Goal: Task Accomplishment & Management: Use online tool/utility

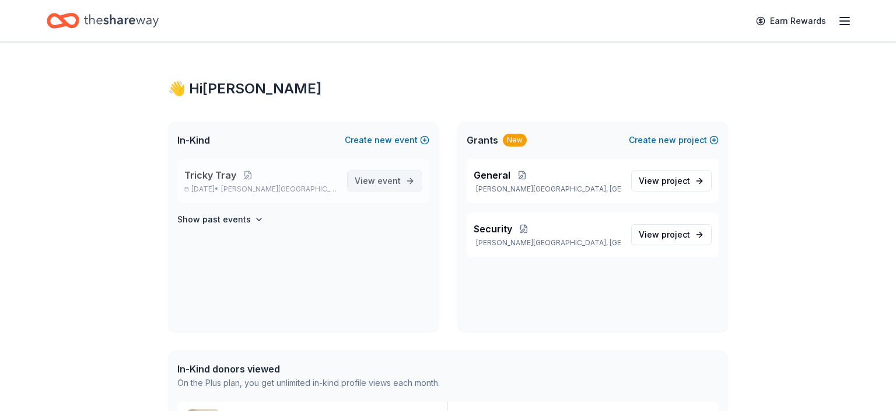
click at [395, 178] on span "event" at bounding box center [388, 181] width 23 height 10
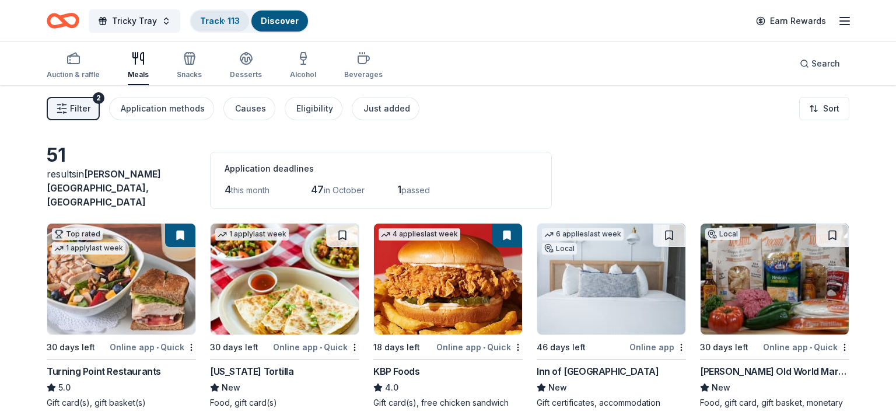
click at [225, 18] on link "Track · 113" at bounding box center [220, 21] width 40 height 10
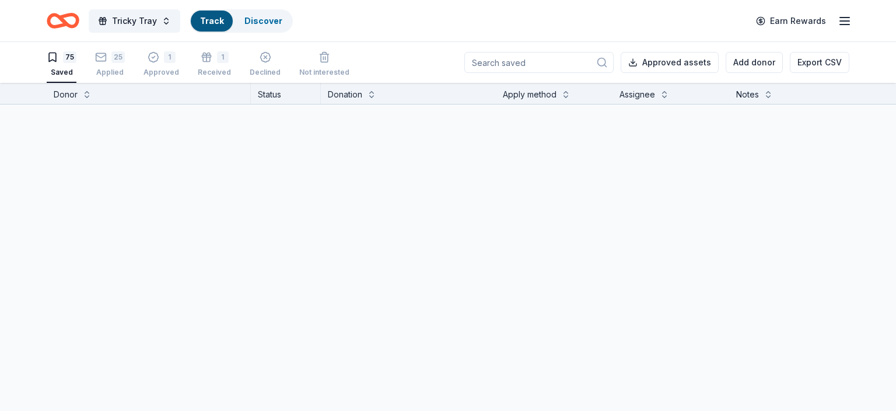
click at [218, 22] on link "Track" at bounding box center [211, 21] width 23 height 10
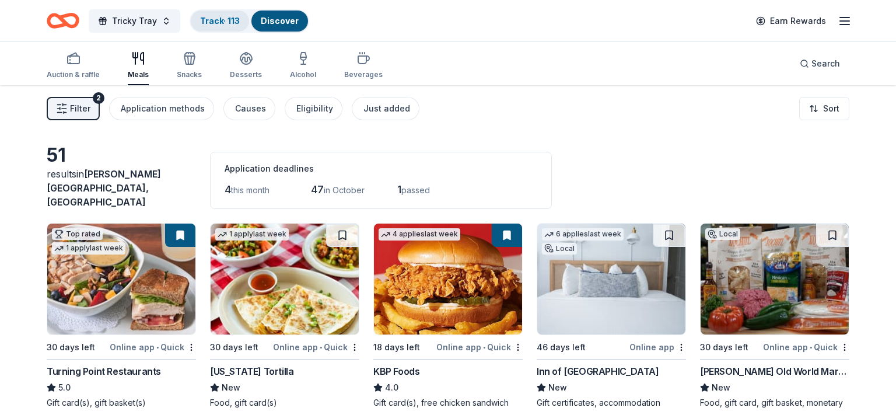
click at [205, 20] on link "Track · 113" at bounding box center [220, 21] width 40 height 10
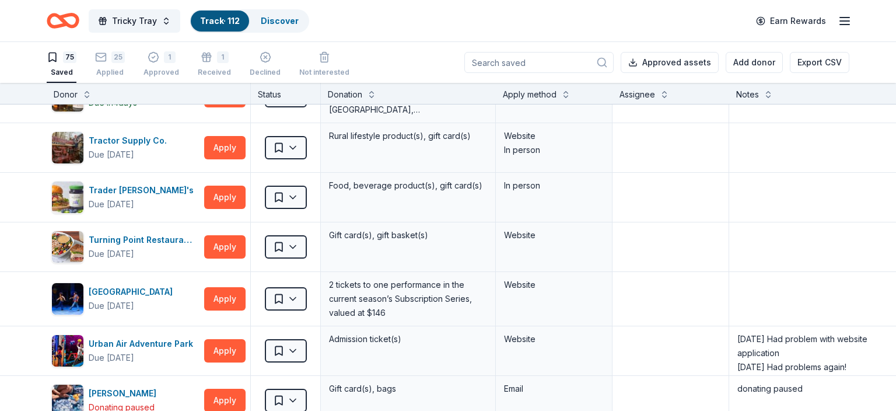
scroll to position [2903, 0]
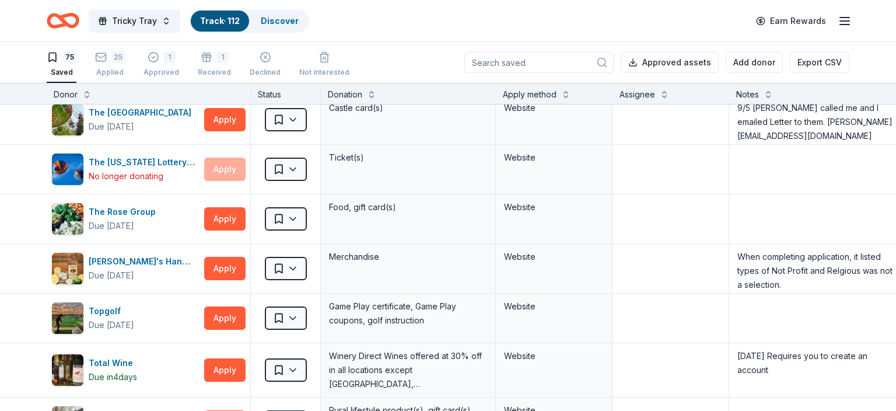
click at [507, 59] on input at bounding box center [538, 62] width 149 height 21
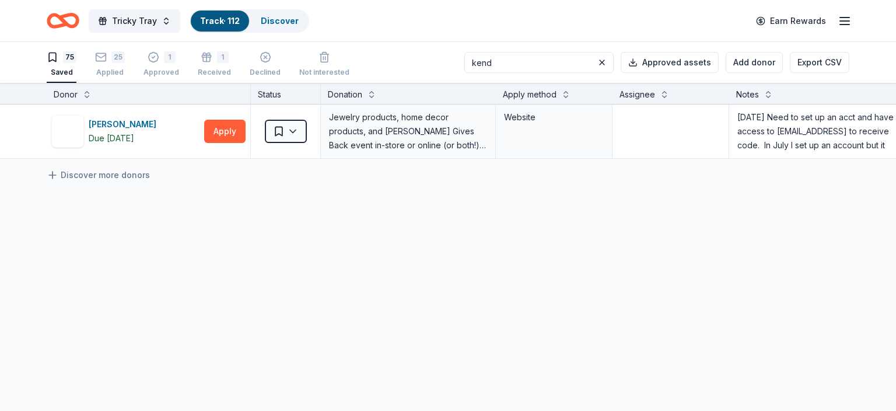
scroll to position [0, 0]
type input "kendra"
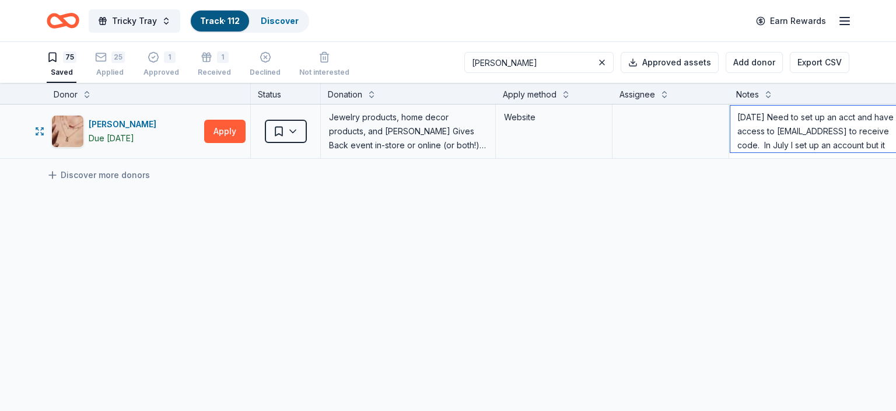
click at [757, 127] on textarea "6/24/25 Need to set up an acct and have access to sfttvernon@gmail to receive c…" at bounding box center [816, 129] width 172 height 47
drag, startPoint x: 762, startPoint y: 118, endPoint x: 787, endPoint y: 154, distance: 44.3
click at [787, 152] on textarea "6/24/25 Need to set up an acct and have access to sfttvernon@gmail to receive c…" at bounding box center [816, 129] width 172 height 47
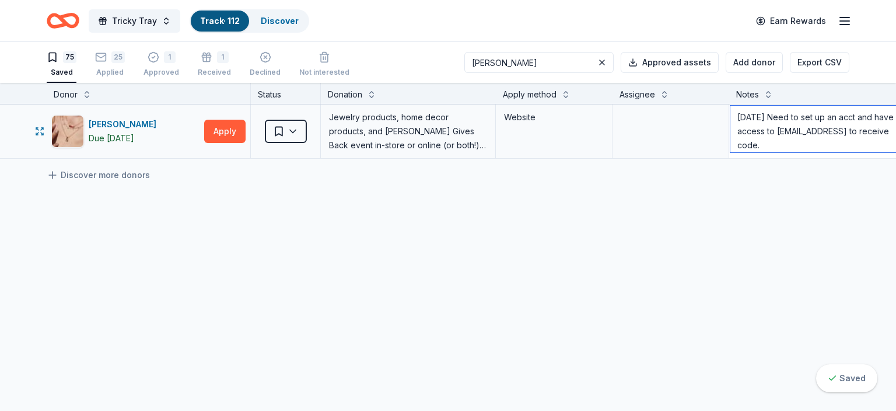
click at [736, 115] on textarea "6/24/25 Need to set up an acct and have access to sfttvernon@gmail to receive c…" at bounding box center [816, 129] width 172 height 47
paste textarea "In July I set up an account but it does not have us on a list of charities. The…"
click at [735, 115] on textarea "In July I set up an account but it does not have us on a list of charities. The…" at bounding box center [816, 129] width 172 height 47
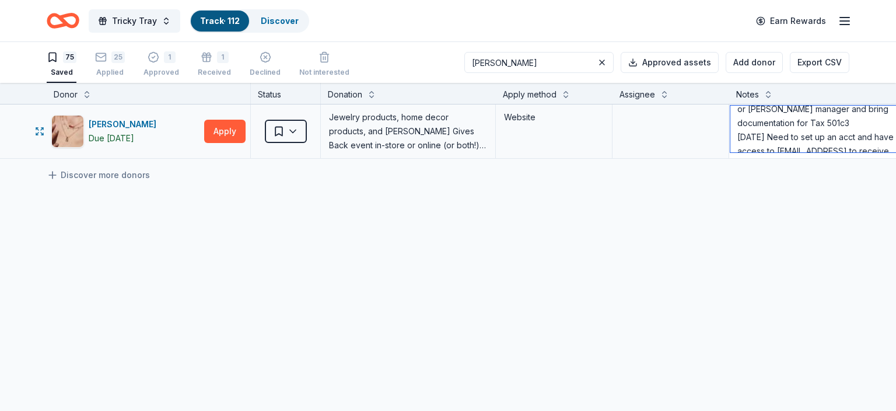
scroll to position [171, 0]
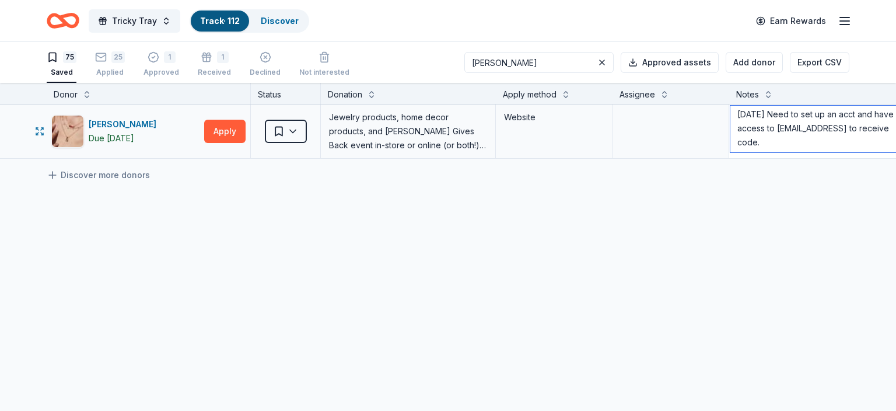
drag, startPoint x: 736, startPoint y: 116, endPoint x: 805, endPoint y: 106, distance: 69.5
click at [805, 106] on textarea "In July I set up an account but it does not have us on a list of charities. The…" at bounding box center [816, 129] width 172 height 47
click at [738, 117] on textarea "In July I set up an account but it does not have us on a list of charities. The…" at bounding box center [816, 129] width 172 height 47
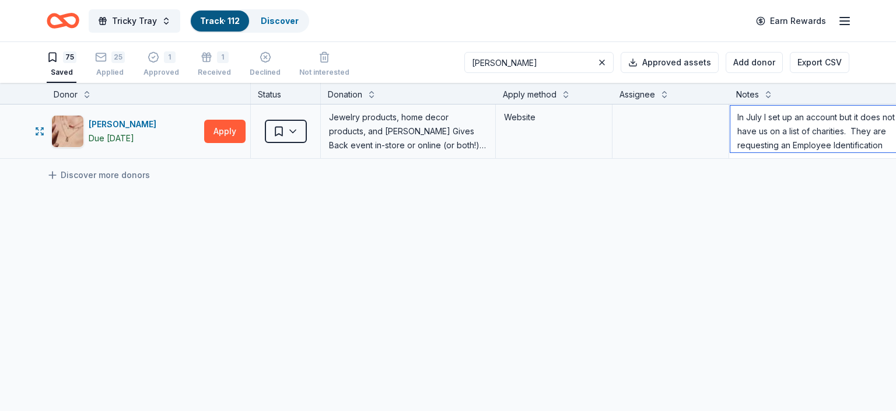
click at [738, 117] on textarea "In July I set up an account but it does not have us on a list of charities. The…" at bounding box center [816, 129] width 172 height 47
paste textarea "8/6 Called Woodbury Common Premium Outlets 413 Dune Rd, Central Valley, NY 1091…"
click at [738, 117] on textarea "8/6 Called Woodbury Common Premium Outlets 413 Dune Rd, Central Valley, NY 1091…" at bounding box center [816, 129] width 172 height 47
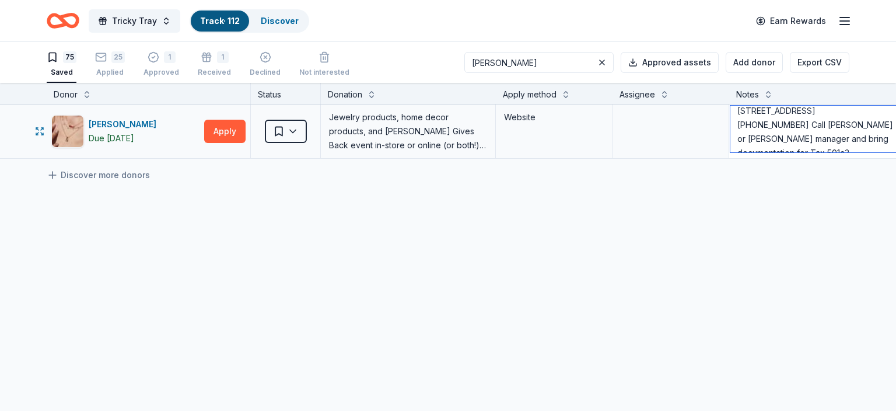
scroll to position [6, 0]
click at [738, 139] on textarea "9/9 Microsoft Mtg to discuss gift with Stephen Lynch stephen.lynch@kendrascott.…" at bounding box center [816, 129] width 172 height 47
click at [754, 127] on textarea "9/9 Microsoft Mtg to discuss gift with Stephen Lynch 9/2 Sent email to: stephen…" at bounding box center [816, 129] width 172 height 47
click at [752, 129] on textarea "9/9 Microsoft Mtg to discuss gift with Stephen Lynch 9/2 Sent email to: stephen…" at bounding box center [816, 129] width 172 height 47
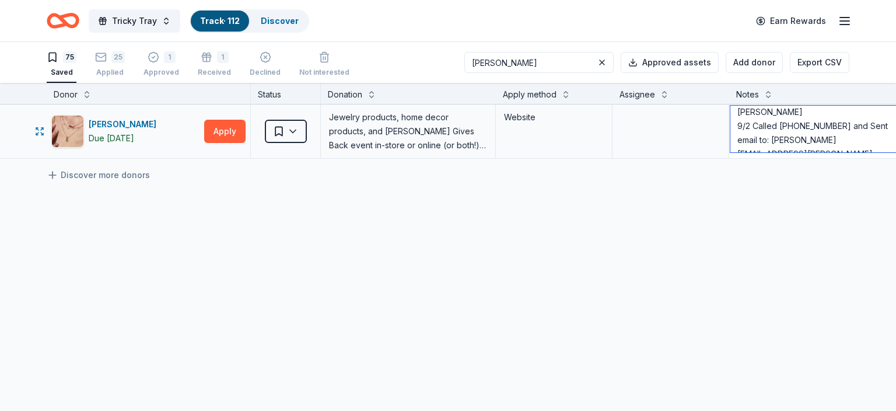
click at [738, 125] on textarea "9/9 Microsoft Mtg to discuss gift with Stephen Lynch 9/2 Called 845-786-9200 an…" at bounding box center [816, 129] width 172 height 47
click at [737, 137] on textarea "9/9 Microsoft Mtg to discuss gift with Stephen Lynch 9/2 Called 845-786-9200 an…" at bounding box center [816, 129] width 172 height 47
type textarea "9/9 Microsoft Mtg to discuss gift with Stephen Lynch 9/2 Called 845-786-9200 an…"
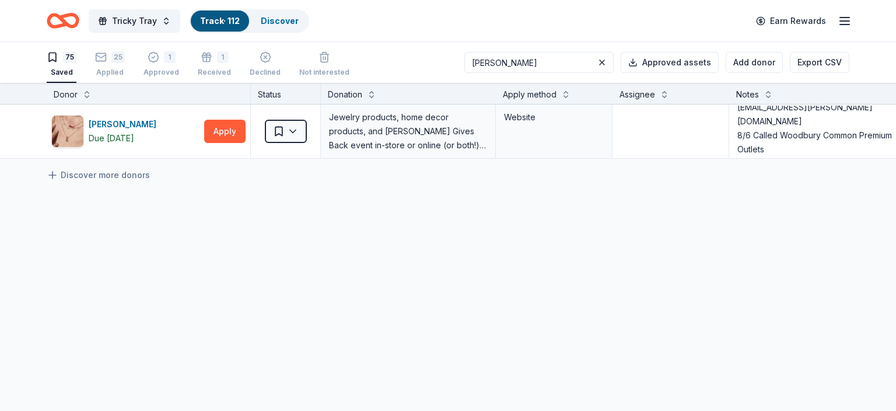
drag, startPoint x: 514, startPoint y: 64, endPoint x: 433, endPoint y: 66, distance: 81.7
click at [464, 66] on input "kendra" at bounding box center [538, 62] width 149 height 21
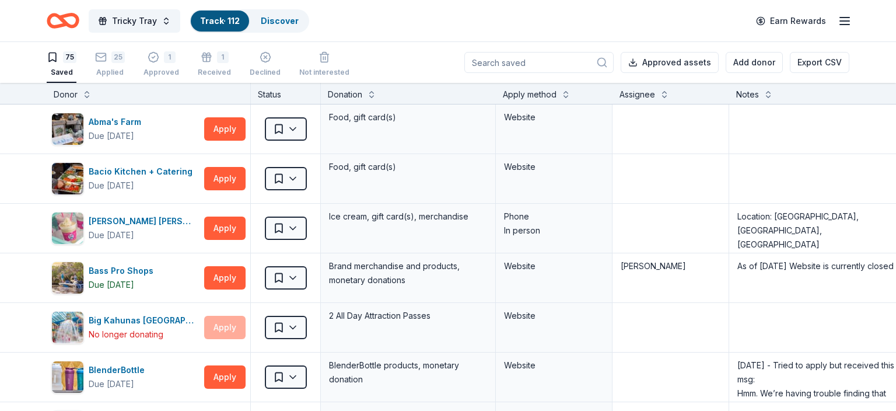
scroll to position [0, 0]
click at [110, 66] on div "25 Applied" at bounding box center [110, 64] width 30 height 26
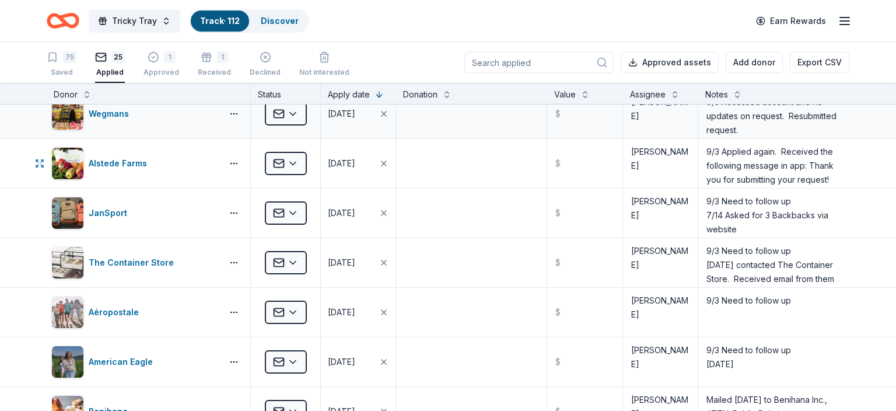
scroll to position [137, 0]
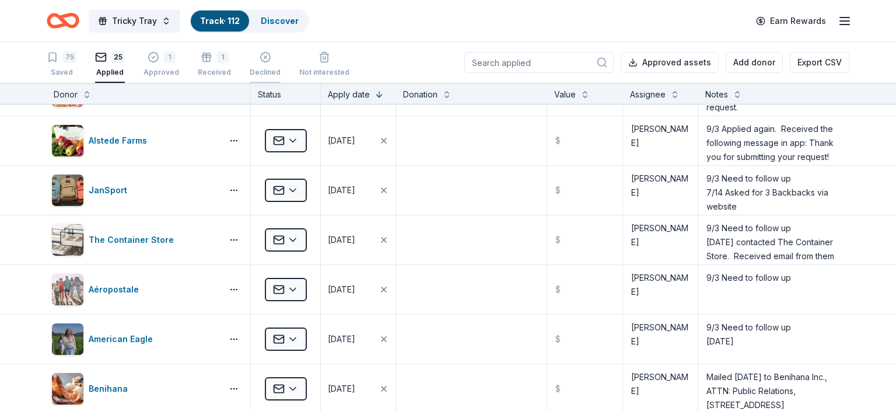
click at [260, 62] on icon "button" at bounding box center [266, 57] width 12 height 12
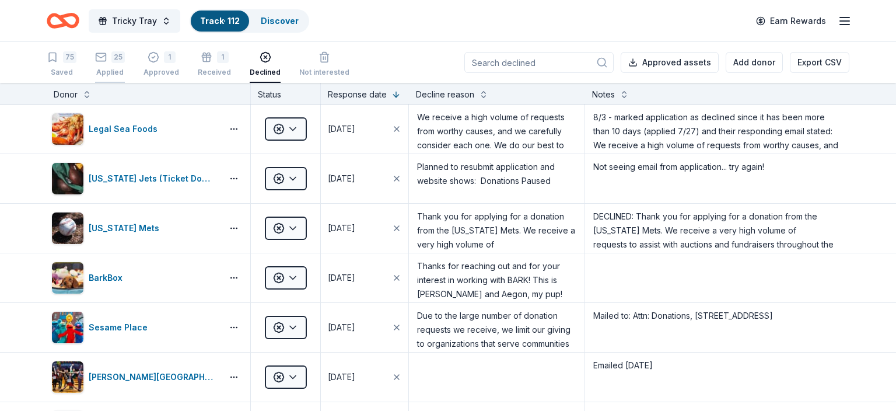
click at [99, 63] on div "25 Applied" at bounding box center [110, 64] width 30 height 26
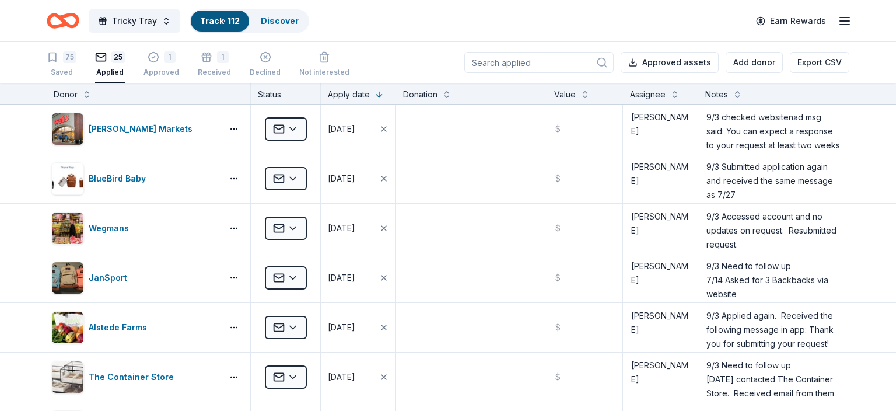
click at [489, 59] on input at bounding box center [538, 62] width 149 height 21
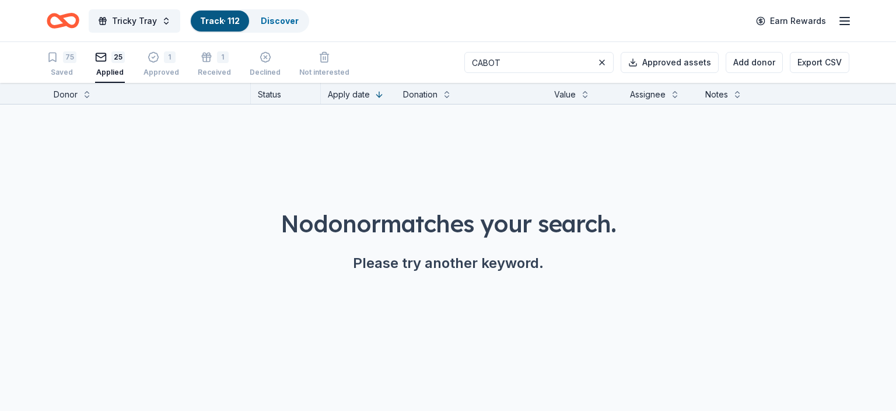
click at [489, 59] on input "CABOT" at bounding box center [538, 62] width 149 height 21
click at [61, 62] on div "75" at bounding box center [62, 57] width 30 height 12
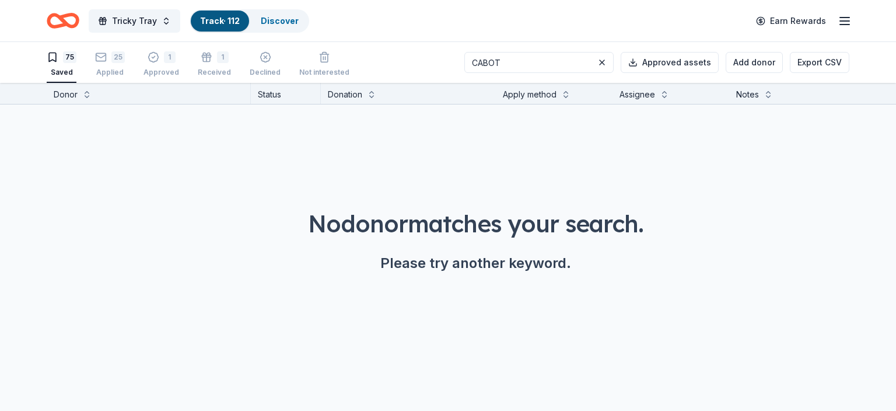
click at [525, 65] on input "CABOT" at bounding box center [538, 62] width 149 height 21
drag, startPoint x: 518, startPoint y: 58, endPoint x: 476, endPoint y: 57, distance: 42.0
click at [476, 57] on input "CABOT" at bounding box center [538, 62] width 149 height 21
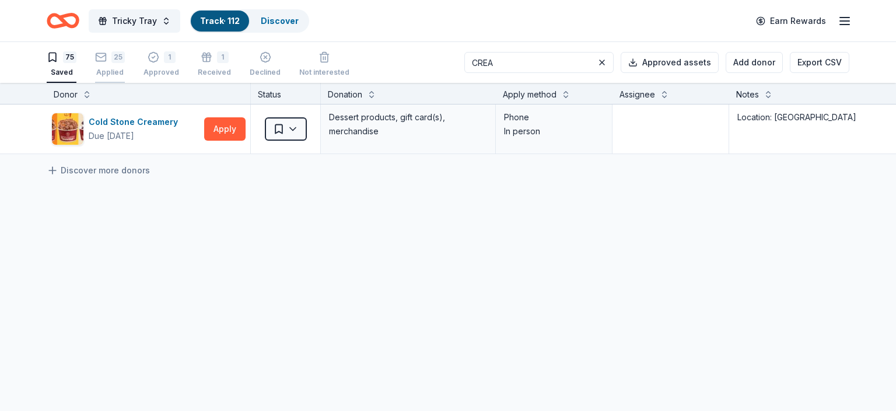
type input "CREA"
click at [111, 64] on div "25 Applied" at bounding box center [110, 64] width 30 height 26
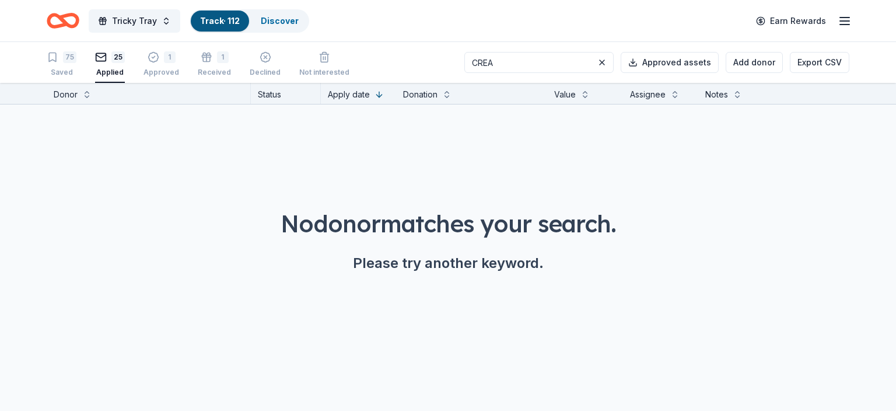
drag, startPoint x: 513, startPoint y: 62, endPoint x: 465, endPoint y: 66, distance: 48.5
click at [465, 66] on input "CREA" at bounding box center [538, 62] width 149 height 21
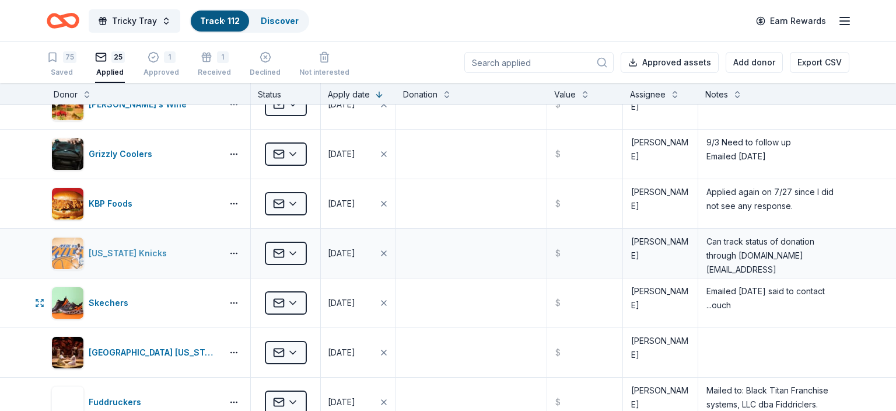
scroll to position [692, 0]
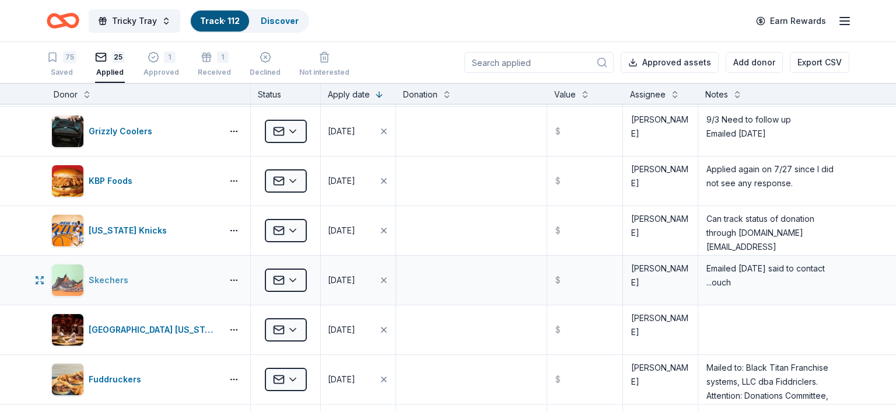
click at [115, 274] on div "Skechers" at bounding box center [111, 280] width 44 height 14
drag, startPoint x: 736, startPoint y: 280, endPoint x: 697, endPoint y: 285, distance: 39.4
click at [699, 283] on textarea "Emailed 6/24/25 said to contact ...ouch" at bounding box center [773, 280] width 149 height 47
click at [707, 264] on textarea "Emailed 6/24/25 said to contact" at bounding box center [773, 280] width 149 height 47
type textarea "9/8 Emailed foundation@skechers.com Emailed 6/24/25 said to contact"
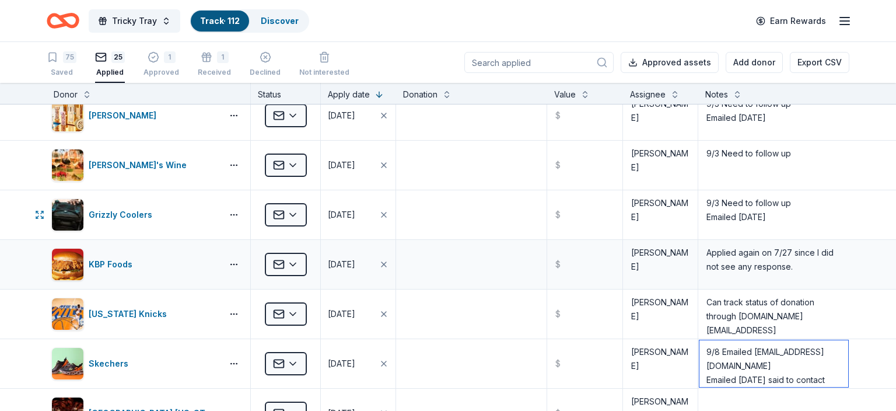
scroll to position [577, 0]
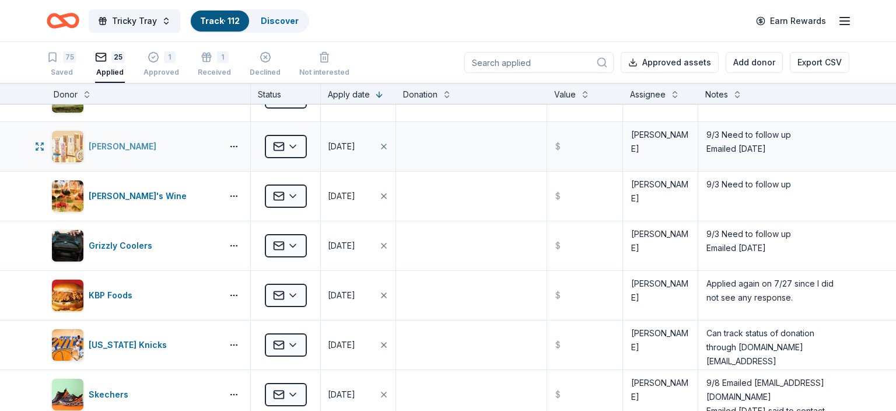
click at [131, 140] on div "Elizabeth Arden" at bounding box center [125, 146] width 72 height 14
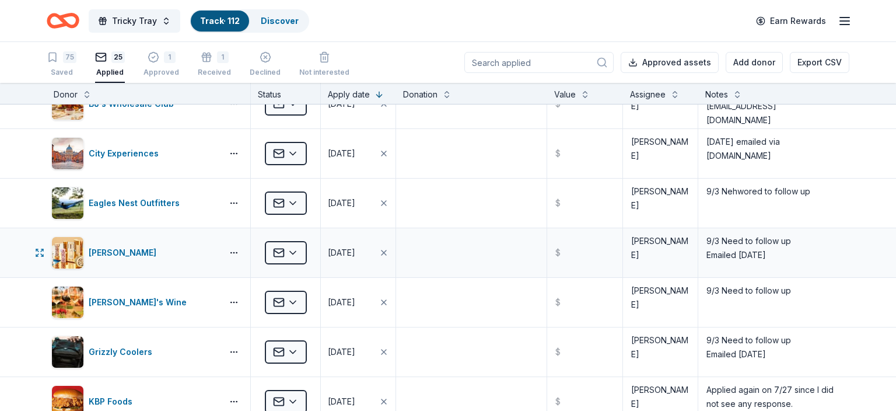
scroll to position [463, 0]
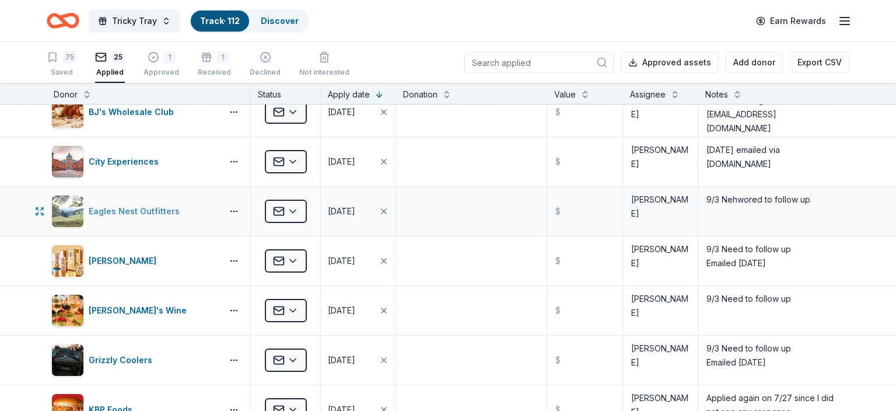
click at [123, 209] on div "Eagles Nest Outfitters" at bounding box center [137, 211] width 96 height 14
drag, startPoint x: 722, startPoint y: 200, endPoint x: 836, endPoint y: 178, distance: 116.3
click at [836, 188] on textarea "9/3 Nehwored to follow up" at bounding box center [773, 211] width 149 height 47
click at [728, 206] on textarea "9/3 Nehwored to follow up" at bounding box center [773, 211] width 149 height 47
drag, startPoint x: 724, startPoint y: 212, endPoint x: 756, endPoint y: 200, distance: 34.3
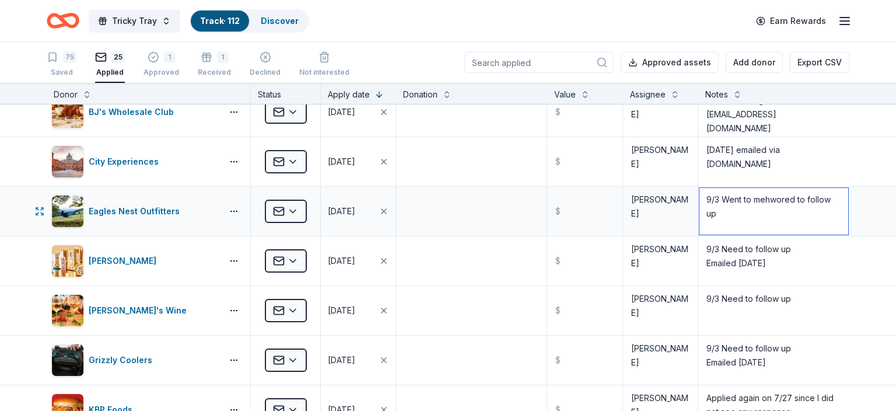
click at [756, 200] on textarea "9/3 Went to mehwored to follow up" at bounding box center [773, 211] width 149 height 47
type textarea "9/3 Went to meail again and app said the dealine had passed for applications Ea…"
click at [143, 205] on div "Eagles Nest Outfitters" at bounding box center [137, 211] width 96 height 14
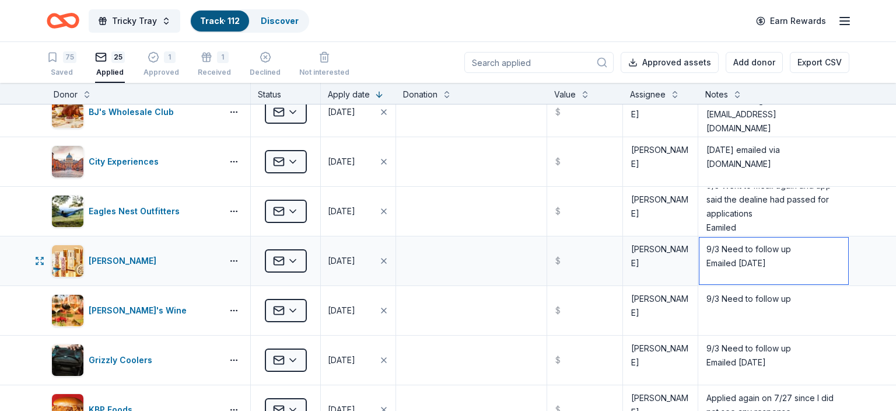
click at [715, 247] on textarea "9/3 Need to follow up Emailed 6/24/25" at bounding box center [773, 260] width 149 height 47
paste textarea "publicrelations@elizabetharden.com"
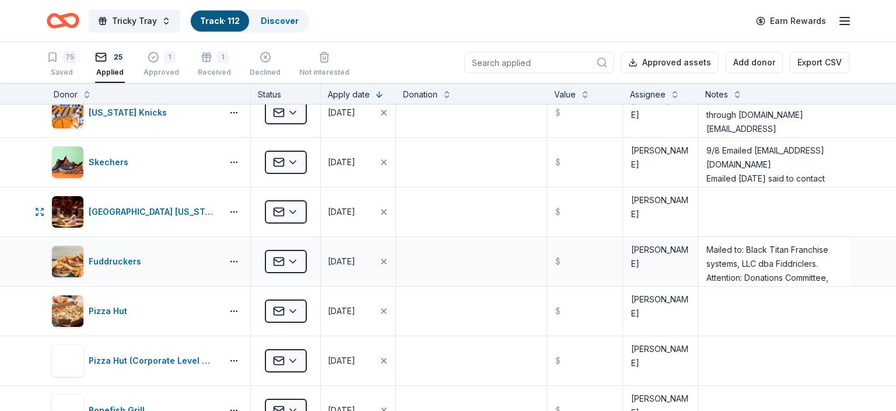
scroll to position [829, 0]
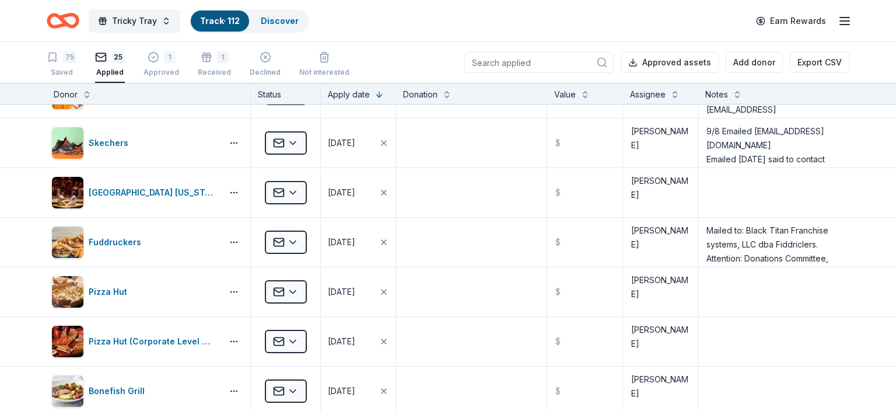
type textarea "9/8 Emailed again to: publicrelations@elizabetharden.com Emailed 6/24/25"
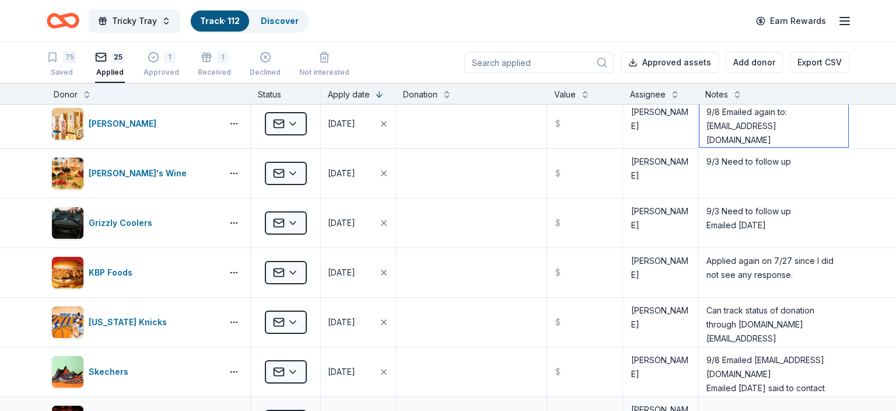
scroll to position [555, 0]
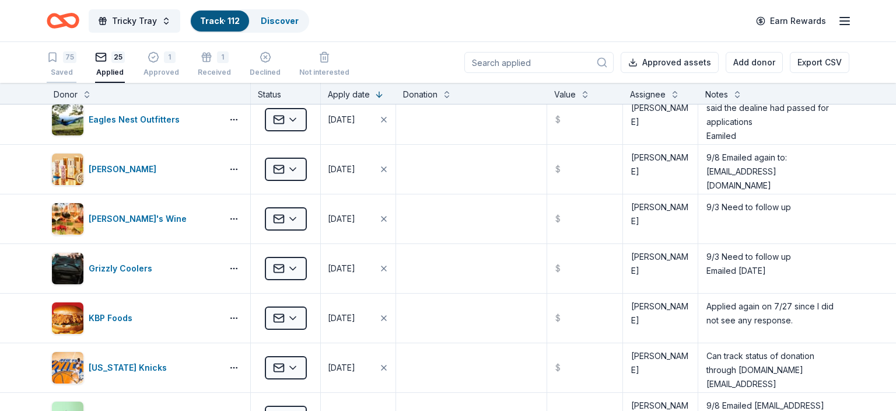
click at [67, 68] on div "Saved" at bounding box center [62, 72] width 30 height 9
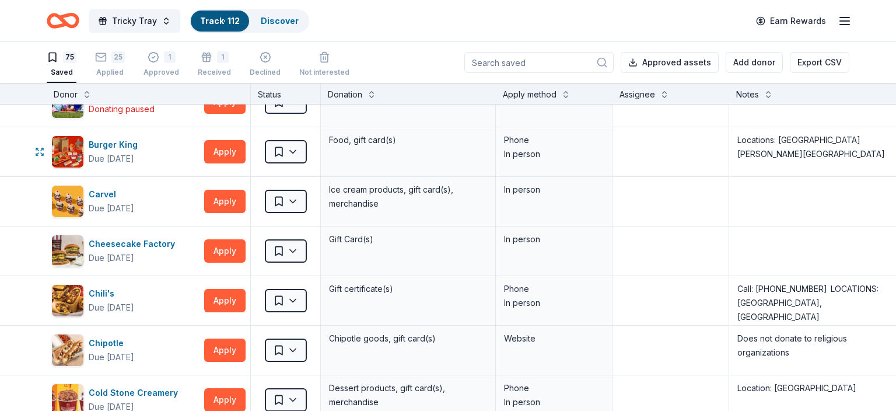
scroll to position [692, 0]
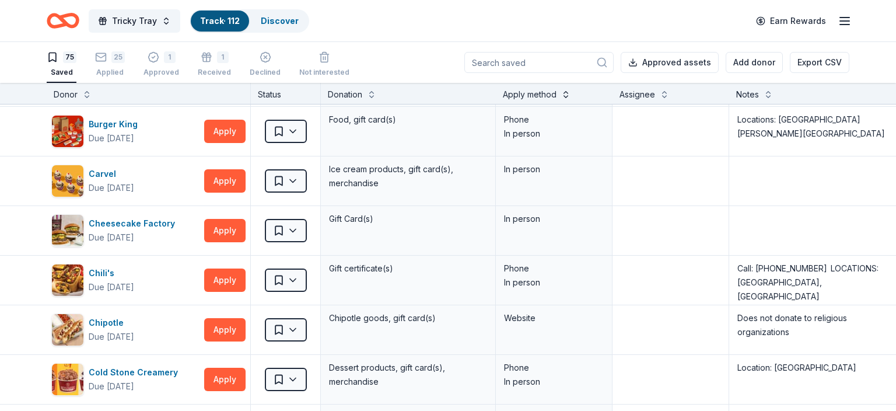
click at [563, 96] on button at bounding box center [565, 93] width 9 height 12
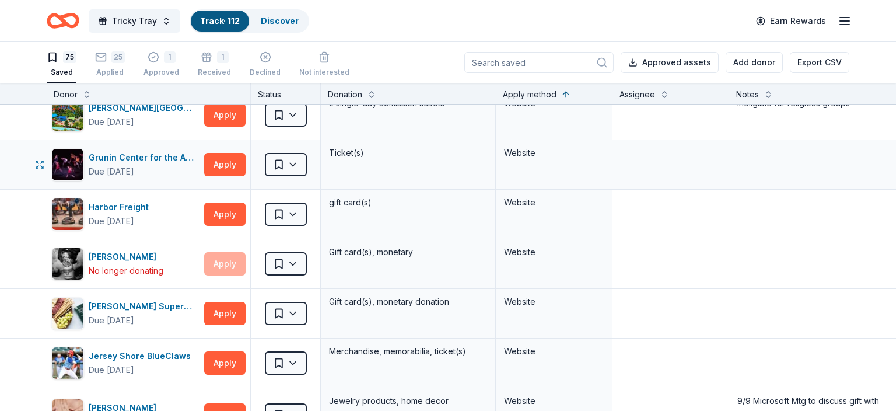
scroll to position [1966, 0]
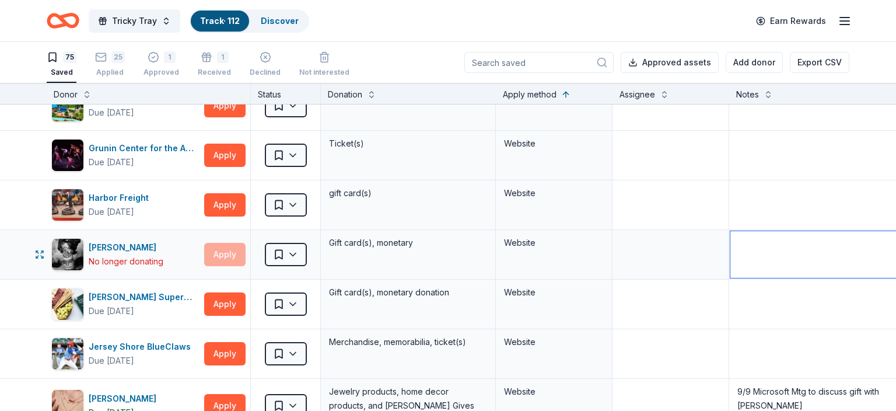
click at [739, 236] on textarea at bounding box center [816, 254] width 172 height 47
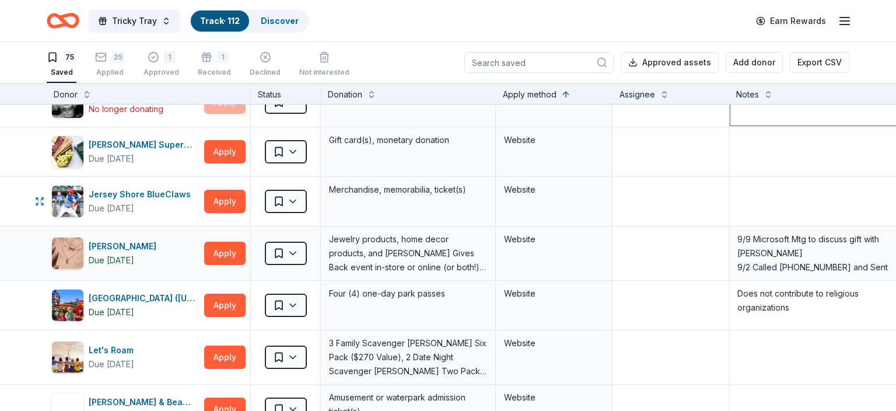
scroll to position [2126, 0]
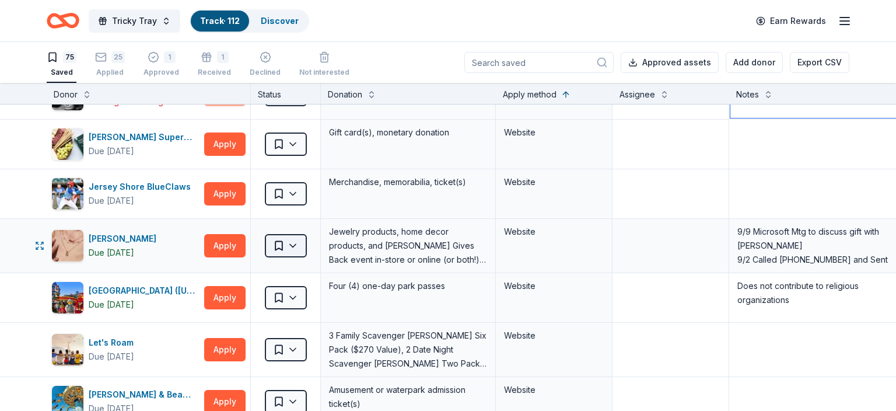
type textarea "No longer donation"
click at [293, 239] on html "Tricky Tray Track · 112 Discover Earn Rewards 75 Saved 25 Applied 1 Approved 1 …" at bounding box center [448, 205] width 896 height 411
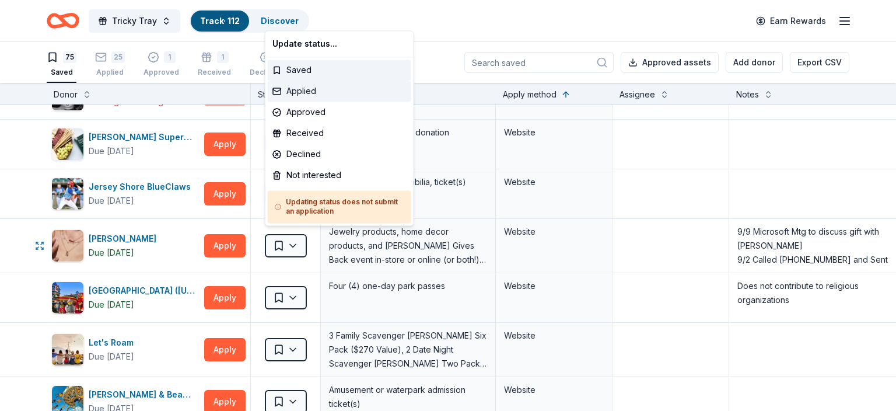
click at [304, 90] on div "Applied" at bounding box center [339, 90] width 143 height 21
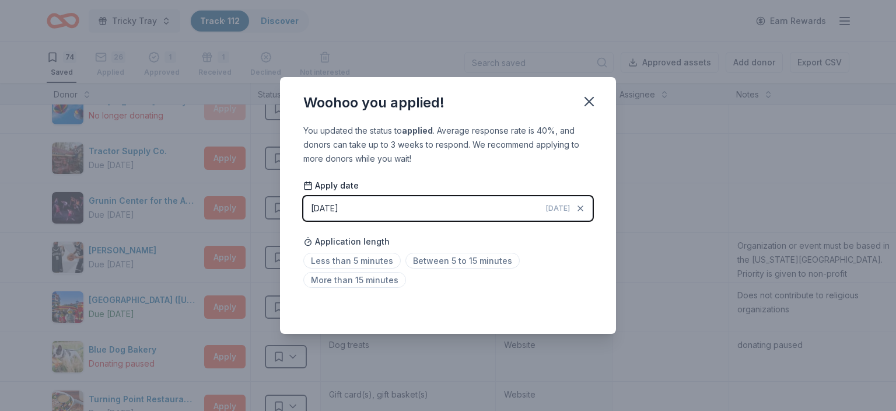
click at [333, 206] on div "09/08/2025" at bounding box center [324, 208] width 27 height 14
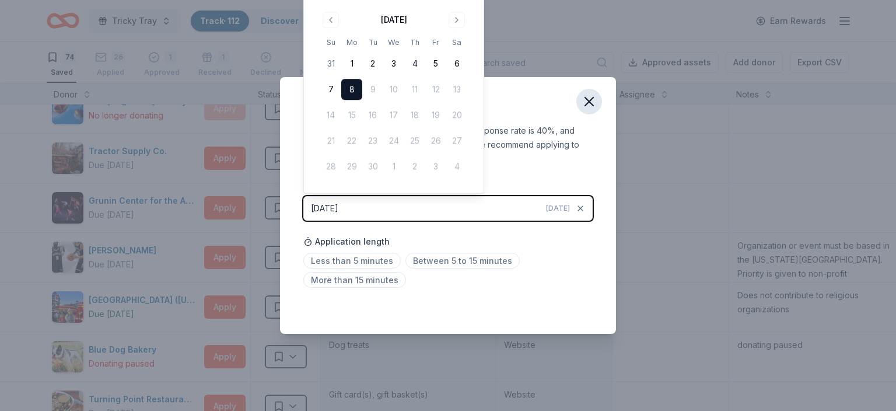
click at [588, 106] on icon "button" at bounding box center [589, 101] width 16 height 16
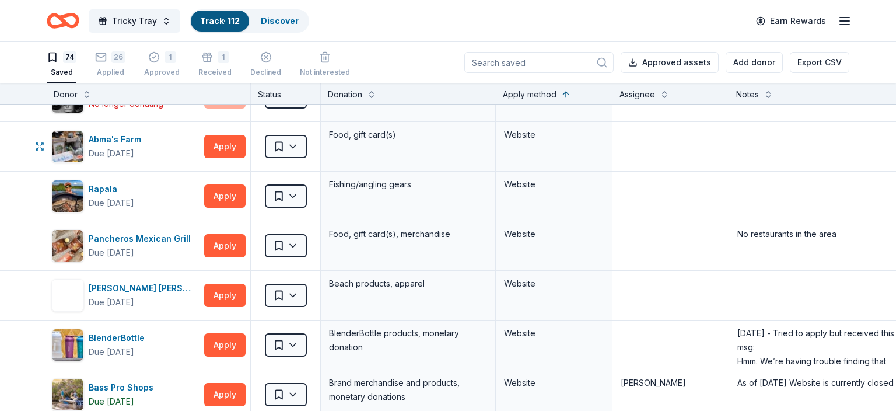
scroll to position [3292, 0]
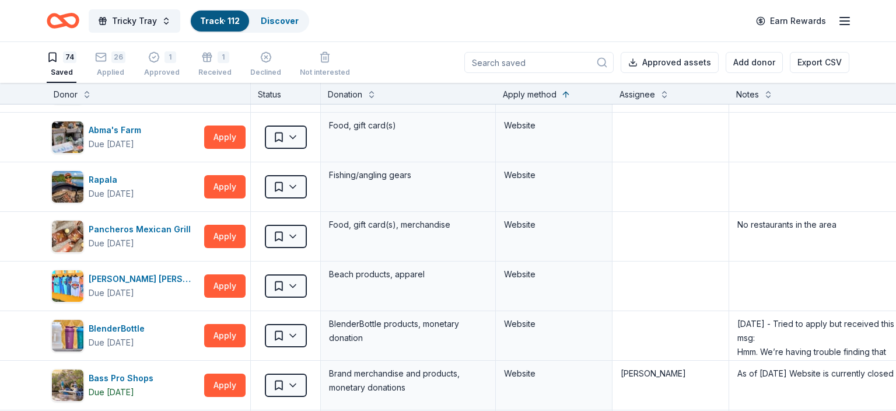
click at [541, 69] on input at bounding box center [538, 62] width 149 height 21
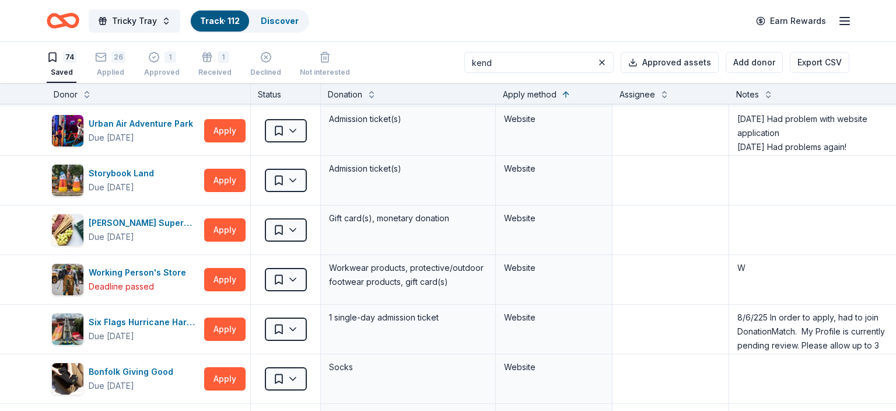
scroll to position [0, 0]
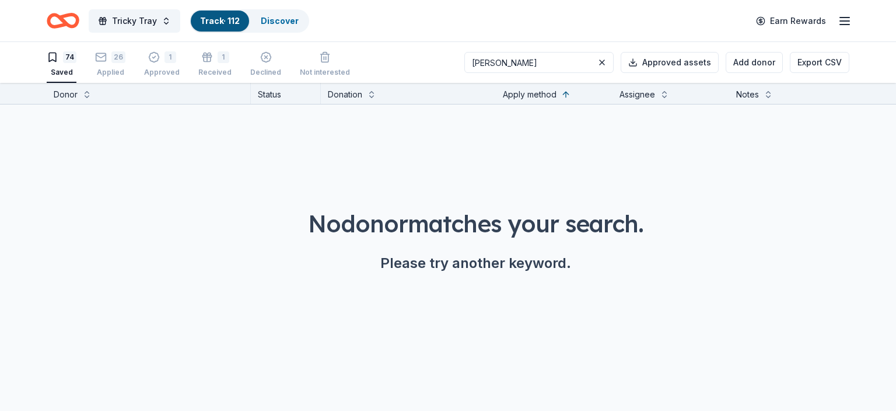
drag, startPoint x: 531, startPoint y: 65, endPoint x: 476, endPoint y: 64, distance: 54.8
click at [482, 62] on input "kendra" at bounding box center [538, 62] width 149 height 21
click at [537, 67] on input "kendra" at bounding box center [538, 62] width 149 height 21
type input "k"
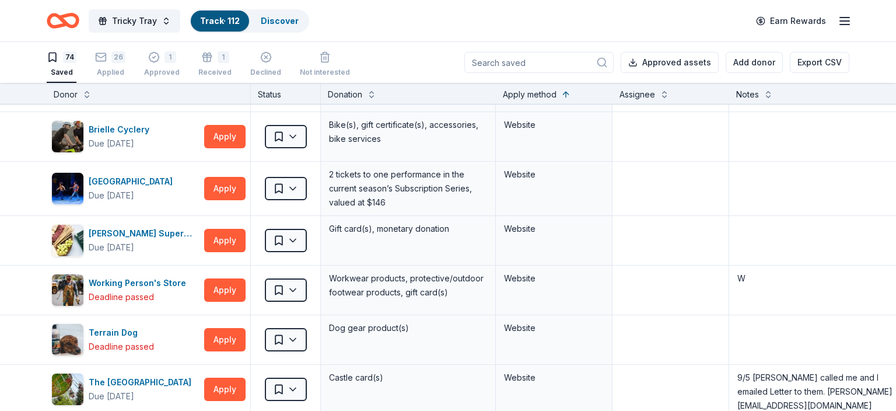
scroll to position [2606, 0]
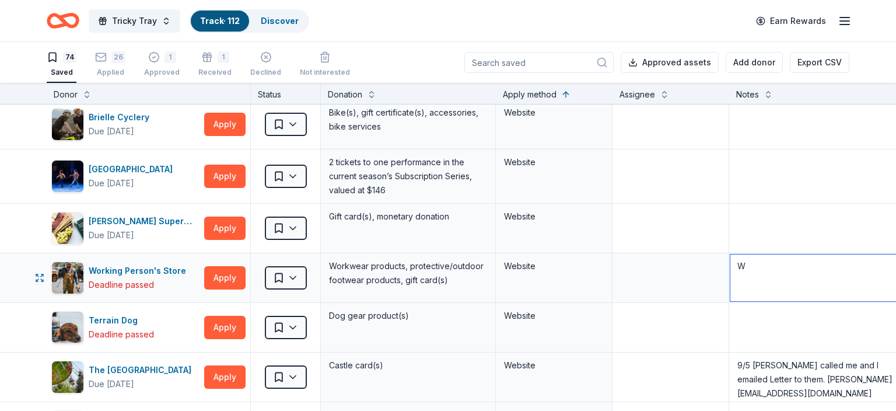
drag, startPoint x: 747, startPoint y: 255, endPoint x: 734, endPoint y: 257, distance: 12.9
click at [735, 257] on textarea "W" at bounding box center [816, 277] width 172 height 47
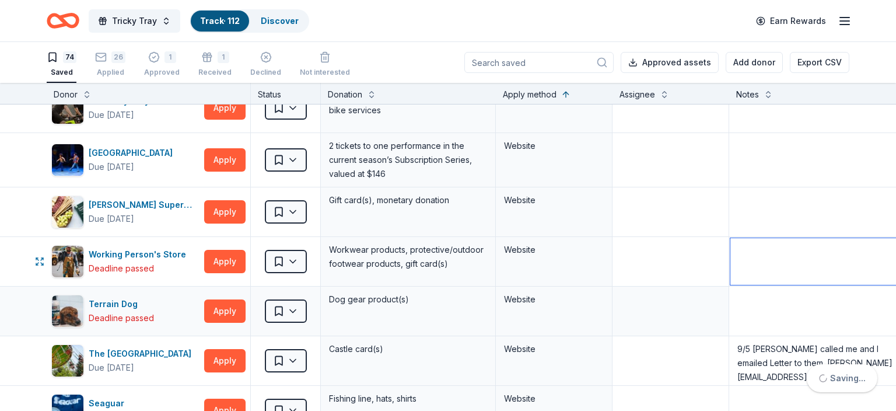
scroll to position [2697, 0]
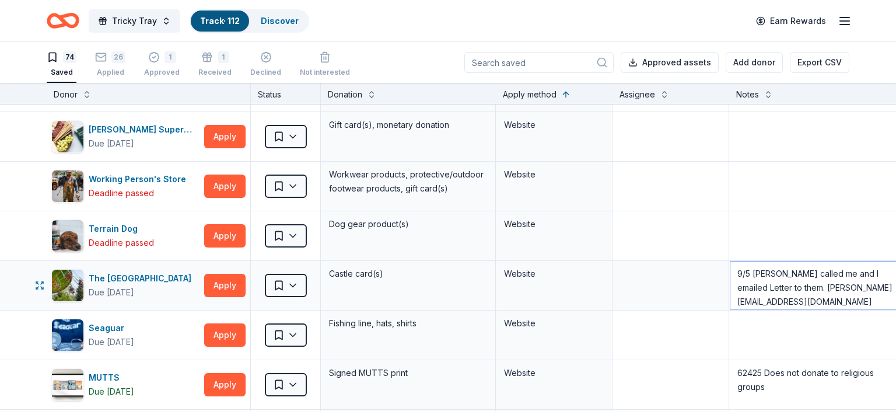
click at [743, 268] on textarea "9/5 Debbie called me and I emailed Letter to them. debbie@thecastlefuncenter.co…" at bounding box center [816, 285] width 172 height 47
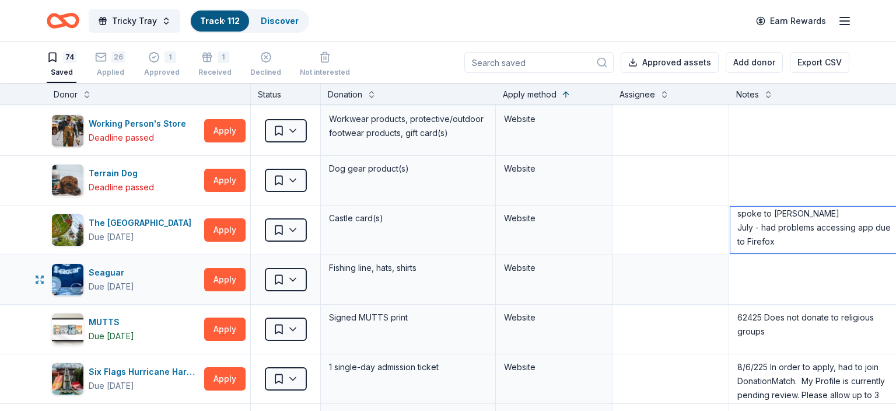
scroll to position [2766, 0]
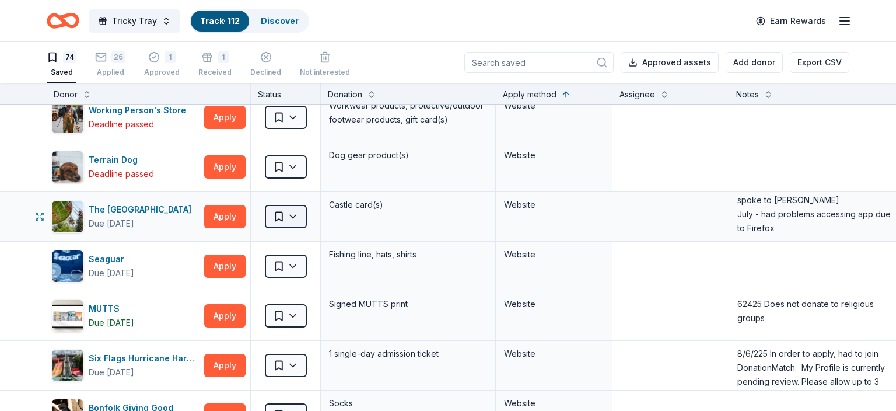
click at [295, 205] on html "Tricky Tray Track · 112 Discover Earn Rewards 74 Saved 26 Applied 1 Approved 1 …" at bounding box center [448, 205] width 896 height 411
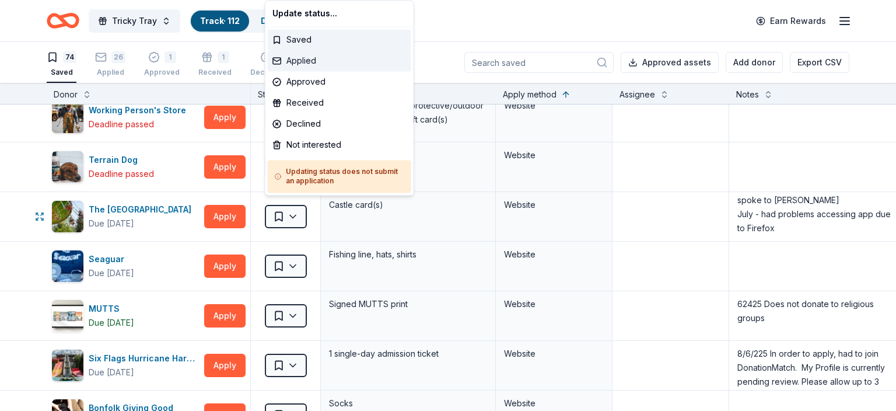
click at [296, 64] on div "Applied" at bounding box center [339, 60] width 143 height 21
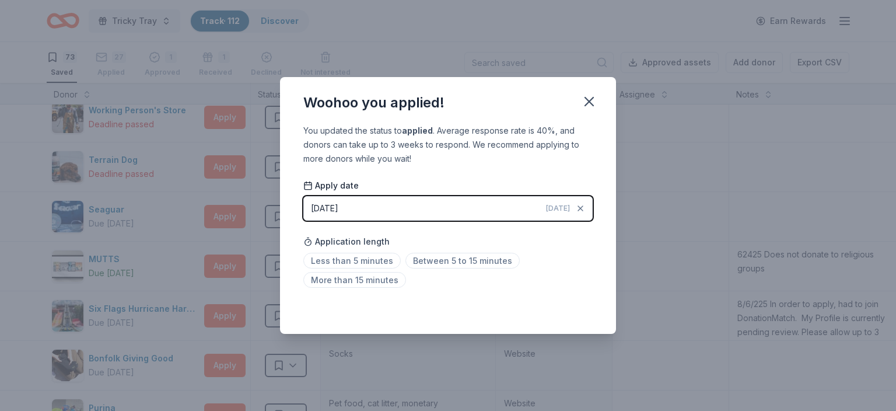
click at [359, 207] on button "09/08/2025 Today" at bounding box center [447, 208] width 289 height 24
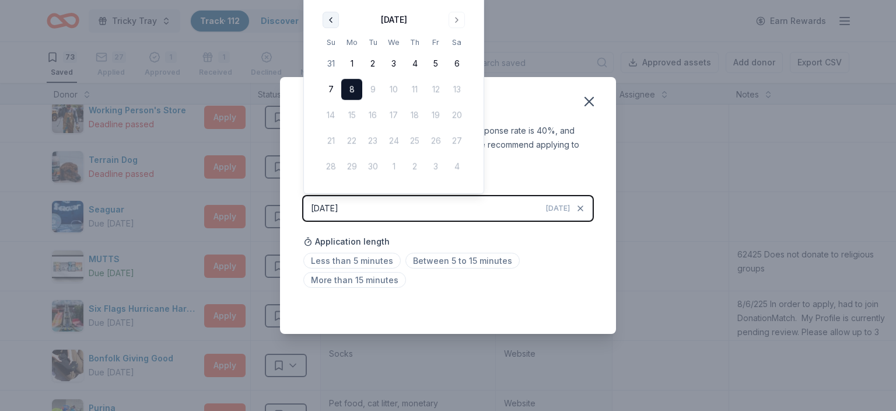
click at [330, 19] on button "Go to previous month" at bounding box center [331, 20] width 16 height 16
click at [330, 19] on th "Su" at bounding box center [330, 16] width 21 height 12
click at [338, 204] on div "09/08/2025" at bounding box center [324, 208] width 27 height 14
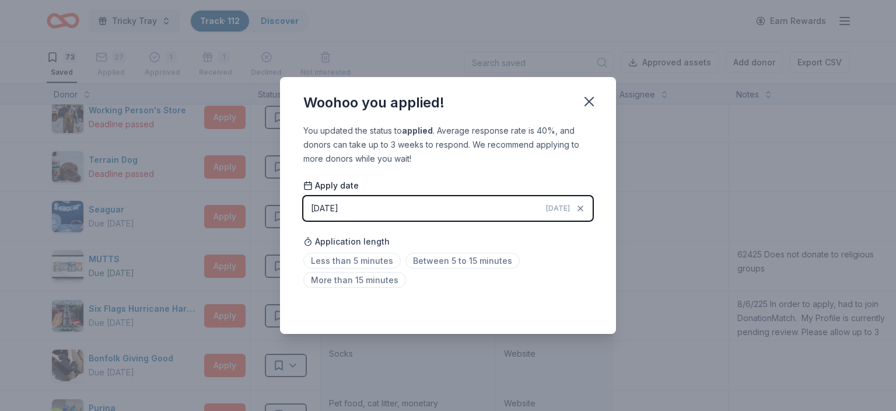
click at [338, 204] on div "09/08/2025" at bounding box center [324, 208] width 27 height 14
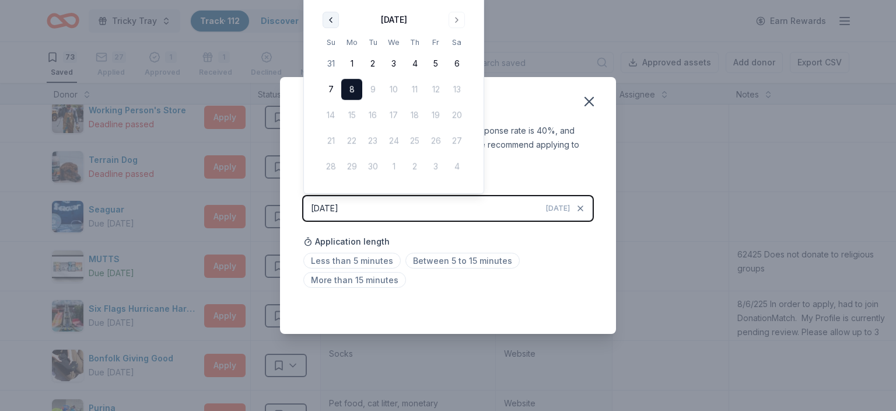
click at [330, 20] on button "Go to previous month" at bounding box center [331, 20] width 16 height 16
click at [330, 86] on button "10" at bounding box center [330, 89] width 21 height 21
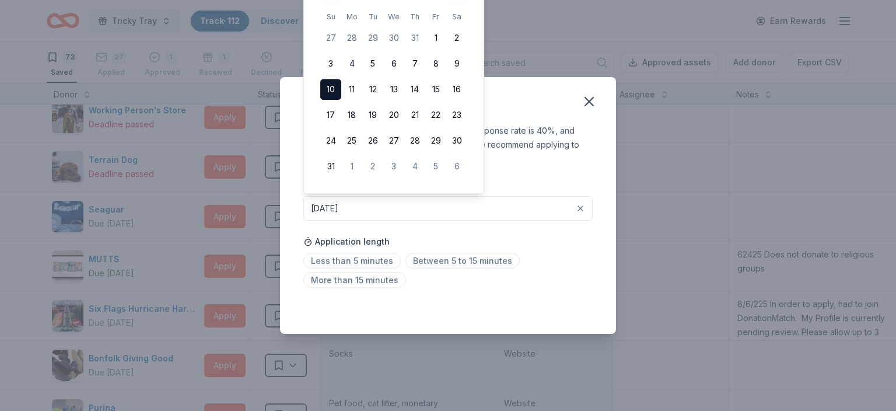
click at [544, 210] on button "08/10/2025" at bounding box center [447, 208] width 289 height 24
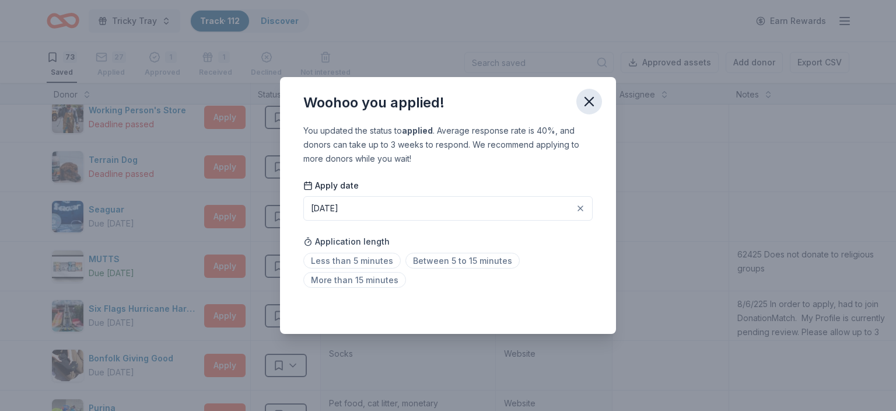
click at [589, 96] on icon "button" at bounding box center [589, 101] width 16 height 16
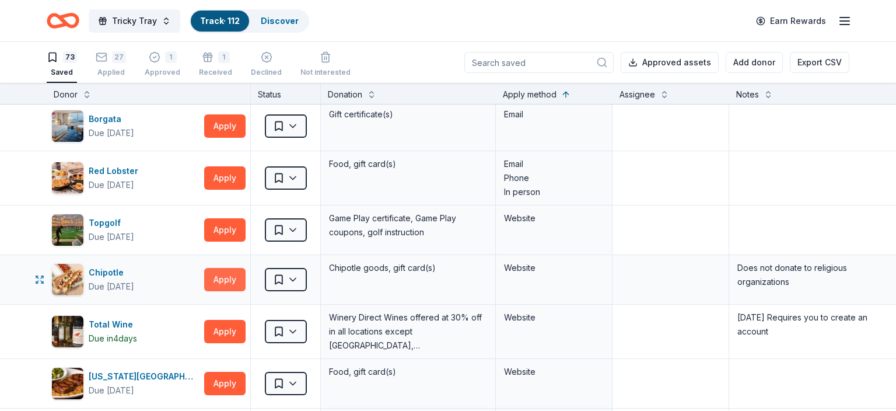
scroll to position [1303, 0]
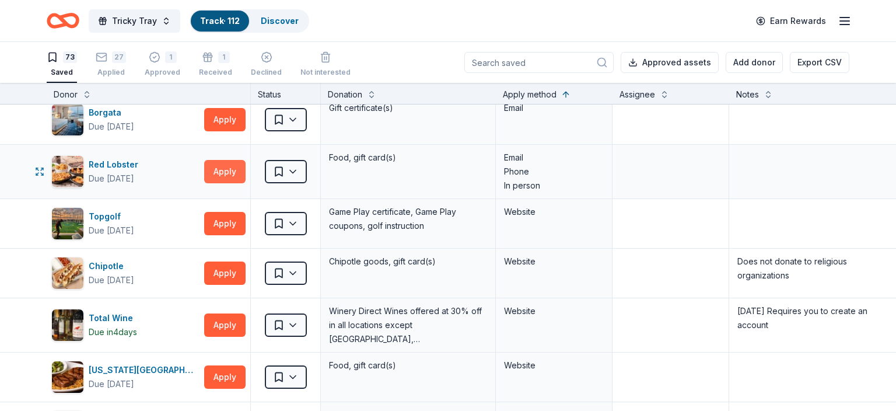
click at [222, 167] on button "Apply" at bounding box center [224, 171] width 41 height 23
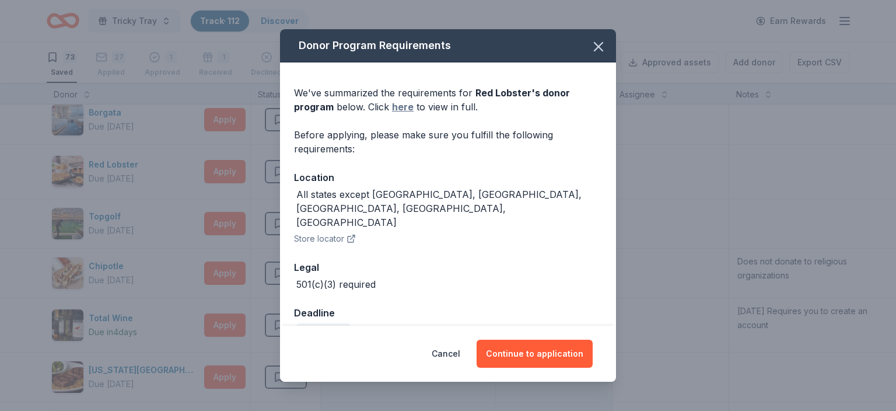
click at [404, 107] on link "here" at bounding box center [403, 107] width 22 height 14
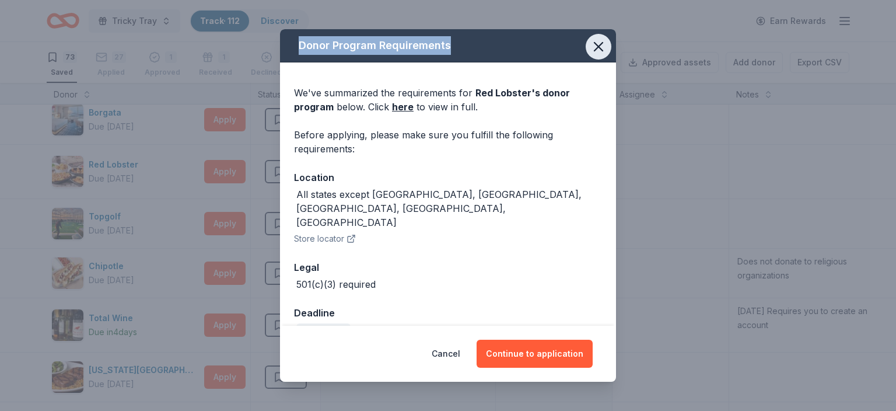
drag, startPoint x: 586, startPoint y: 38, endPoint x: 598, endPoint y: 47, distance: 14.6
click at [598, 47] on div "Donor Program Requirements We've summarized the requirements for Red Lobster 's…" at bounding box center [448, 177] width 336 height 297
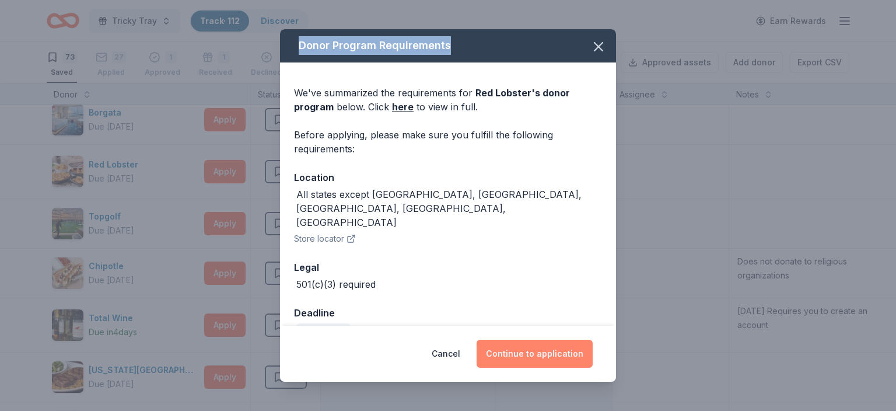
click at [524, 352] on button "Continue to application" at bounding box center [534, 353] width 116 height 28
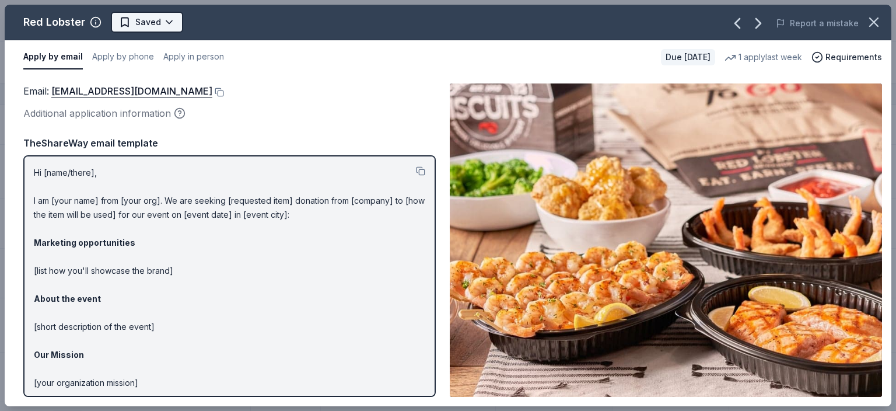
click at [169, 19] on html "Tricky Tray Track · 112 Discover Earn Rewards 73 Saved 27 Applied 1 Approved 1 …" at bounding box center [448, 205] width 896 height 411
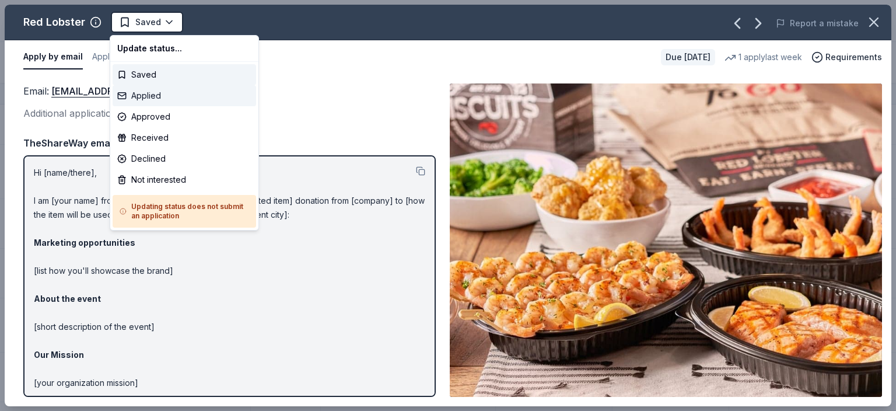
click at [156, 98] on div "Applied" at bounding box center [184, 95] width 143 height 21
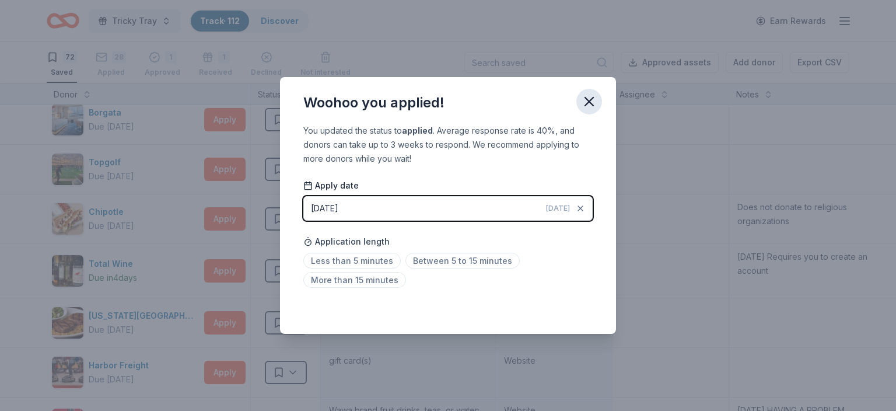
click at [588, 104] on icon "button" at bounding box center [589, 101] width 8 height 8
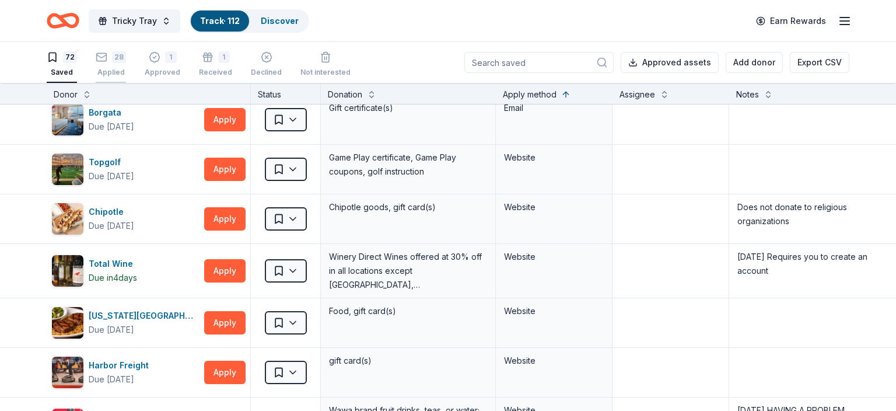
click at [104, 71] on div "Applied" at bounding box center [111, 65] width 30 height 9
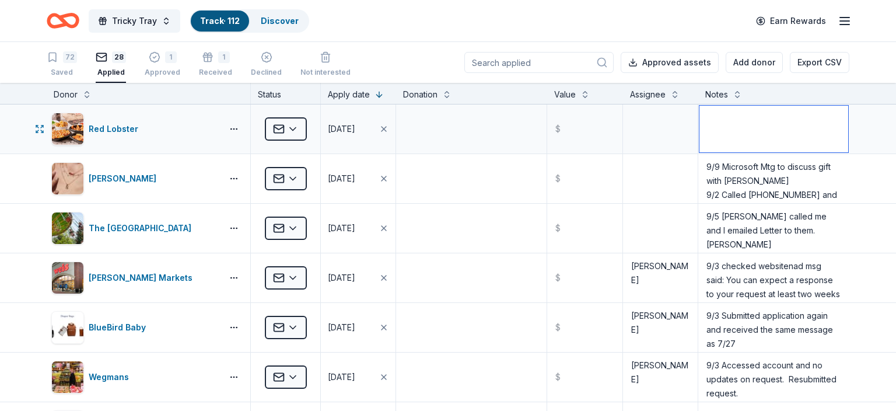
click at [704, 114] on textarea at bounding box center [773, 129] width 149 height 47
click at [703, 114] on textarea at bounding box center [773, 129] width 149 height 47
click at [703, 114] on textarea "9/8" at bounding box center [773, 129] width 149 height 47
paste textarea "redlobsterdonations@redlobster.com"
type textarea "9/8 Emailed: redlobsterdonations@redlobster.com"
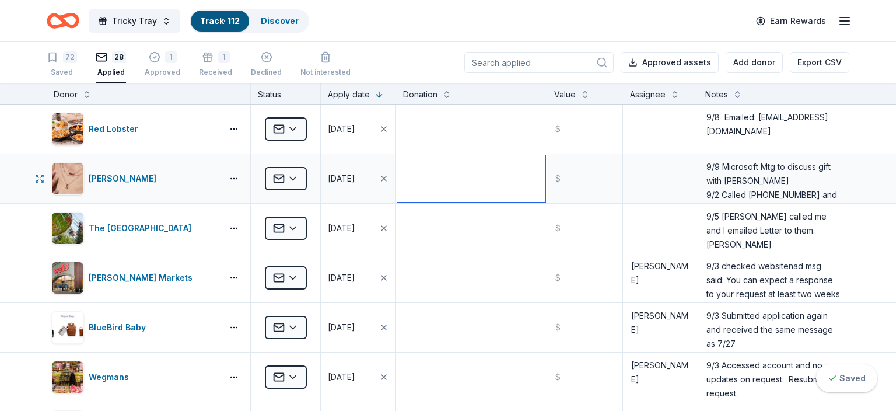
click at [499, 193] on textarea at bounding box center [471, 178] width 148 height 47
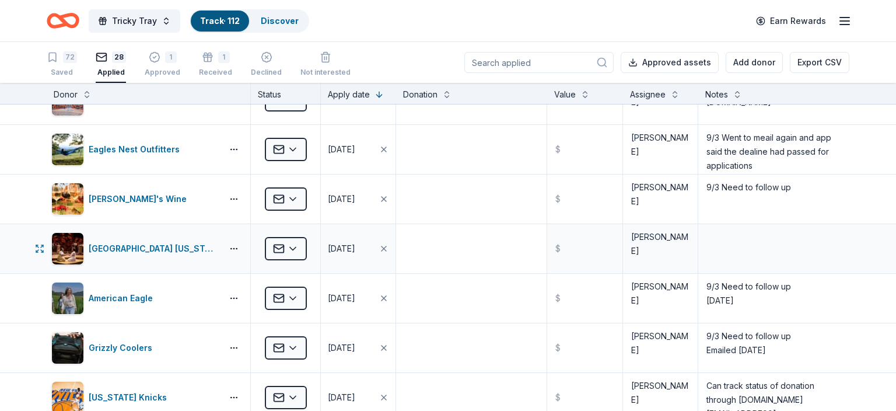
scroll to position [731, 0]
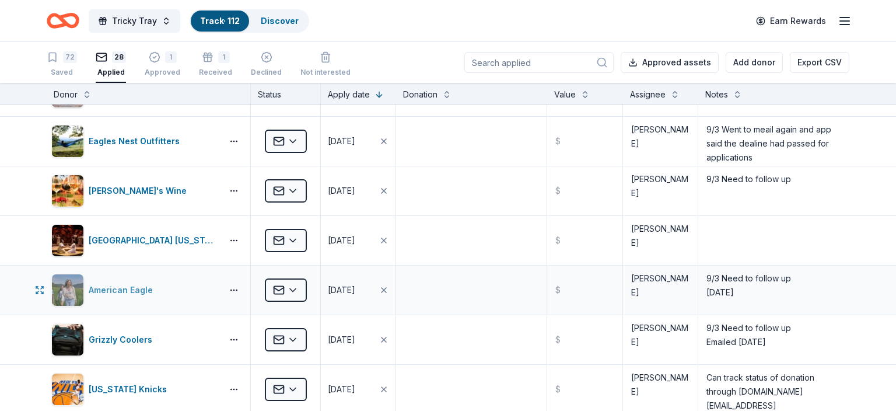
click at [128, 288] on div "American Eagle" at bounding box center [123, 290] width 69 height 14
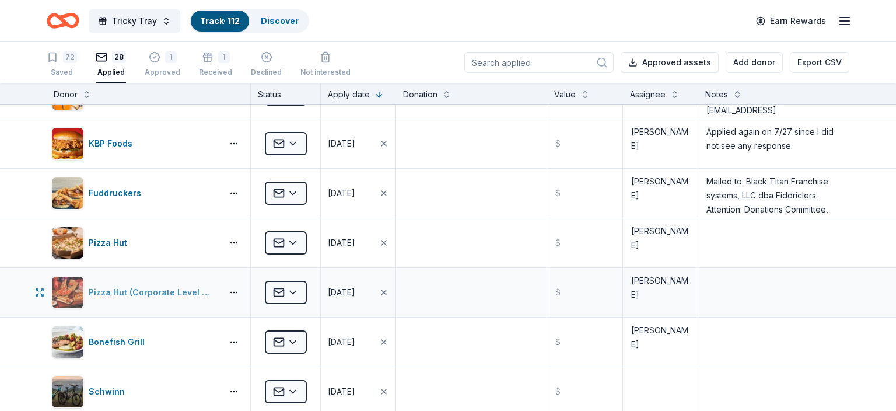
scroll to position [1029, 0]
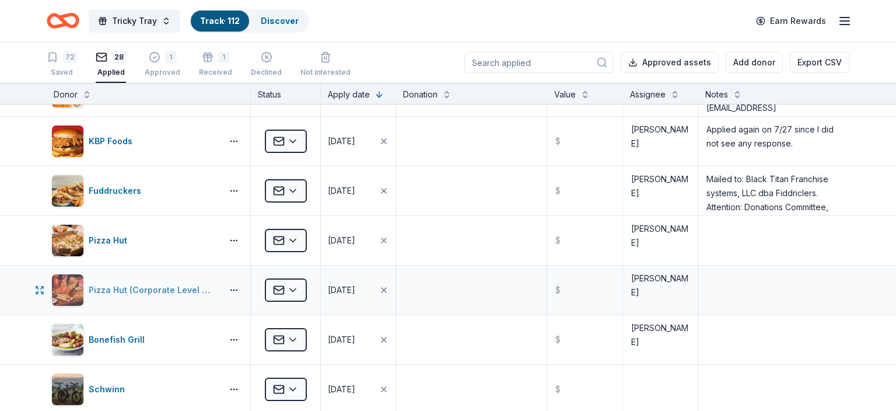
click at [166, 288] on div "Pizza Hut (Corporate Level Support)" at bounding box center [153, 290] width 129 height 14
click at [710, 268] on textarea at bounding box center [773, 290] width 149 height 47
paste textarea "[EMAIL_ADDRESS][DOMAIN_NAME]"
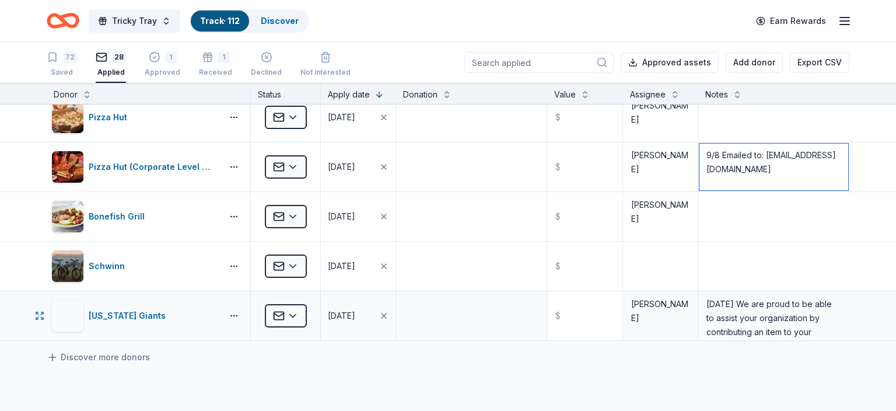
scroll to position [1143, 0]
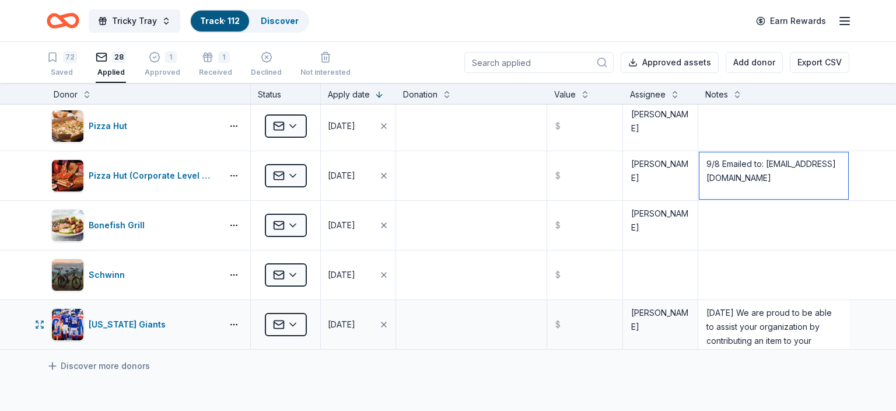
type textarea "9/8 Emailed to: theliteracyproject@pizzahut.com"
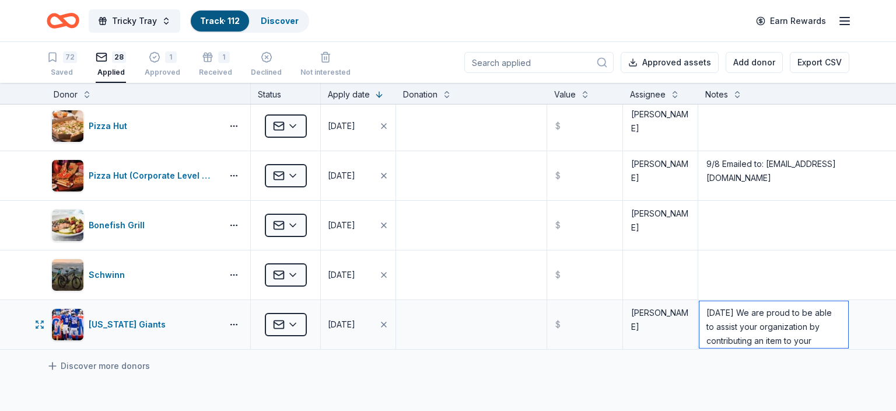
click at [804, 318] on textarea "4/7/2025 We are proud to be able to assist your organization by contributing an…" at bounding box center [773, 324] width 149 height 47
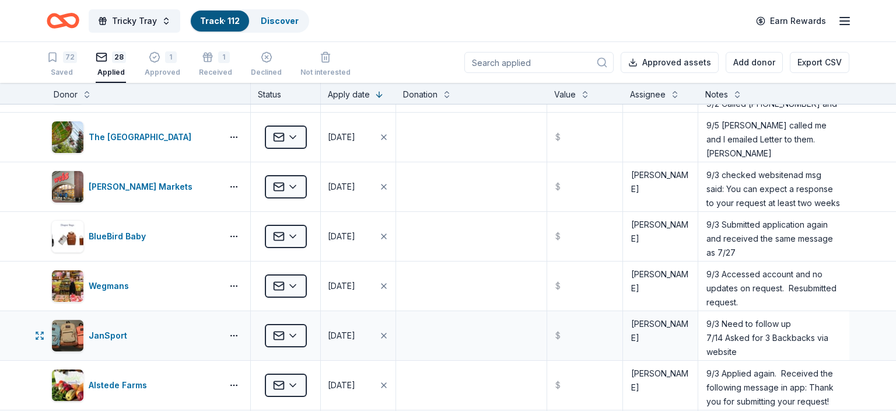
scroll to position [5, 0]
click at [57, 68] on div "Saved" at bounding box center [62, 72] width 30 height 9
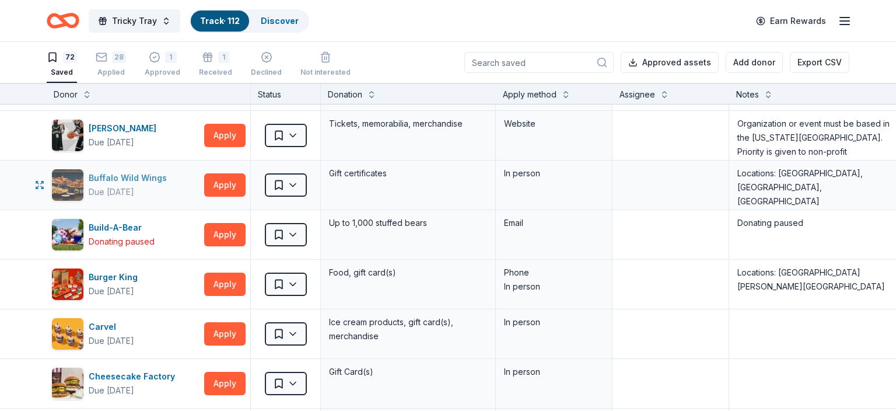
scroll to position [548, 0]
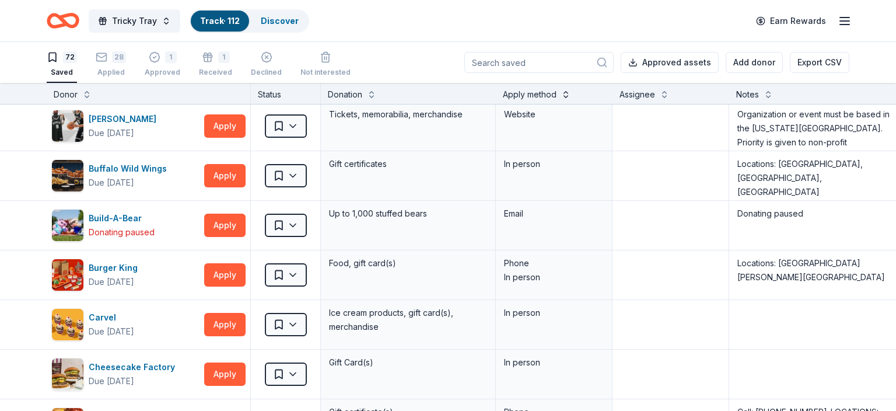
click at [566, 97] on button at bounding box center [565, 93] width 9 height 12
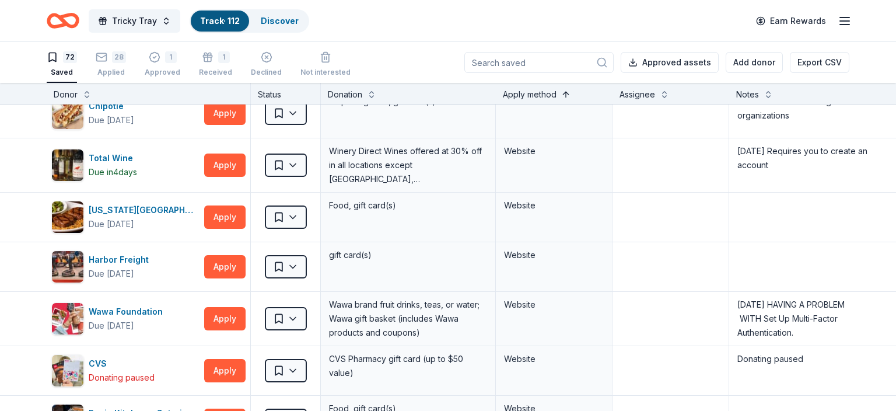
scroll to position [1417, 0]
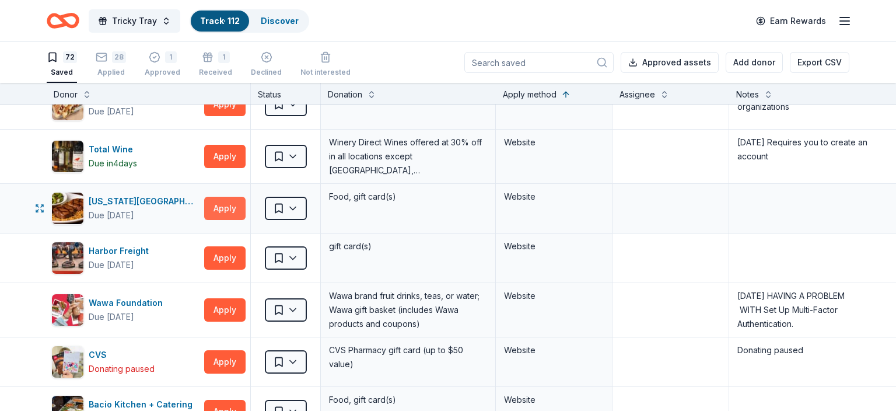
click at [228, 204] on button "Apply" at bounding box center [224, 208] width 41 height 23
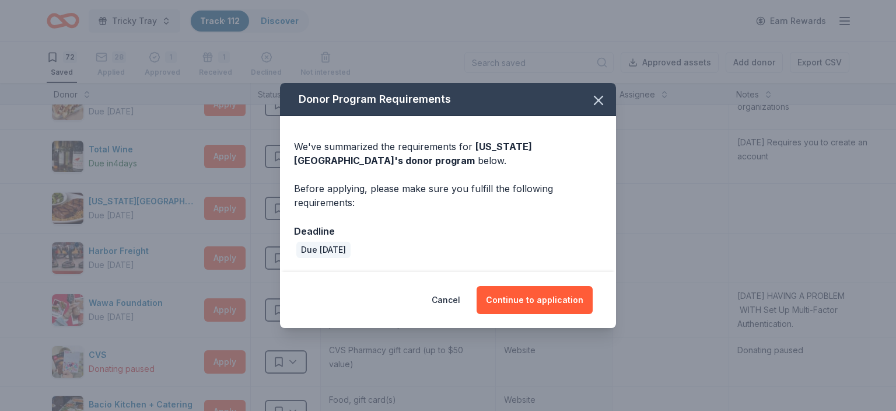
click at [382, 232] on div "Deadline" at bounding box center [448, 230] width 308 height 15
click at [313, 162] on span "Texas Roadhouse 's donor program" at bounding box center [413, 154] width 238 height 26
click at [557, 298] on button "Continue to application" at bounding box center [534, 300] width 116 height 28
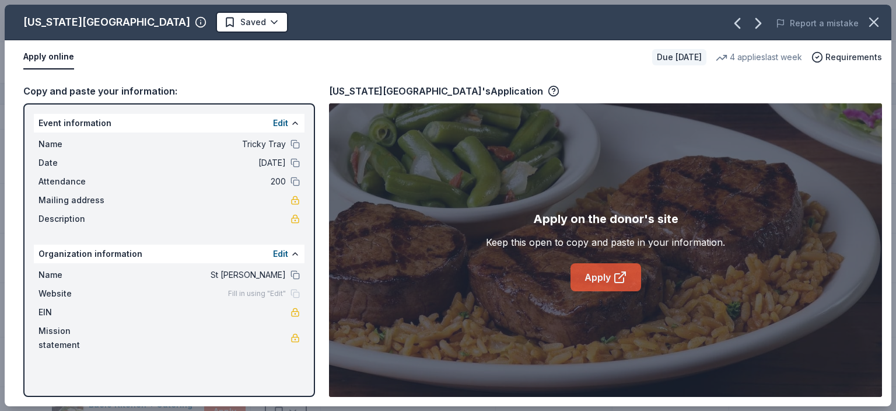
click at [594, 276] on link "Apply" at bounding box center [605, 277] width 71 height 28
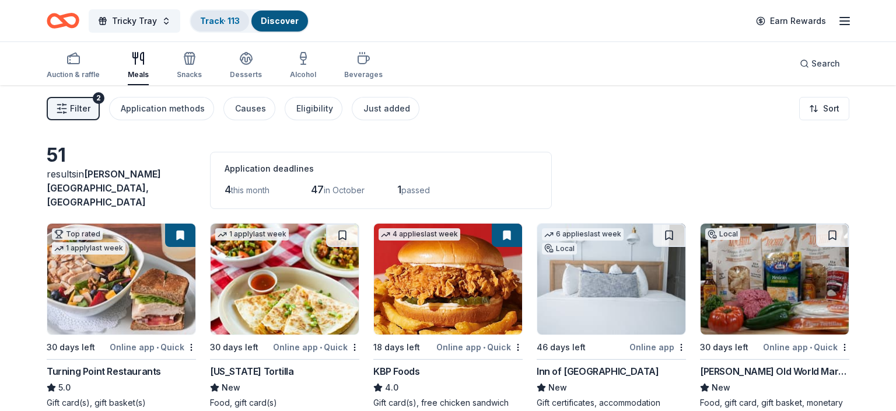
click at [226, 16] on div "Track · 113" at bounding box center [220, 20] width 58 height 21
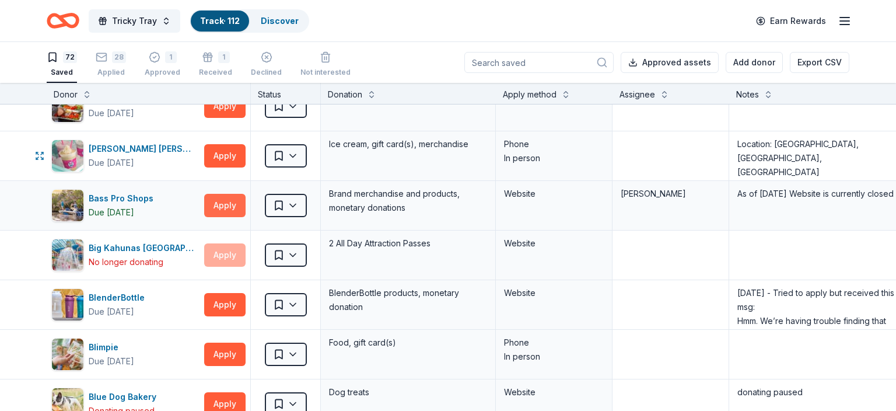
scroll to position [91, 0]
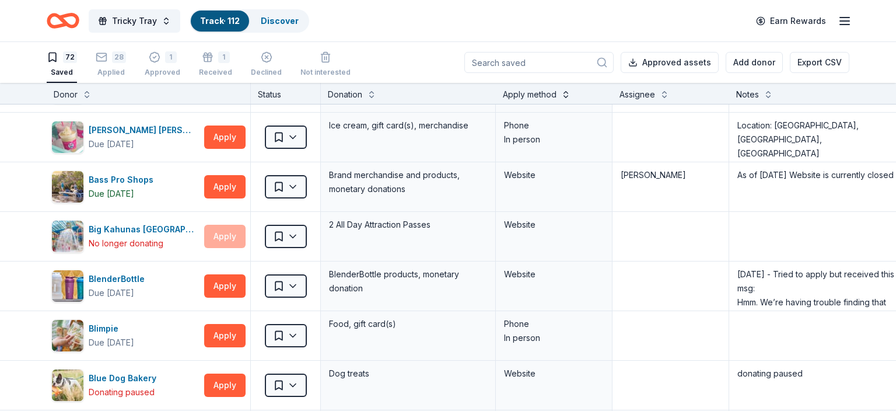
click at [565, 98] on button at bounding box center [565, 93] width 9 height 12
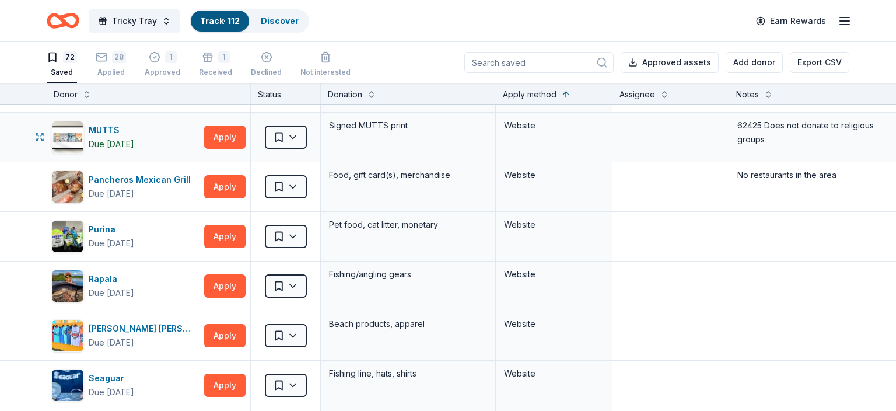
scroll to position [2332, 0]
click at [220, 233] on button "Apply" at bounding box center [224, 235] width 41 height 23
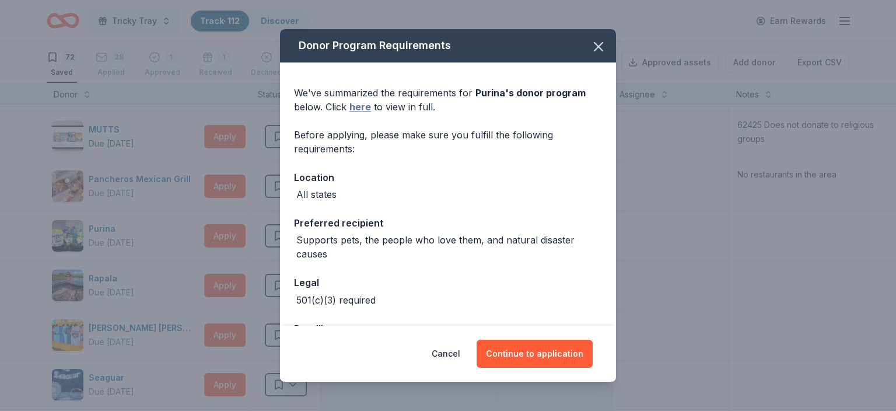
click at [359, 107] on link "here" at bounding box center [360, 107] width 22 height 14
click at [601, 37] on button "button" at bounding box center [599, 47] width 26 height 26
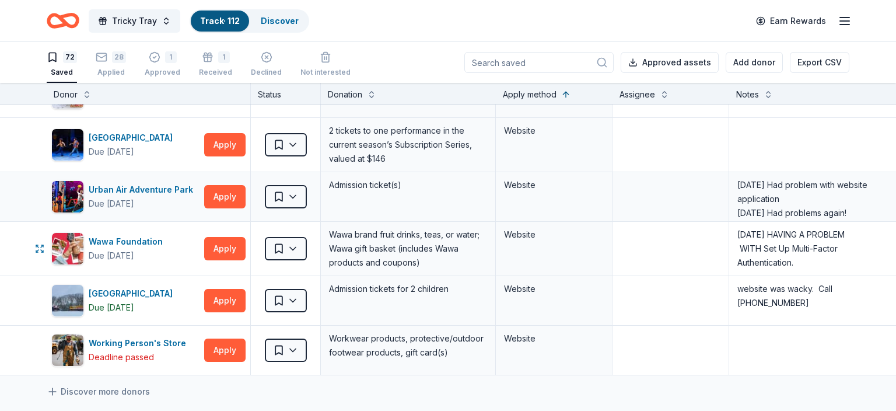
scroll to position [3315, 0]
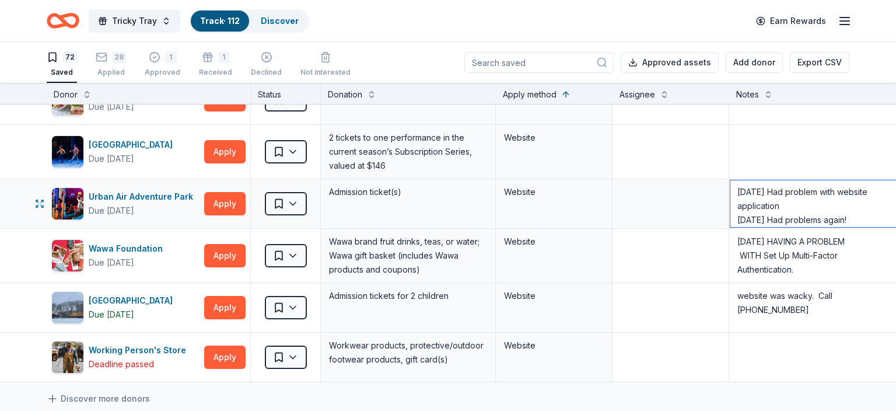
click at [772, 180] on textarea "6/24/25 Had problem with website application 7/14/25 Had problems again!" at bounding box center [816, 203] width 172 height 47
click at [223, 194] on button "Apply" at bounding box center [224, 203] width 41 height 23
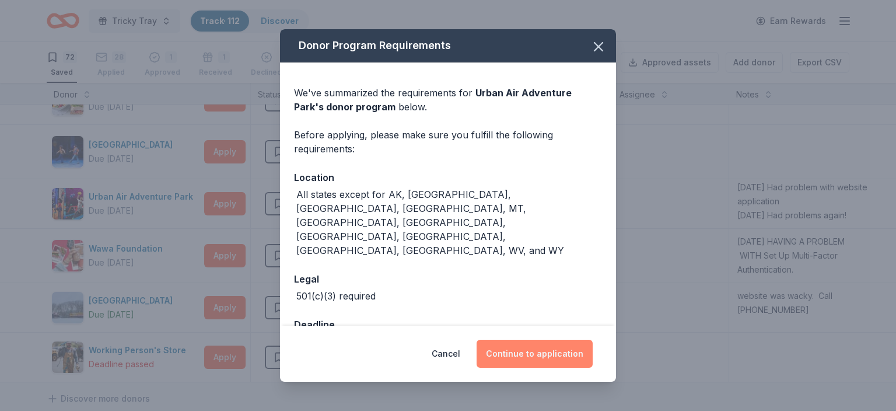
click at [535, 346] on button "Continue to application" at bounding box center [534, 353] width 116 height 28
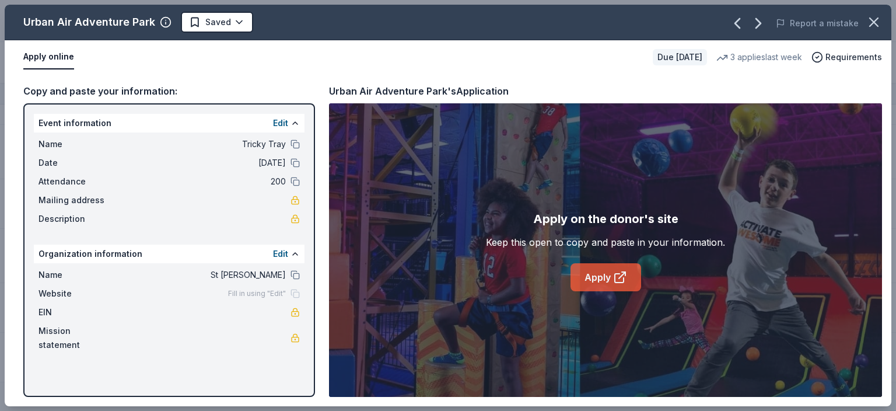
click at [602, 276] on link "Apply" at bounding box center [605, 277] width 71 height 28
click at [232, 22] on html "Tricky Tray Track · 112 Discover Earn Rewards 72 Saved 28 Applied 1 Approved 1 …" at bounding box center [448, 205] width 896 height 411
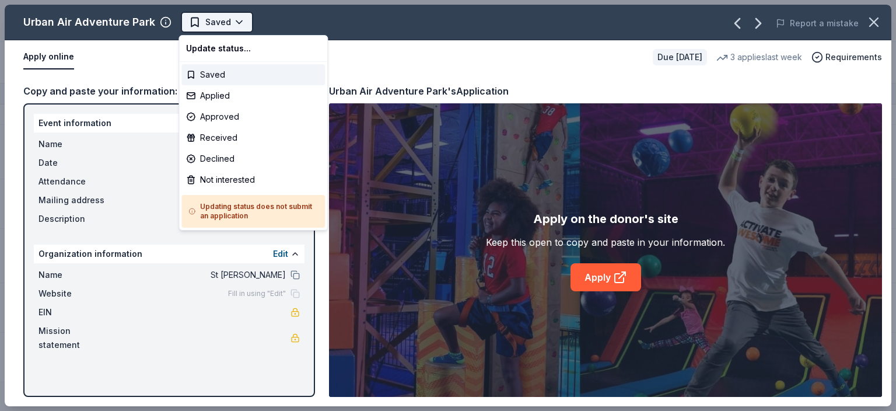
scroll to position [3315, 0]
click at [222, 95] on div "Applied" at bounding box center [252, 95] width 143 height 21
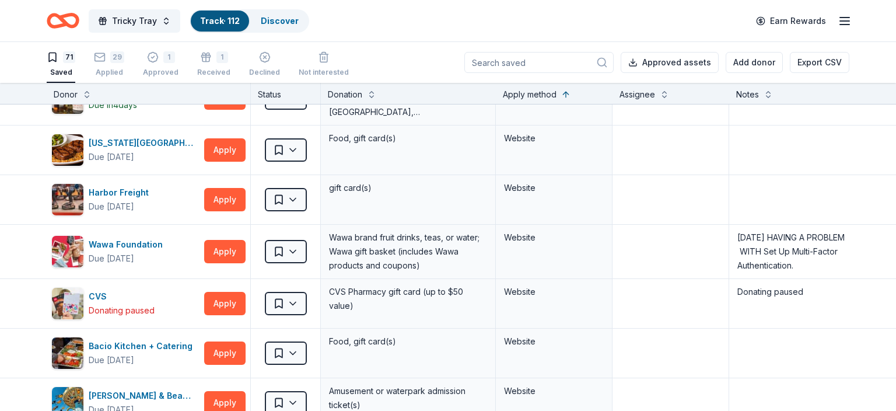
scroll to position [1476, 0]
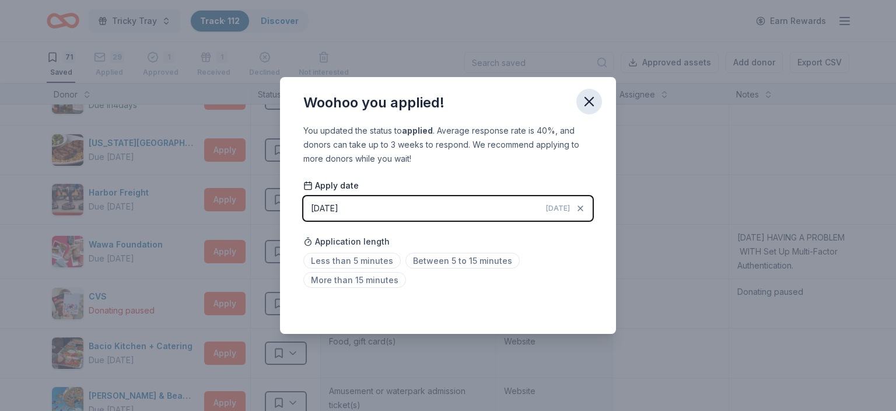
click at [586, 105] on icon "button" at bounding box center [589, 101] width 8 height 8
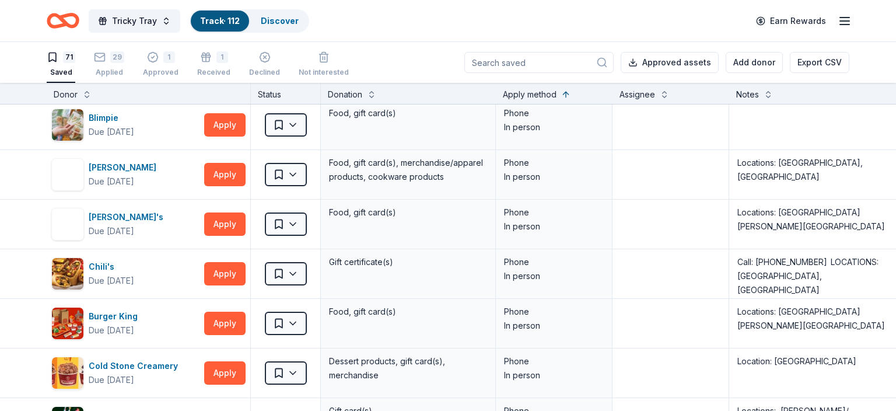
scroll to position [653, 0]
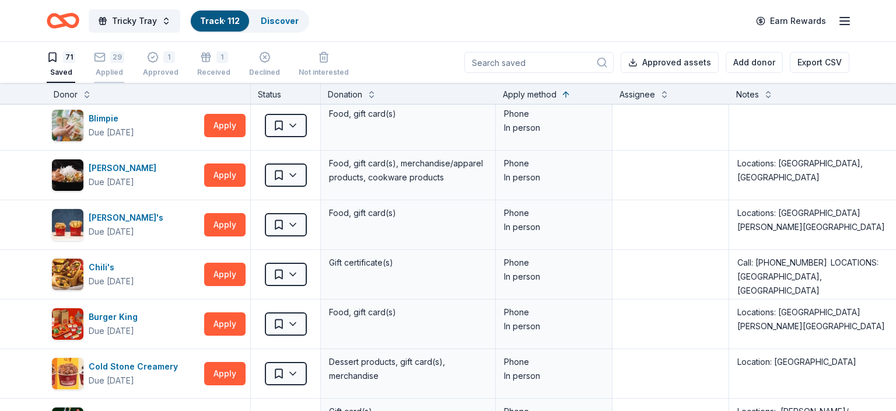
click at [112, 65] on div "29 Applied" at bounding box center [109, 64] width 30 height 26
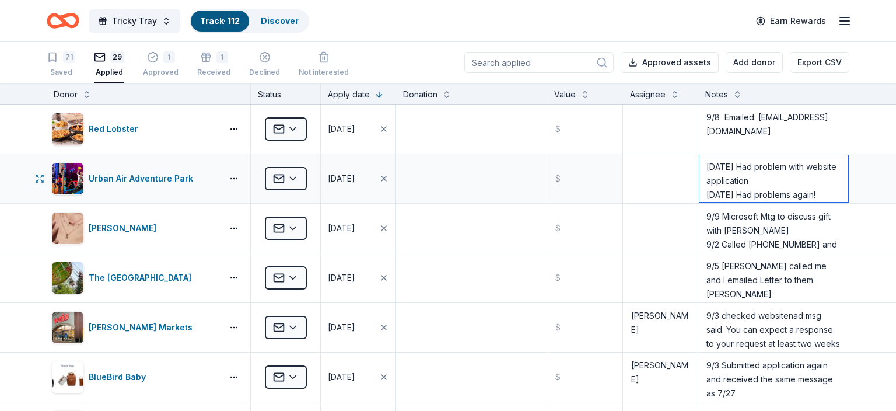
drag, startPoint x: 821, startPoint y: 194, endPoint x: 680, endPoint y: 199, distance: 141.2
click at [699, 198] on textarea "6/24/25 Had problem with website application 7/14/25 Had problems again!" at bounding box center [773, 178] width 149 height 47
click at [707, 166] on textarea "6/24/25 Had problem with website application" at bounding box center [773, 178] width 149 height 47
paste textarea "7/14/25 Had problems again!"
click at [706, 167] on textarea "6/24/25 Had problem with website application" at bounding box center [773, 178] width 149 height 47
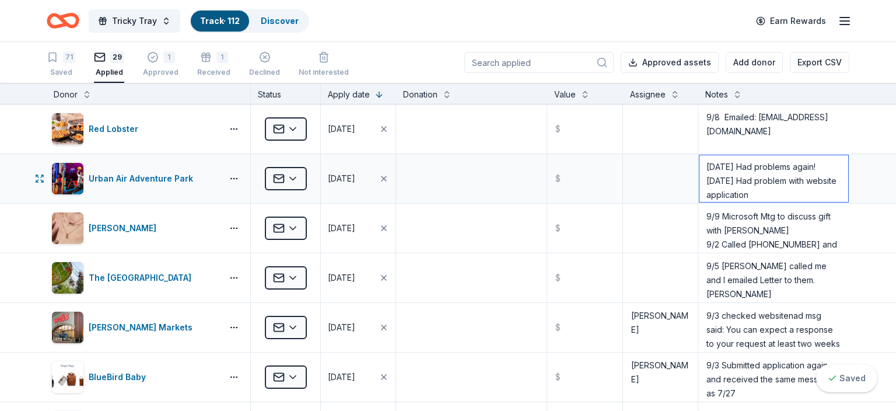
click at [706, 167] on textarea "7/14/25 Had problems again! 6/24/25 Had problem with website application" at bounding box center [773, 178] width 149 height 47
type textarea "9/8 Applied successfully - nearest store is 1 North Galleria Drive Middletown, …"
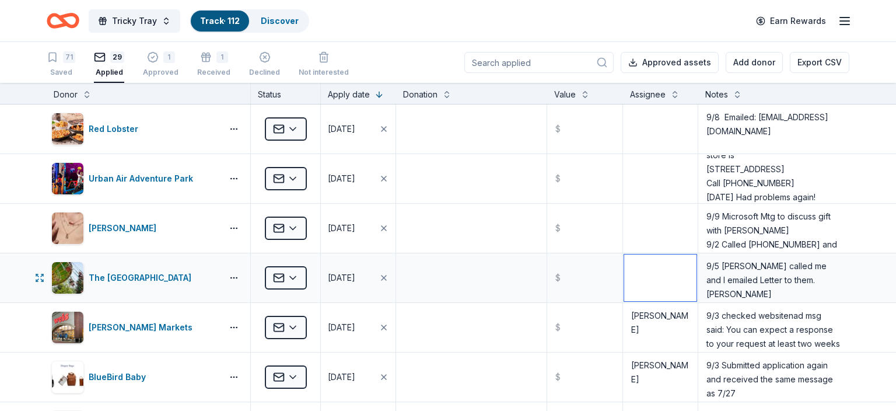
drag, startPoint x: 636, startPoint y: 299, endPoint x: 640, endPoint y: 293, distance: 7.5
click at [636, 299] on textarea at bounding box center [660, 277] width 72 height 47
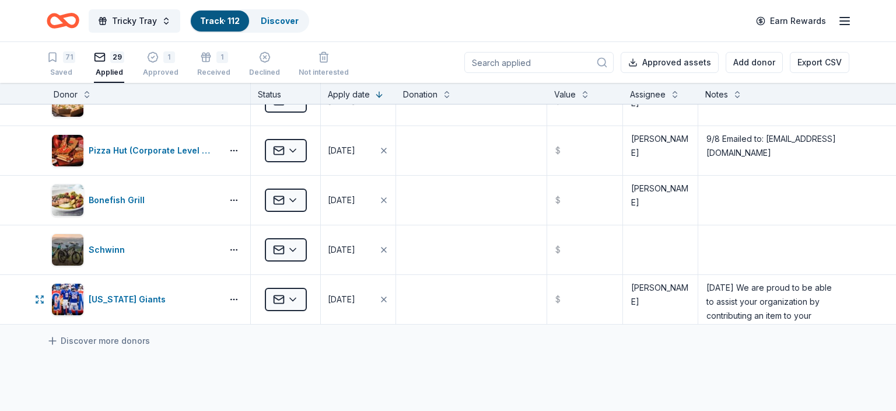
scroll to position [1257, 0]
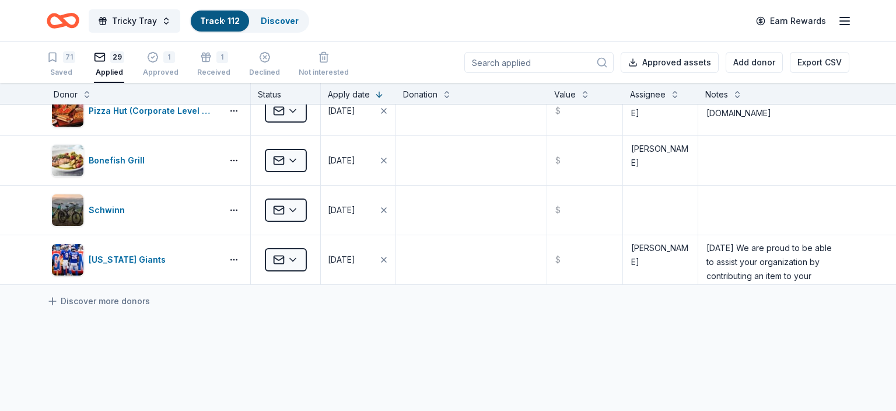
click at [538, 57] on input at bounding box center [538, 62] width 149 height 21
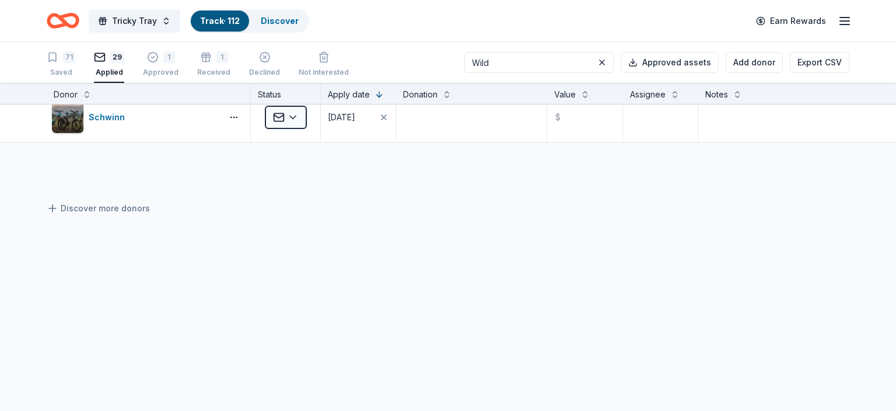
scroll to position [0, 0]
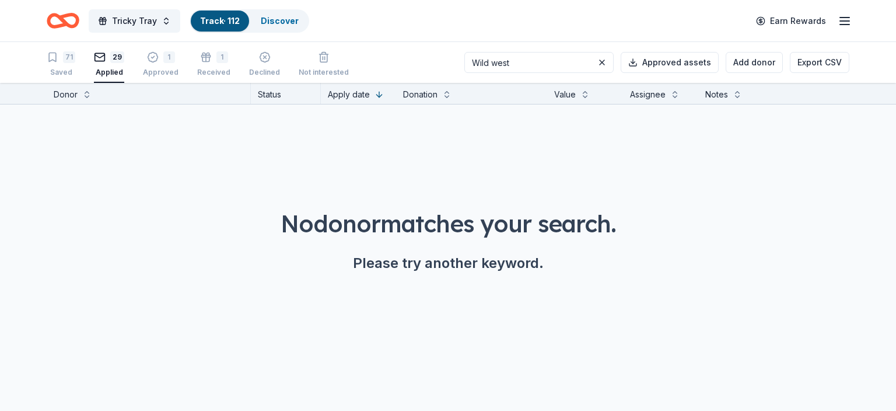
type input "Wild west"
click at [54, 62] on icon "button" at bounding box center [53, 57] width 12 height 12
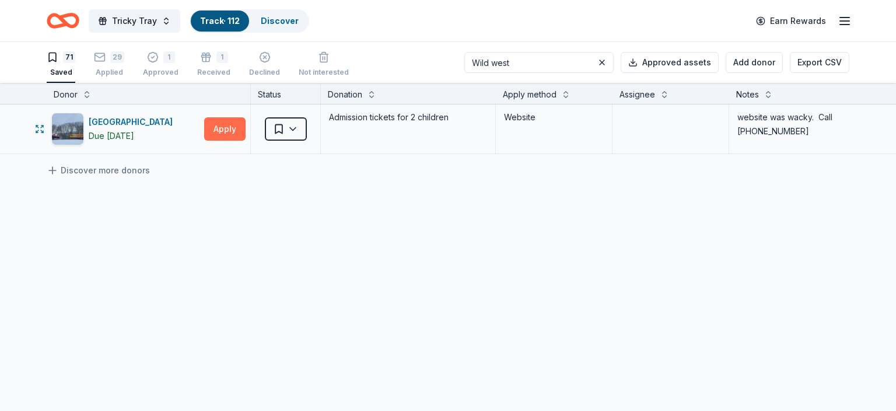
click at [227, 132] on button "Apply" at bounding box center [224, 128] width 41 height 23
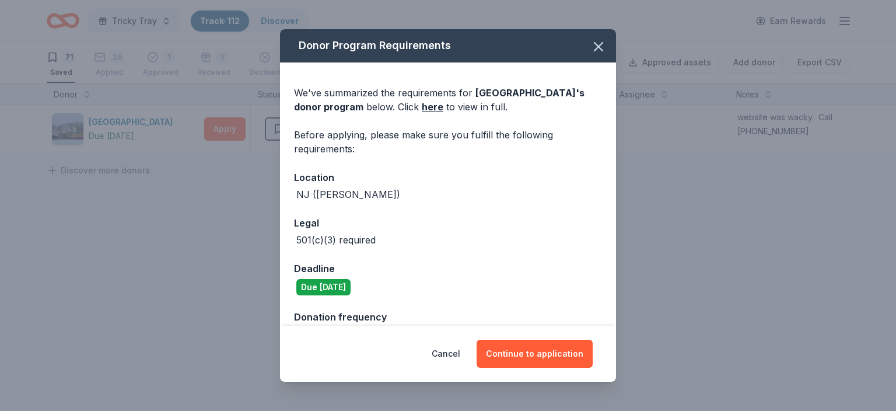
scroll to position [75, 0]
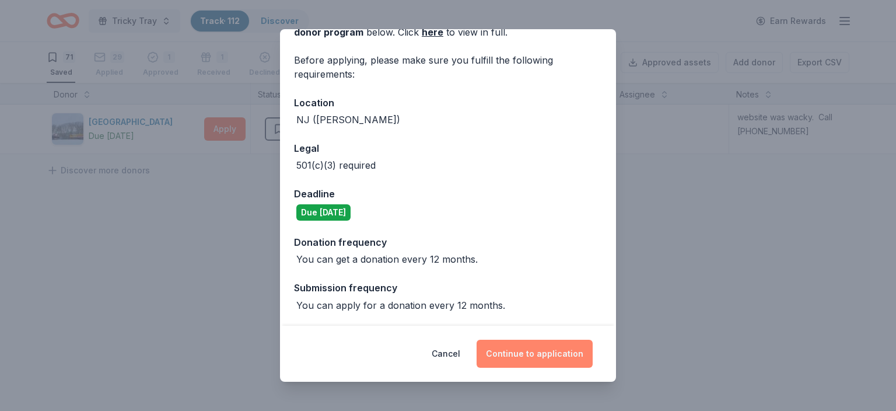
click at [547, 351] on button "Continue to application" at bounding box center [534, 353] width 116 height 28
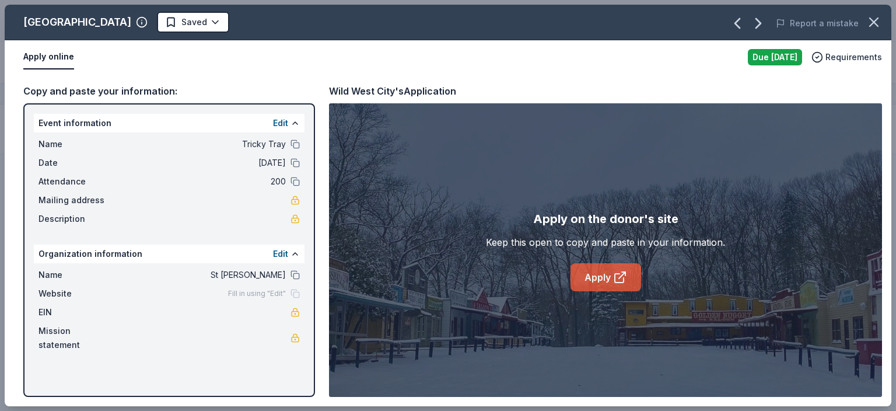
click at [598, 271] on link "Apply" at bounding box center [605, 277] width 71 height 28
click at [185, 22] on html "Tricky Tray Track · 112 Discover Earn Rewards 71 Saved 29 Applied 1 Approved 1 …" at bounding box center [448, 205] width 896 height 411
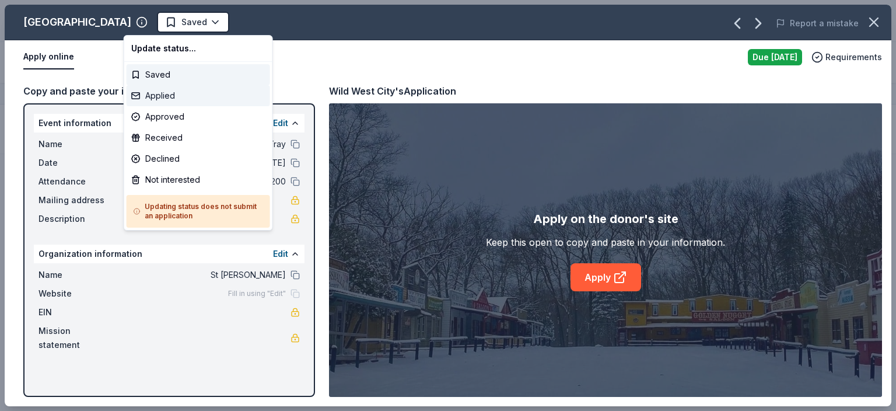
click at [171, 93] on div "Applied" at bounding box center [198, 95] width 143 height 21
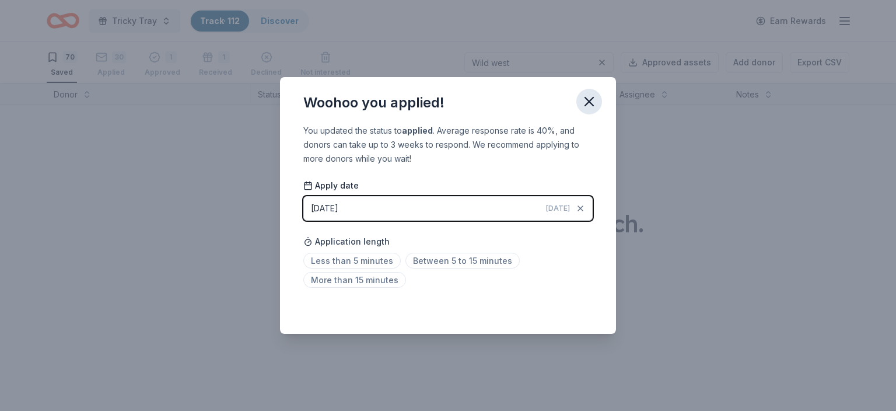
click at [594, 101] on icon "button" at bounding box center [589, 101] width 16 height 16
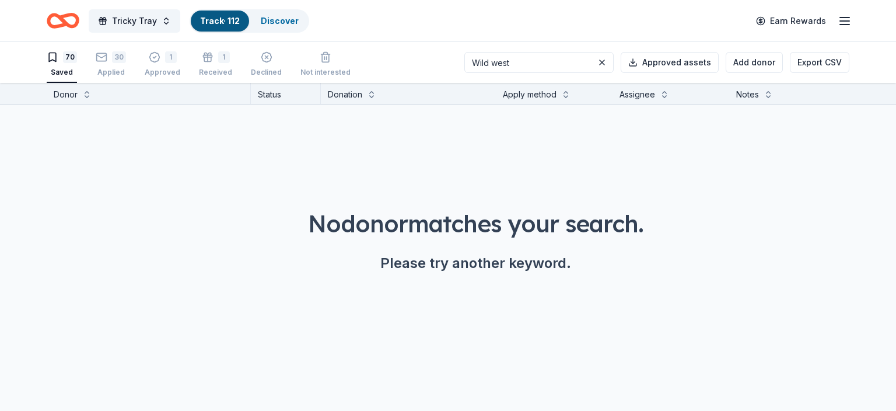
click at [71, 62] on div "70" at bounding box center [70, 57] width 14 height 12
click at [69, 69] on div "Saved" at bounding box center [62, 72] width 30 height 9
drag, startPoint x: 536, startPoint y: 63, endPoint x: 428, endPoint y: 49, distance: 108.8
click at [464, 52] on input "Wild west" at bounding box center [538, 62] width 149 height 21
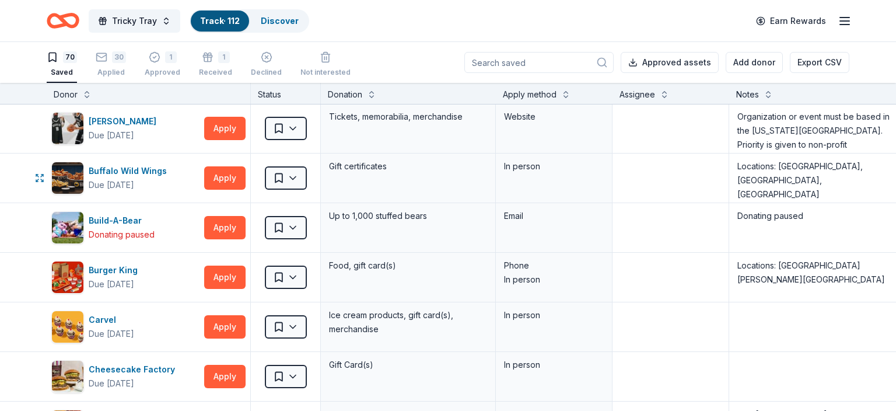
scroll to position [548, 0]
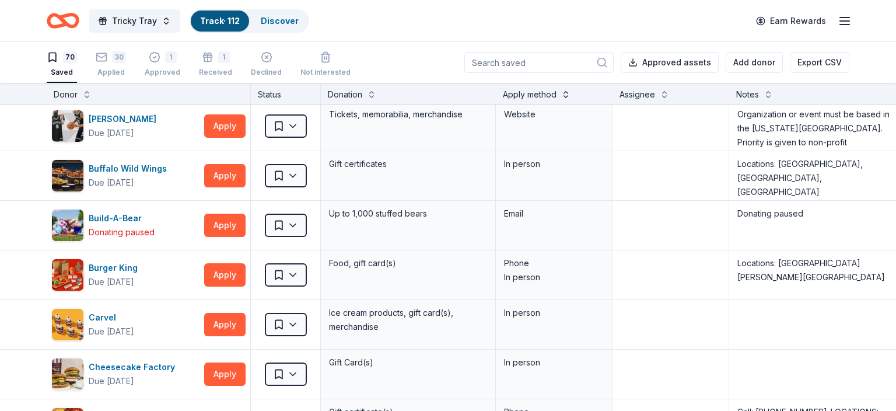
click at [569, 95] on button at bounding box center [565, 93] width 9 height 12
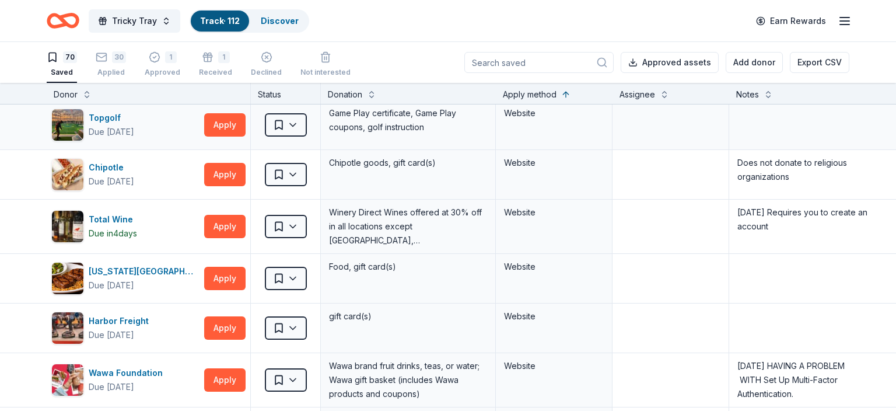
scroll to position [1348, 0]
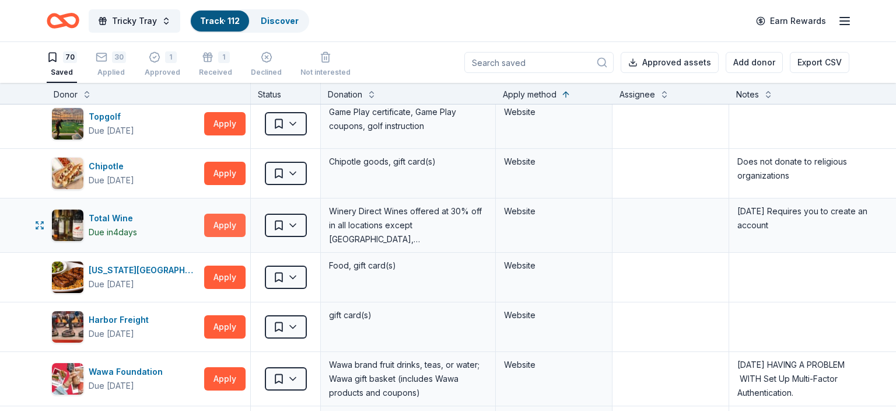
click at [223, 223] on button "Apply" at bounding box center [224, 224] width 41 height 23
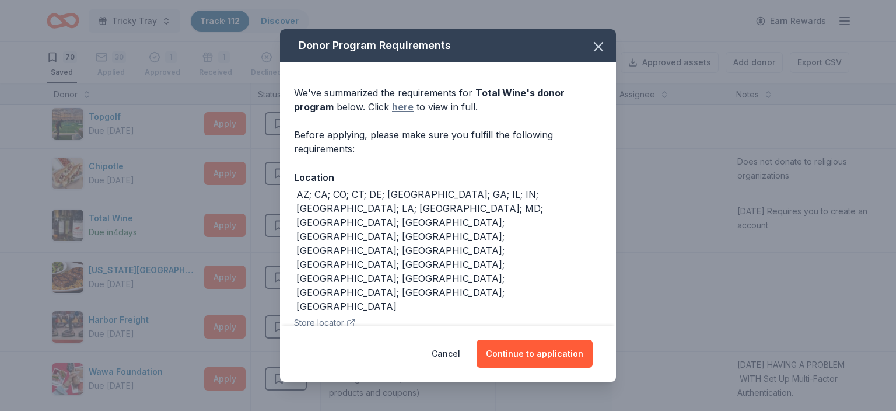
click at [392, 106] on link "here" at bounding box center [403, 107] width 22 height 14
click at [486, 389] on div "Deadline" at bounding box center [448, 396] width 308 height 15
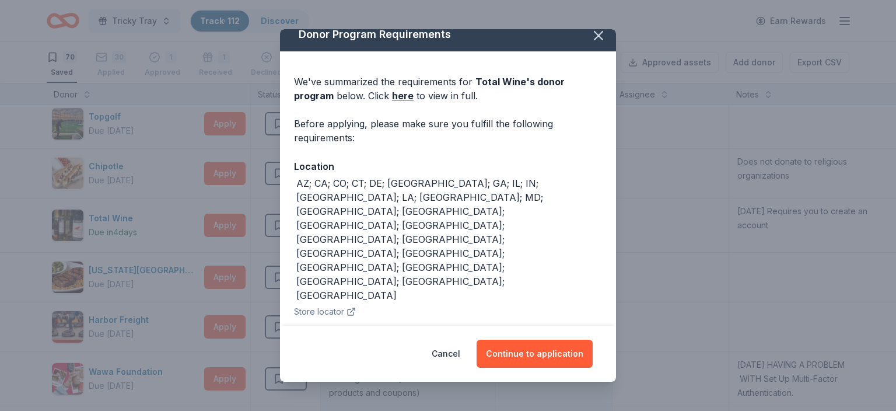
scroll to position [13, 0]
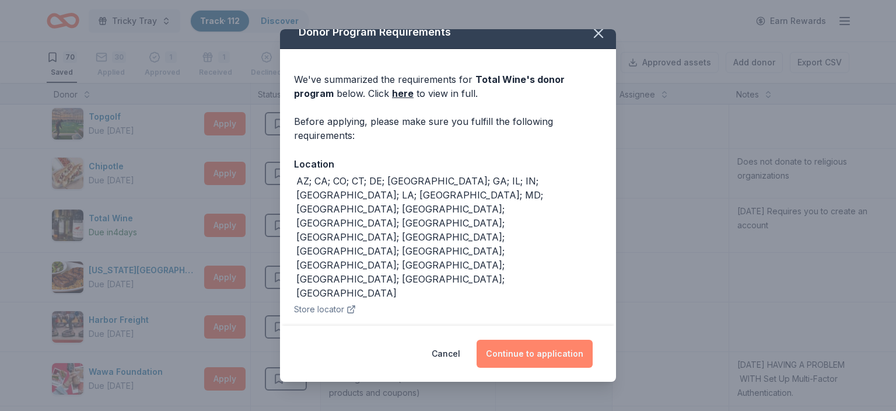
click at [534, 356] on button "Continue to application" at bounding box center [534, 353] width 116 height 28
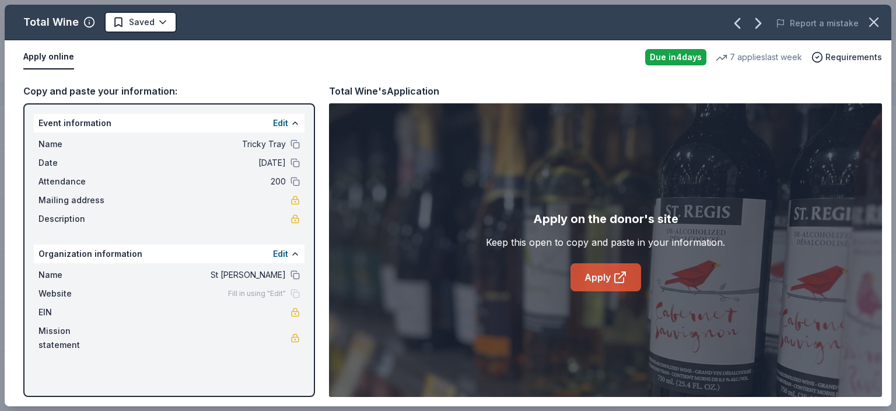
click at [595, 267] on link "Apply" at bounding box center [605, 277] width 71 height 28
click at [609, 280] on link "Apply" at bounding box center [605, 277] width 71 height 28
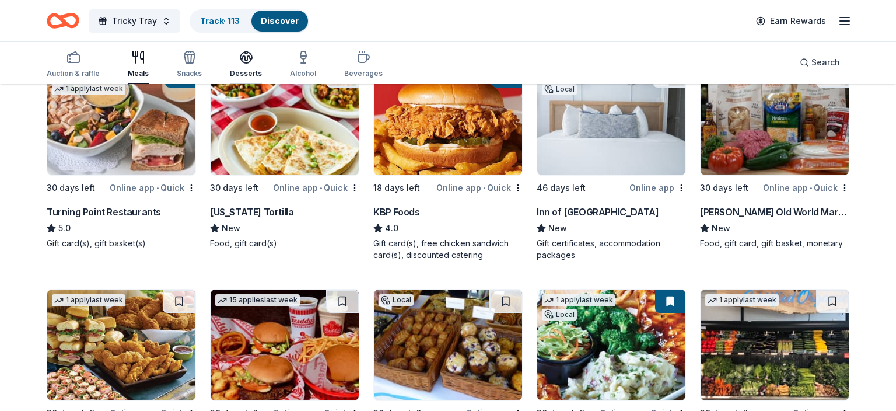
scroll to position [189, 0]
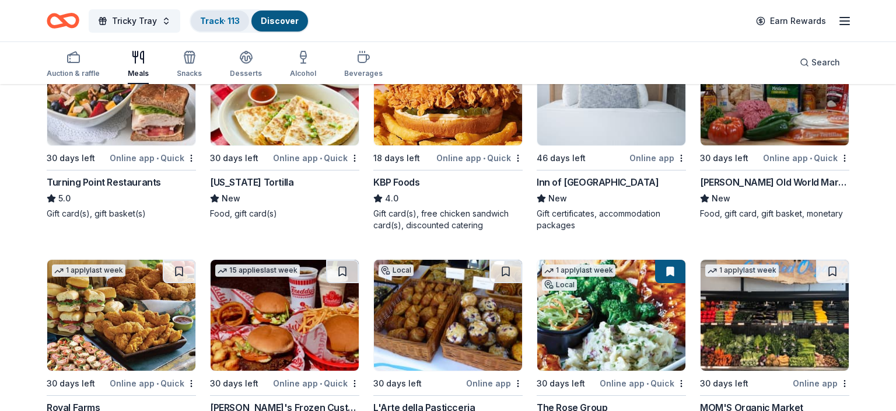
click at [213, 23] on link "Track · 113" at bounding box center [220, 21] width 40 height 10
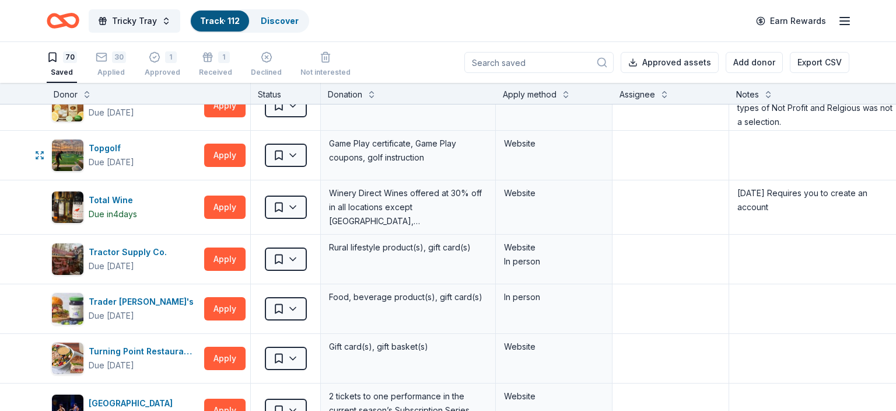
scroll to position [2903, 0]
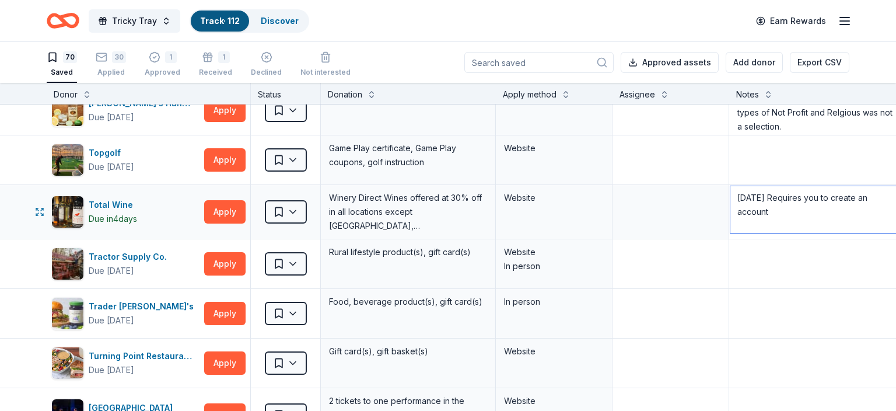
click at [735, 189] on textarea "6/24/25 Requires you to create an account" at bounding box center [816, 209] width 172 height 47
type textarea "9/8 Tried to set up acct with password !@SFtt!@123. Kept sending an email to co…"
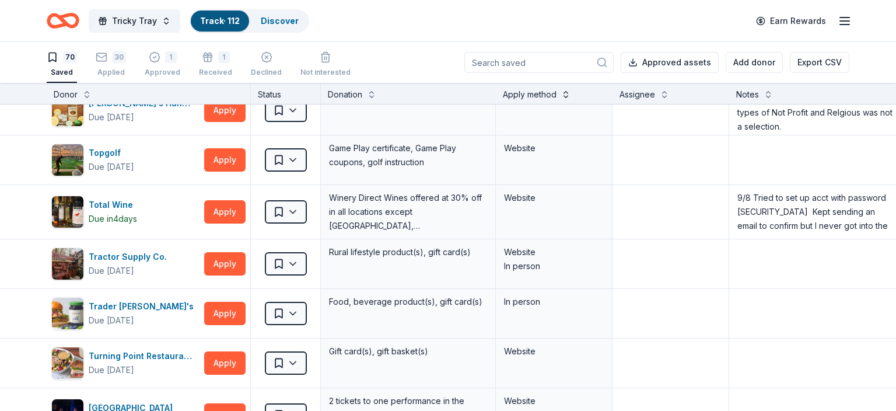
click at [563, 90] on button at bounding box center [565, 93] width 9 height 12
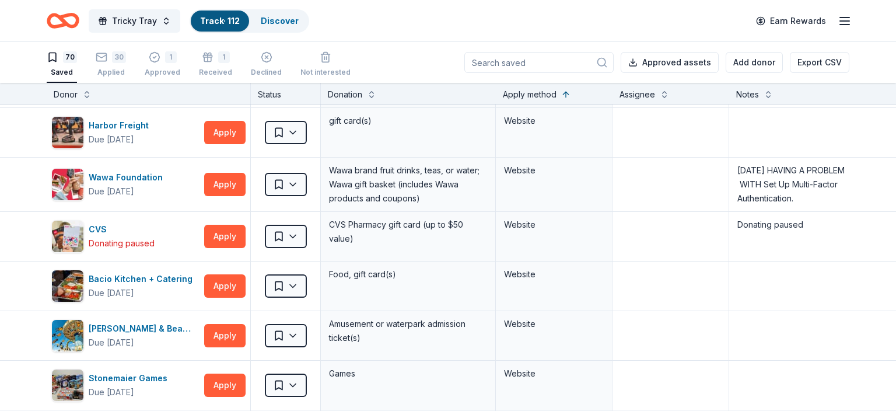
scroll to position [1554, 0]
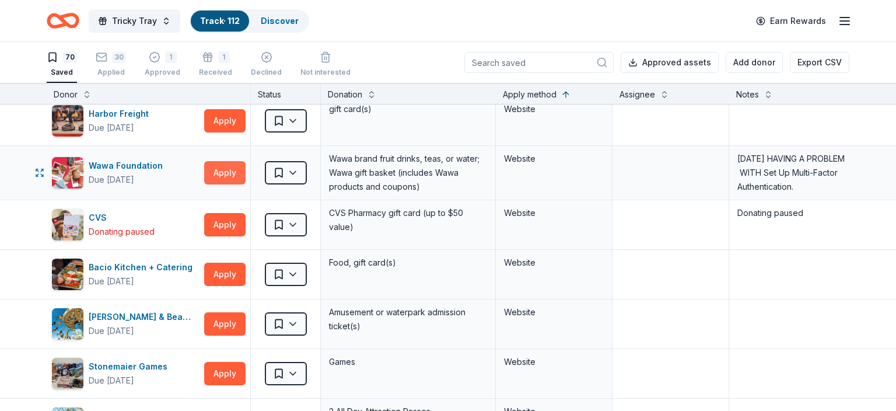
click at [230, 162] on button "Apply" at bounding box center [224, 172] width 41 height 23
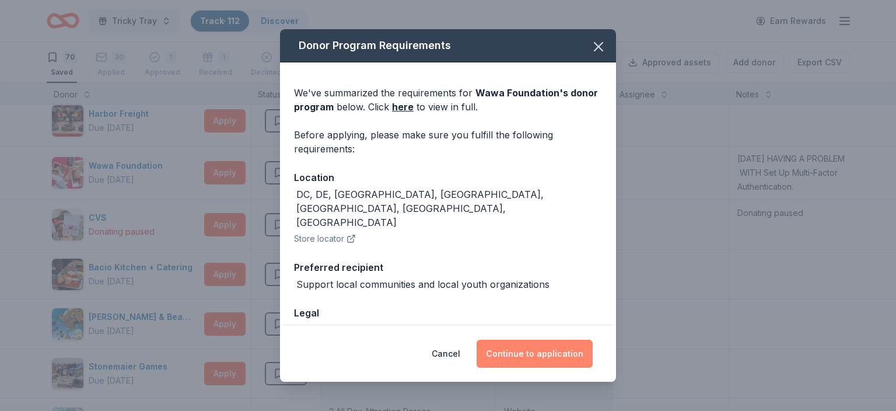
click at [518, 348] on button "Continue to application" at bounding box center [534, 353] width 116 height 28
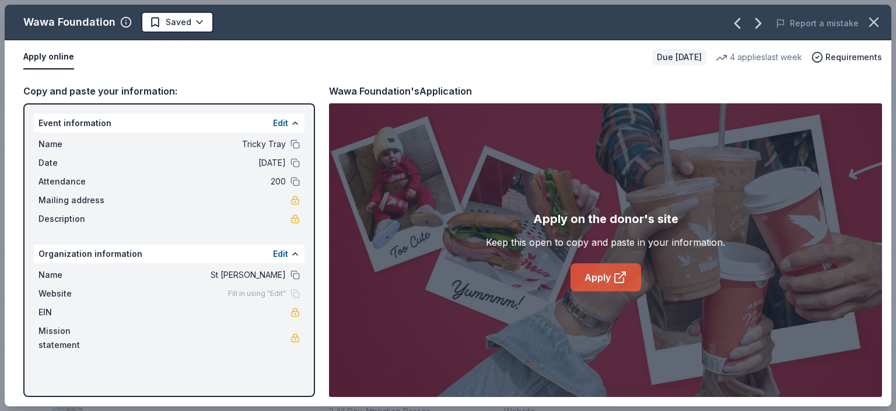
click at [625, 276] on icon at bounding box center [620, 277] width 14 height 14
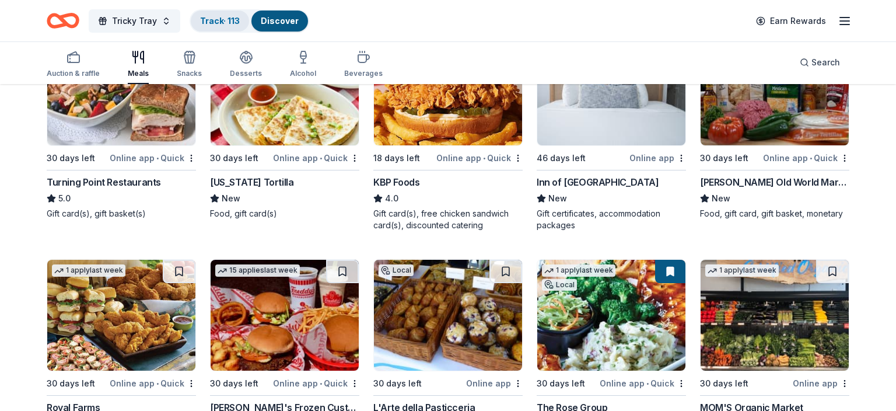
click at [213, 23] on link "Track · 113" at bounding box center [220, 21] width 40 height 10
click at [210, 15] on div "Track · 113" at bounding box center [220, 20] width 58 height 21
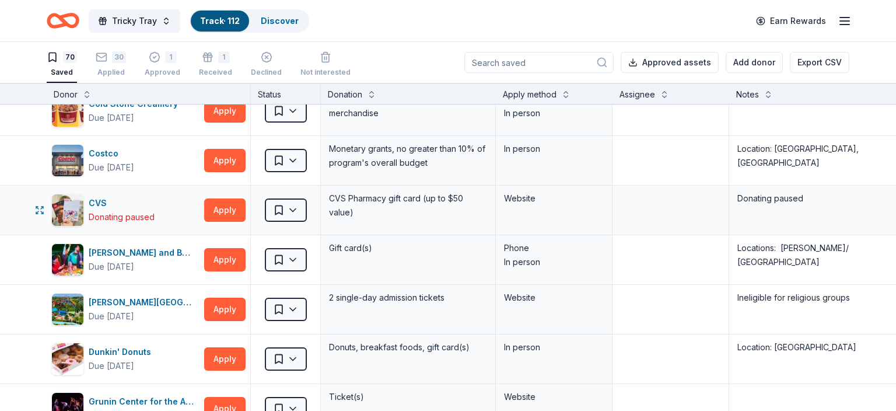
scroll to position [960, 0]
click at [496, 66] on input at bounding box center [538, 62] width 149 height 21
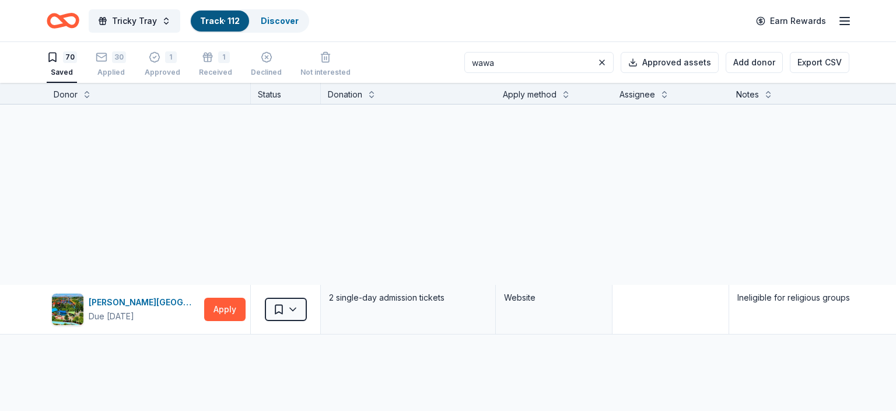
scroll to position [0, 0]
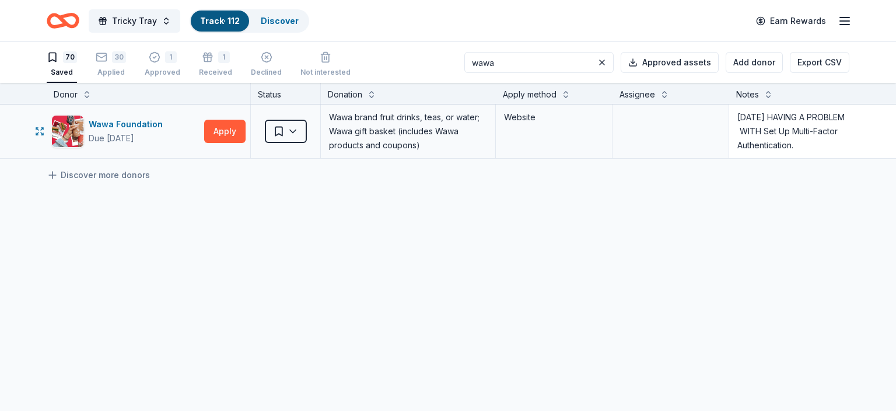
type input "wawa"
click at [740, 117] on textarea "7/27/25 HAVING A PROBLEM WITH Set Up Multi-Factor Authentication. 8/5 Sent a re…" at bounding box center [816, 129] width 172 height 47
type textarea "9/8 Having problem with authentication 7/27/25 HAVING A PROBLEM WITH Set Up Mul…"
click at [59, 68] on div "Saved" at bounding box center [62, 72] width 30 height 9
drag, startPoint x: 516, startPoint y: 63, endPoint x: 401, endPoint y: 75, distance: 115.0
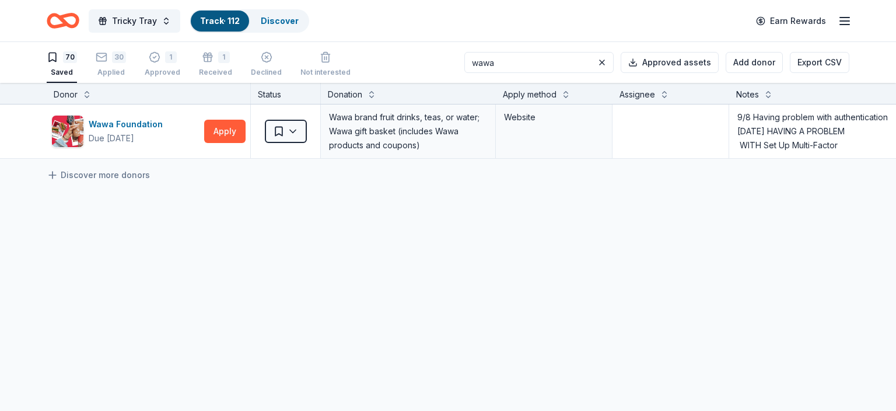
click at [464, 73] on input "wawa" at bounding box center [538, 62] width 149 height 21
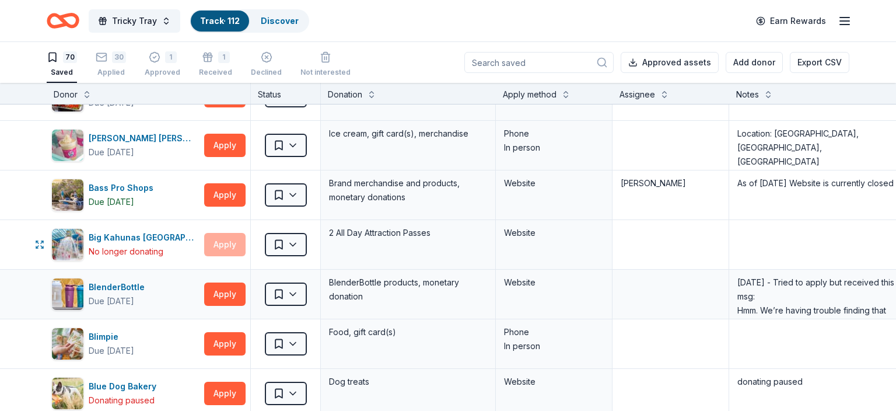
scroll to position [205, 0]
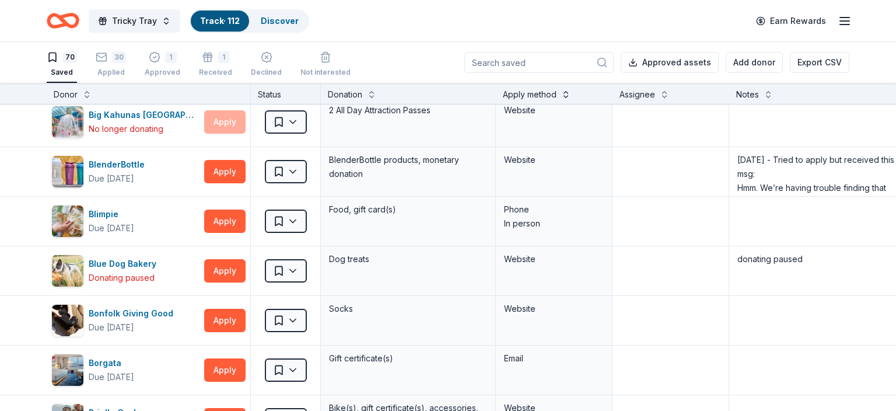
click at [566, 97] on button at bounding box center [565, 93] width 9 height 12
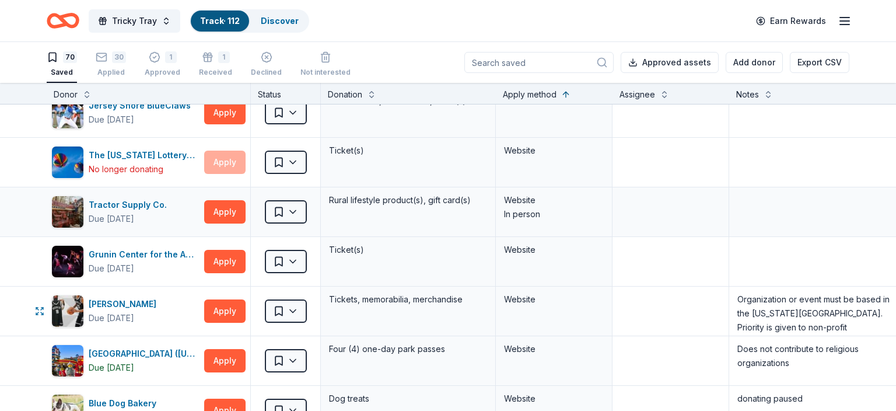
scroll to position [2034, 0]
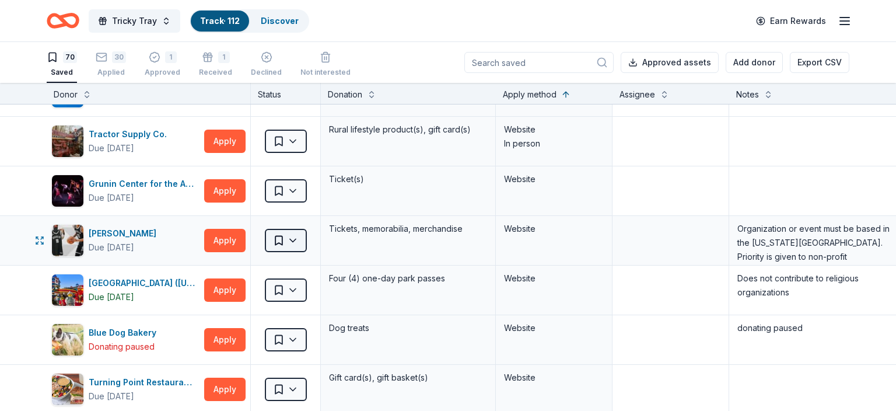
click at [297, 230] on html "Tricky Tray Track · 112 Discover Earn Rewards 70 Saved 30 Applied 1 Approved 1 …" at bounding box center [448, 205] width 896 height 411
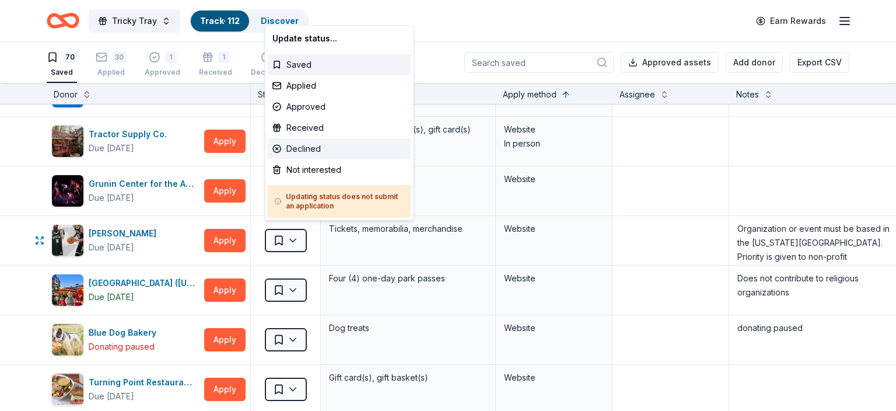
click at [297, 150] on div "Declined" at bounding box center [339, 148] width 143 height 21
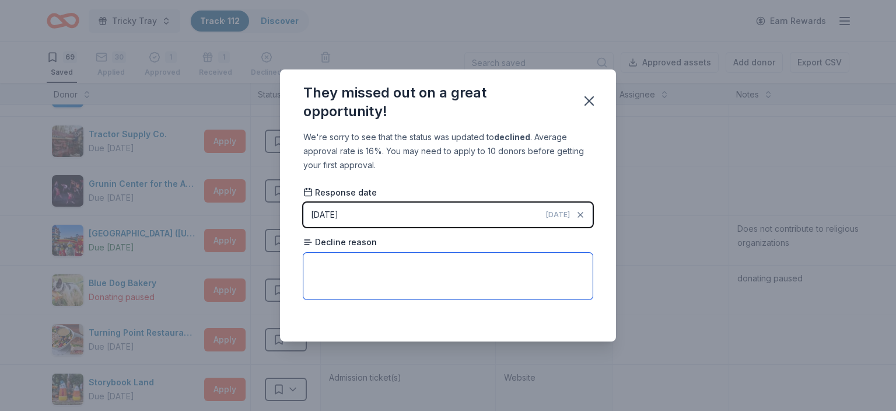
click at [350, 263] on textarea at bounding box center [447, 276] width 289 height 47
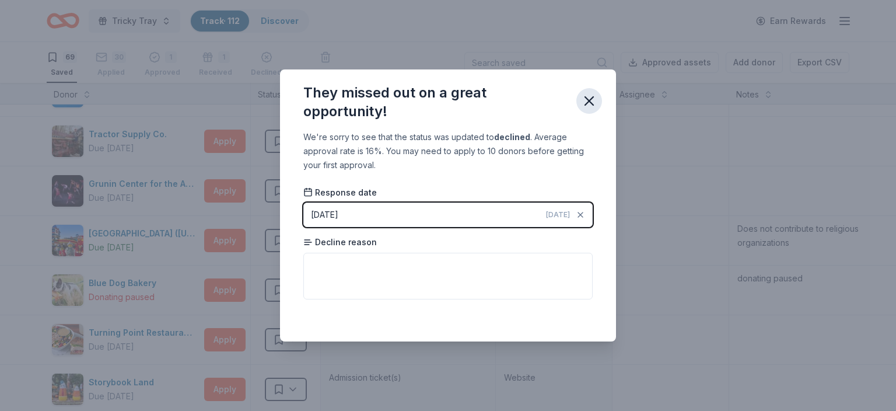
click at [591, 99] on icon "button" at bounding box center [589, 101] width 8 height 8
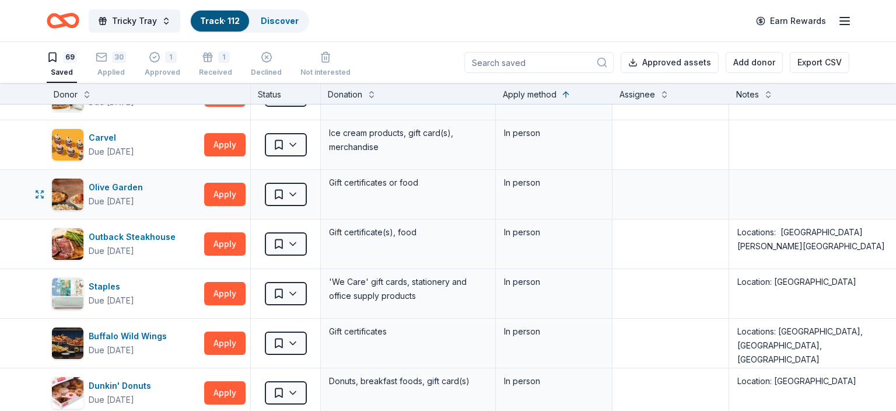
scroll to position [23, 0]
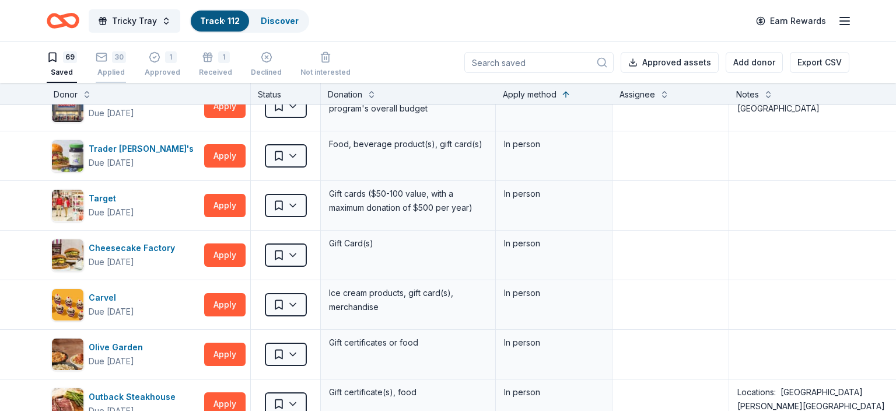
click at [115, 50] on button "30 Applied" at bounding box center [111, 65] width 30 height 36
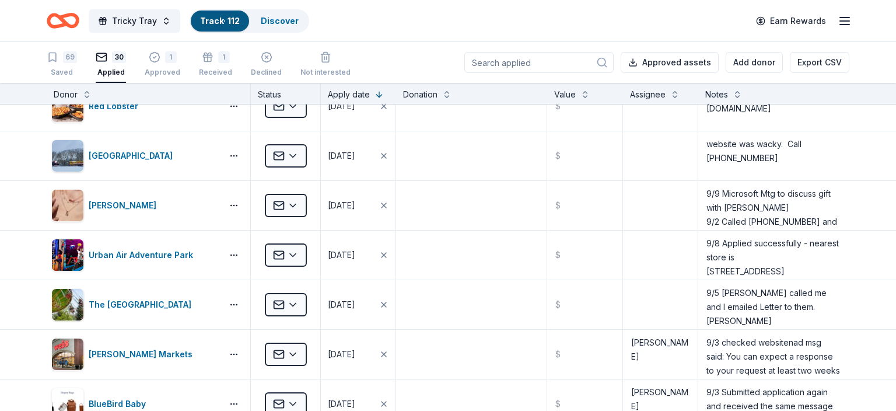
click at [493, 65] on input at bounding box center [538, 62] width 149 height 21
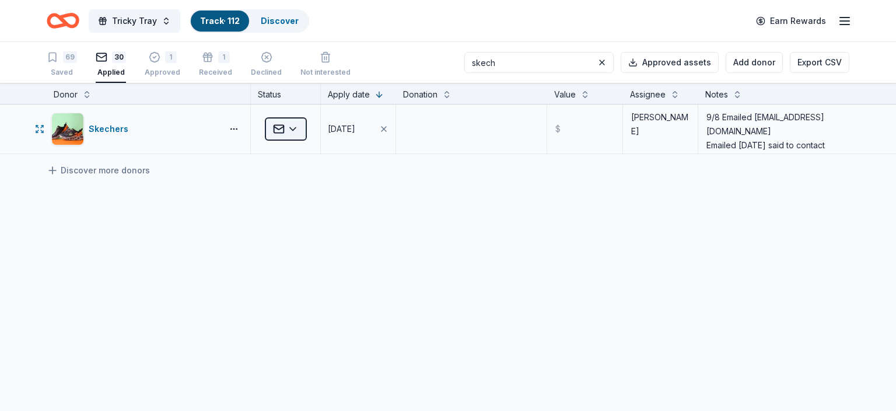
type input "skech"
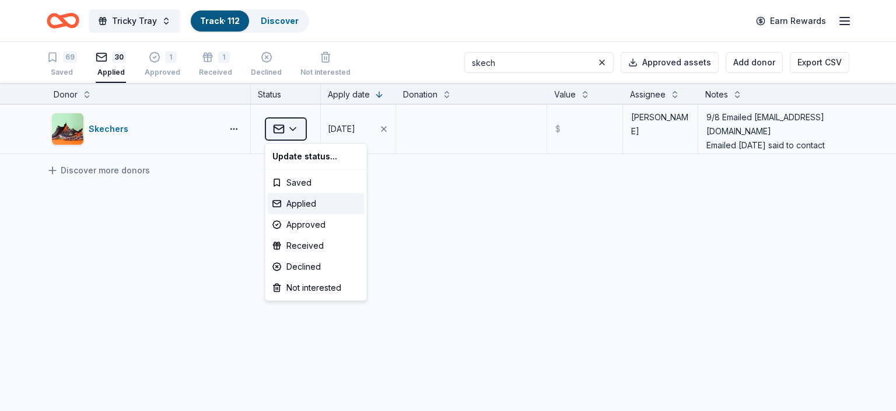
click at [295, 127] on html "Tricky Tray Track · 112 Discover Earn Rewards 69 Saved 30 Applied 1 Approved 1 …" at bounding box center [448, 205] width 896 height 411
click at [307, 262] on div "Declined" at bounding box center [316, 266] width 97 height 21
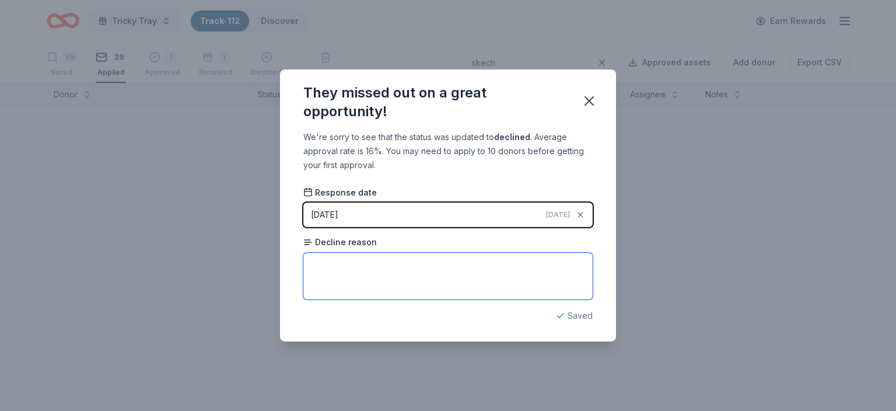
click at [373, 264] on textarea at bounding box center [447, 276] width 289 height 47
paste textarea "074879"
type textarea "074879"
drag, startPoint x: 339, startPoint y: 265, endPoint x: 288, endPoint y: 260, distance: 52.2
click at [303, 260] on textarea "074879" at bounding box center [447, 276] width 289 height 47
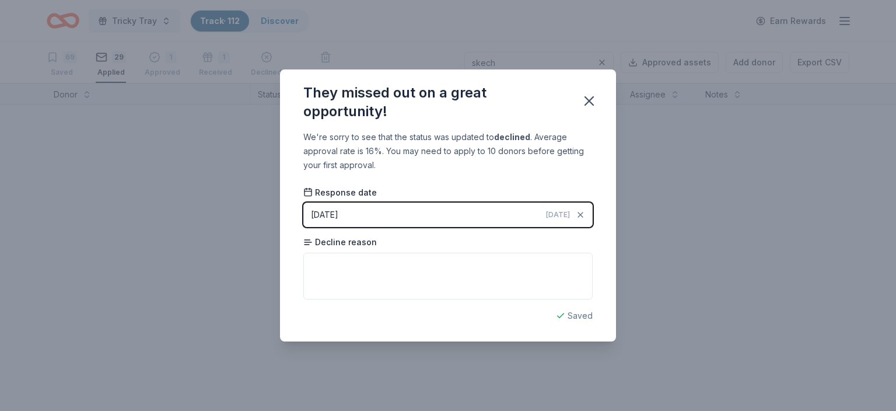
click at [233, 269] on div "They missed out on a great opportunity! We're sorry to see that the status was …" at bounding box center [448, 205] width 896 height 411
drag, startPoint x: 317, startPoint y: 47, endPoint x: 317, endPoint y: 40, distance: 7.0
click at [316, 43] on div "They missed out on a great opportunity! We're sorry to see that the status was …" at bounding box center [448, 205] width 896 height 411
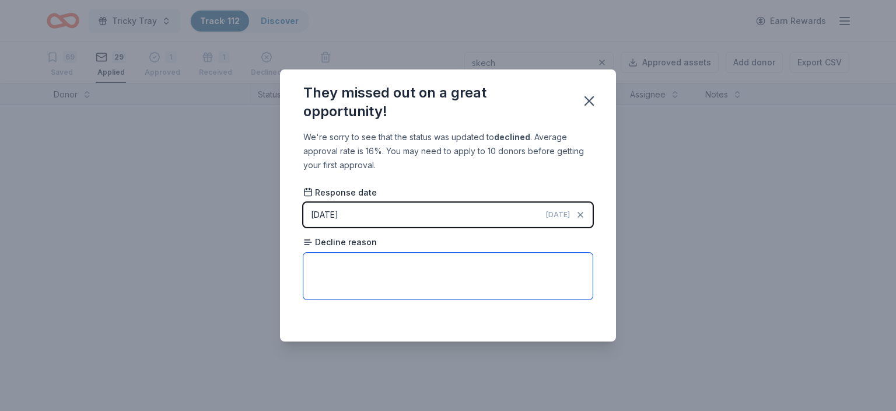
drag, startPoint x: 331, startPoint y: 262, endPoint x: 343, endPoint y: 258, distance: 12.7
click at [334, 261] on textarea at bounding box center [447, 276] width 289 height 47
click at [344, 258] on textarea at bounding box center [447, 276] width 289 height 47
type textarea "Emailed they were not able to donate"
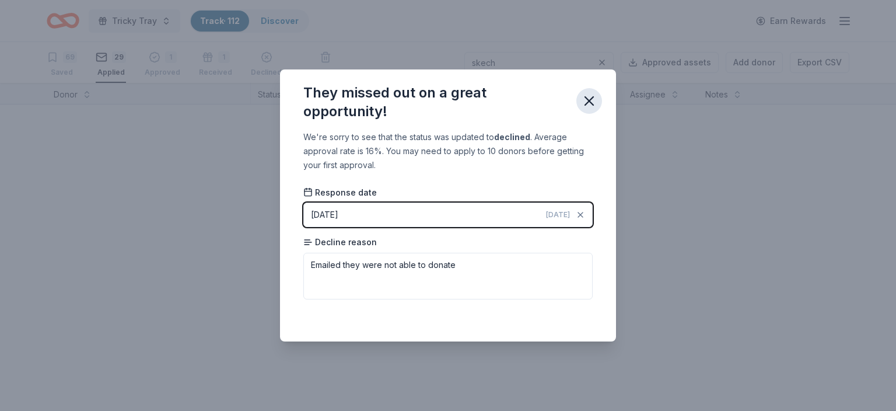
click at [590, 96] on icon "button" at bounding box center [589, 101] width 16 height 16
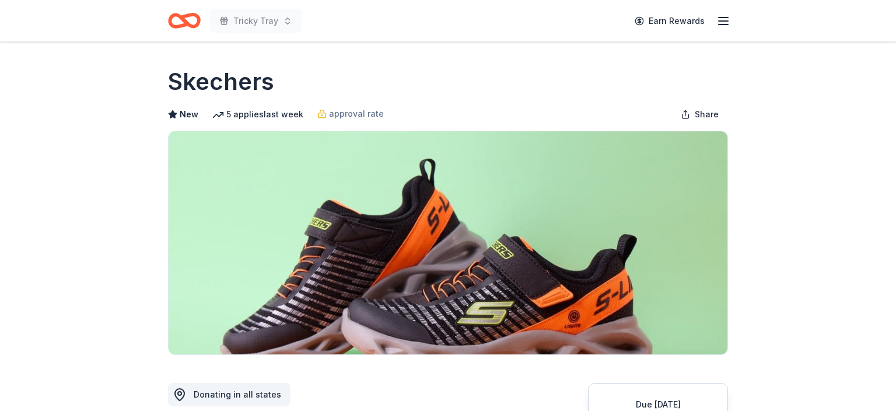
scroll to position [189, 0]
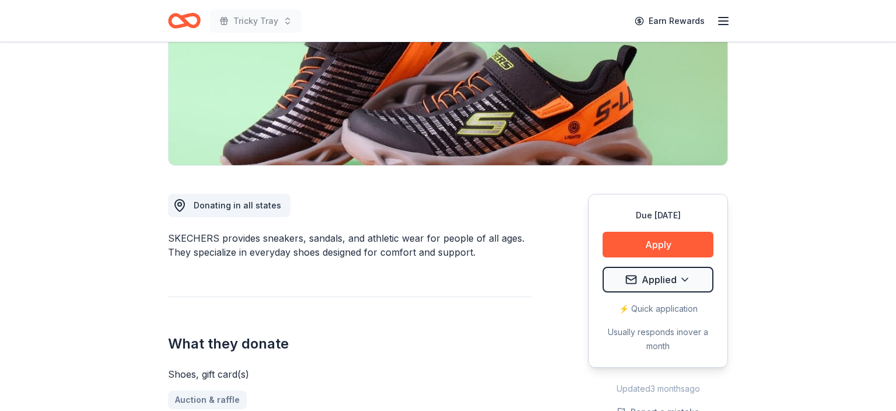
click at [657, 310] on div "⚡️ Quick application" at bounding box center [657, 309] width 111 height 14
click at [658, 244] on button "Apply" at bounding box center [657, 245] width 111 height 26
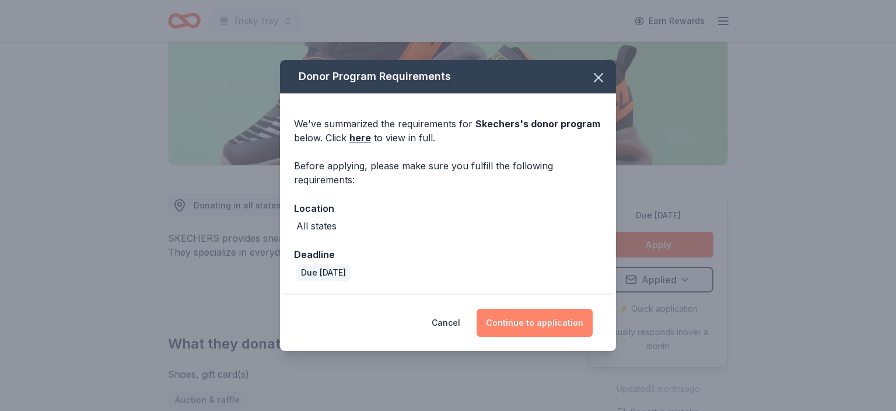
click at [567, 314] on button "Continue to application" at bounding box center [534, 323] width 116 height 28
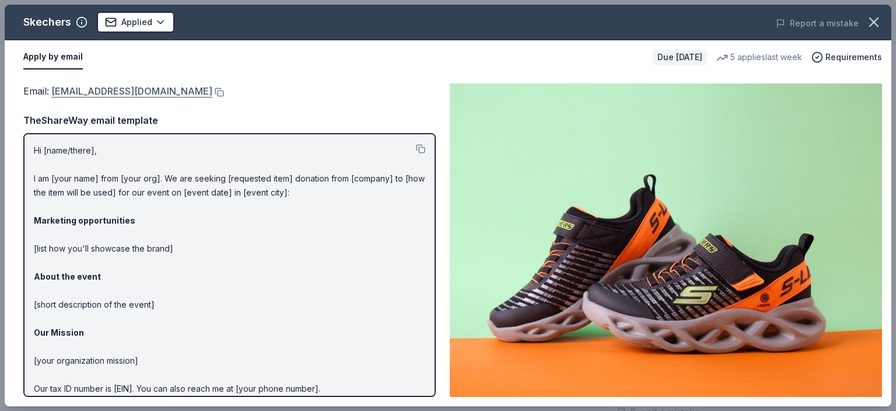
click at [136, 89] on link "foundation@skechers.com" at bounding box center [131, 90] width 161 height 15
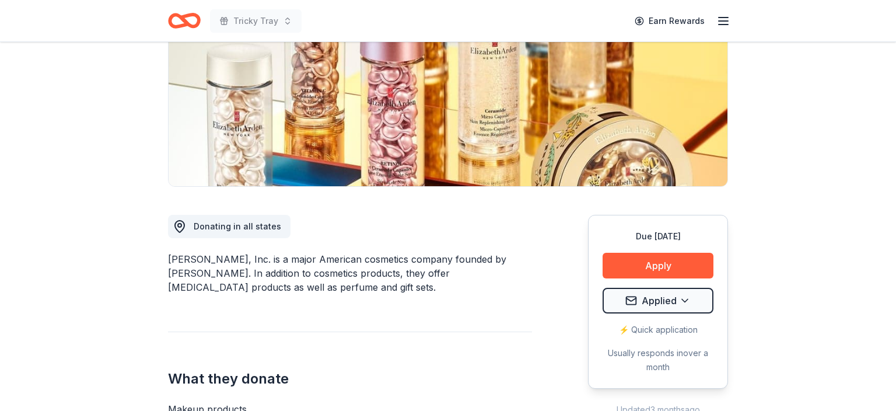
scroll to position [294, 0]
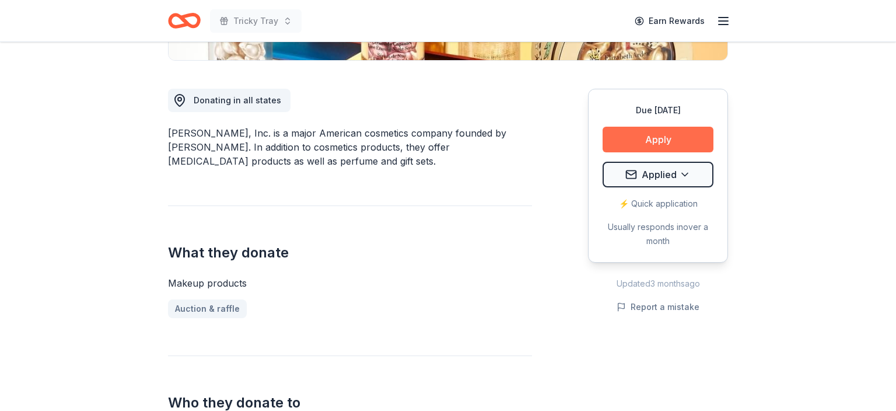
click at [640, 135] on button "Apply" at bounding box center [657, 140] width 111 height 26
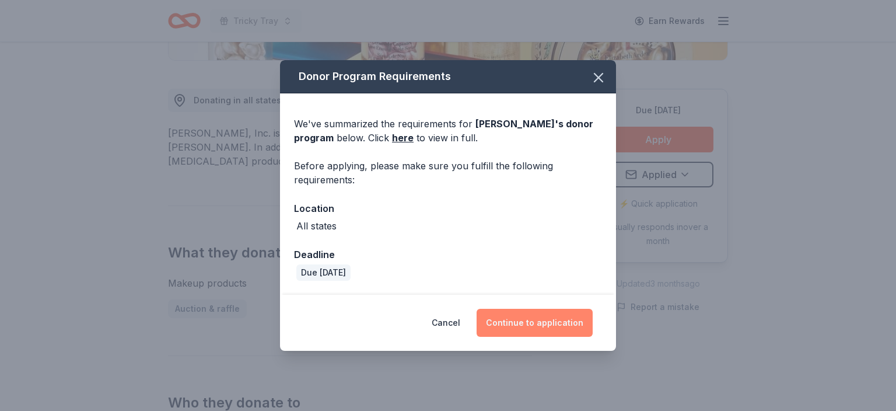
click at [521, 314] on button "Continue to application" at bounding box center [534, 323] width 116 height 28
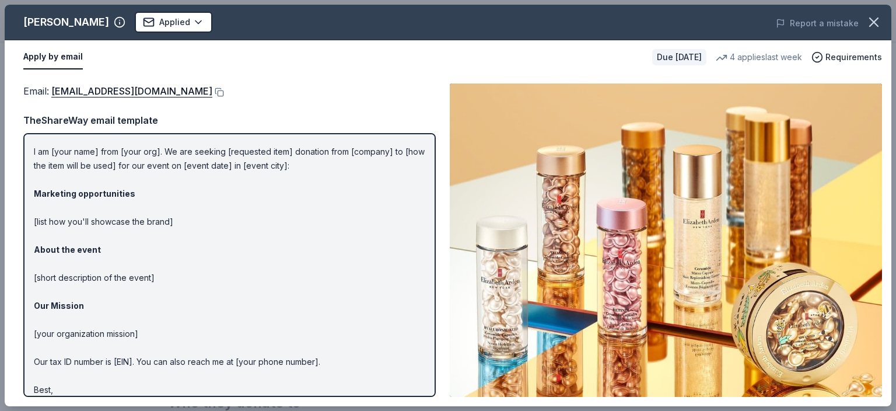
scroll to position [51, 0]
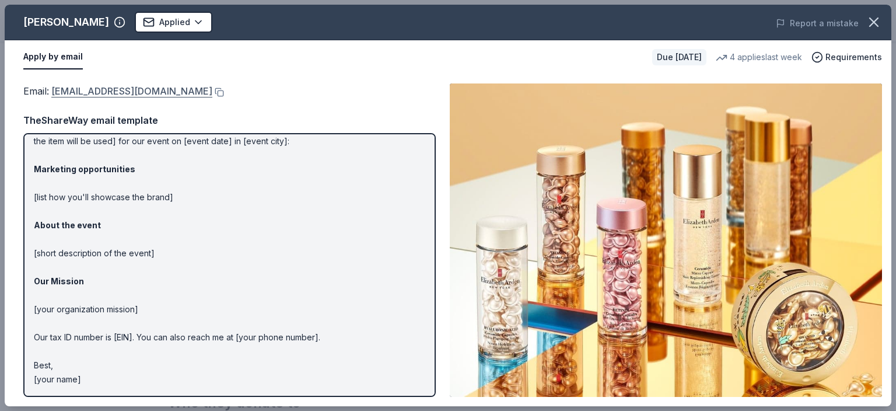
click at [152, 89] on link "[EMAIL_ADDRESS][DOMAIN_NAME]" at bounding box center [131, 90] width 161 height 15
click at [188, 93] on link "[EMAIL_ADDRESS][DOMAIN_NAME]" at bounding box center [131, 90] width 161 height 15
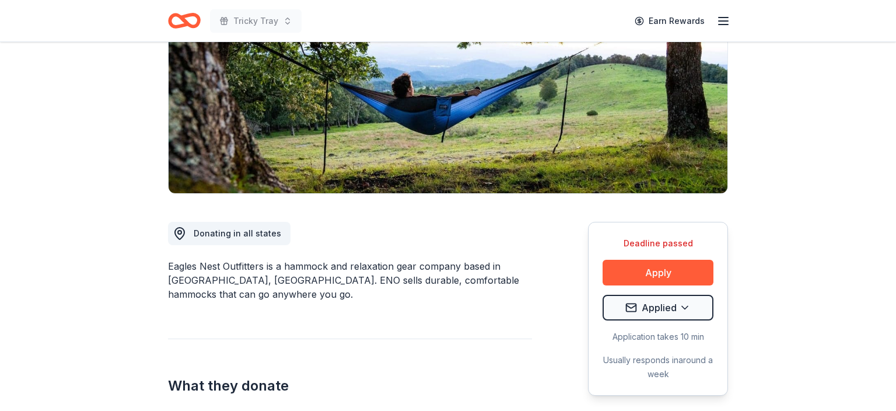
scroll to position [189, 0]
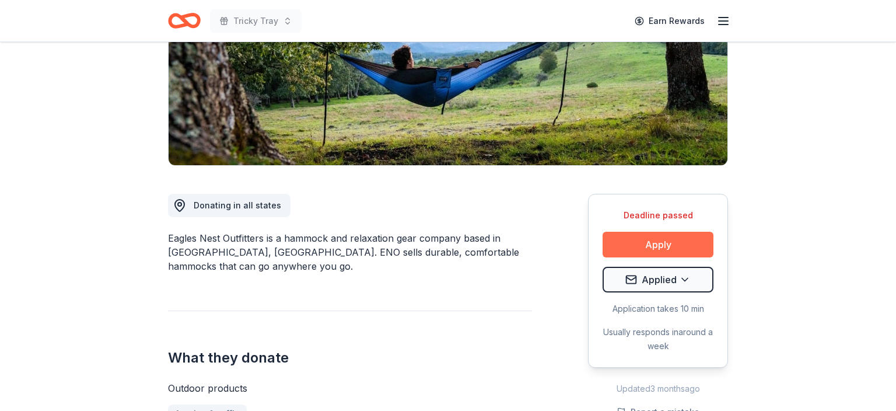
click at [656, 242] on button "Apply" at bounding box center [657, 245] width 111 height 26
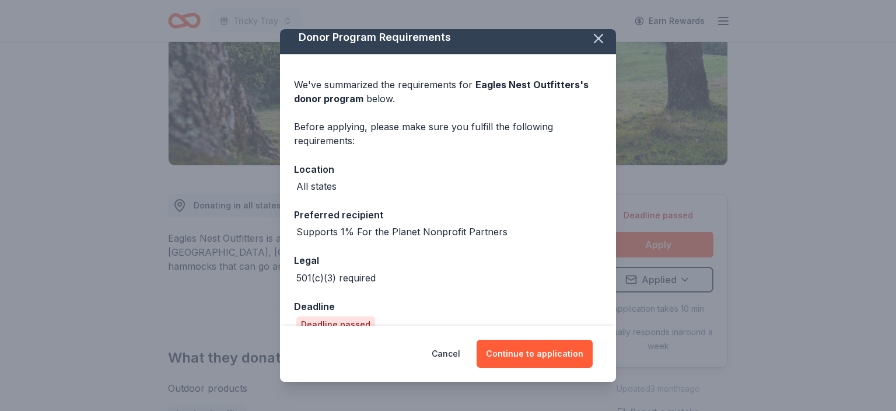
scroll to position [0, 0]
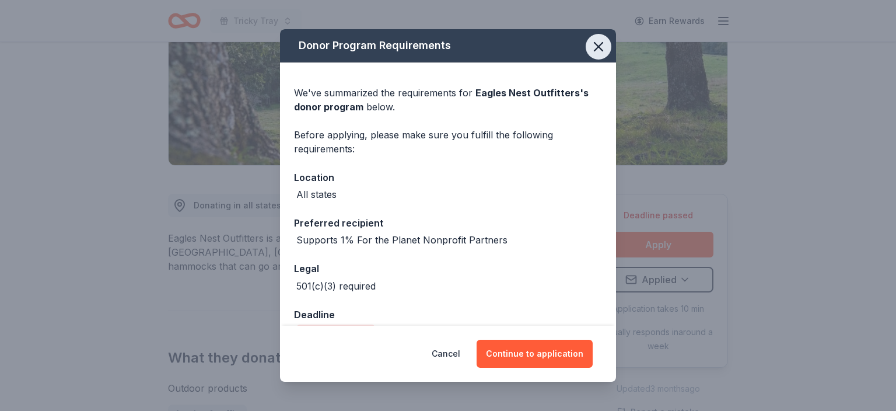
click at [595, 50] on icon "button" at bounding box center [598, 46] width 16 height 16
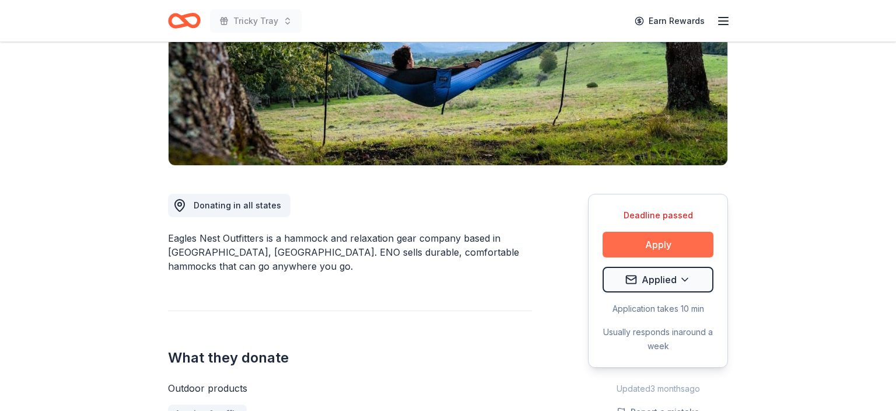
click at [658, 241] on button "Apply" at bounding box center [657, 245] width 111 height 26
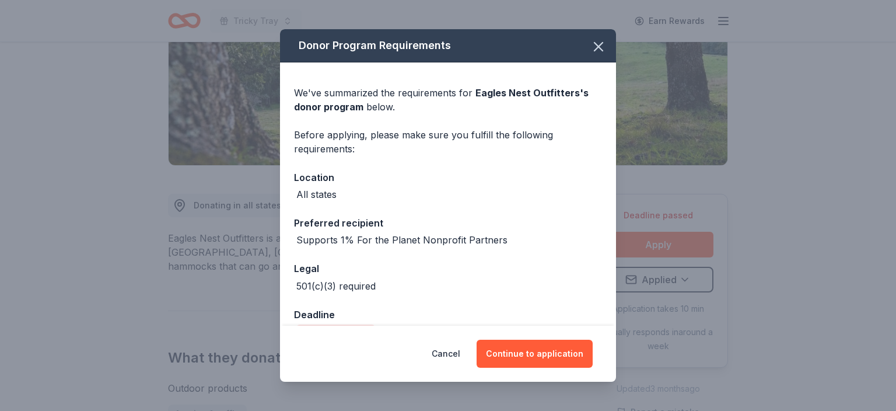
scroll to position [29, 0]
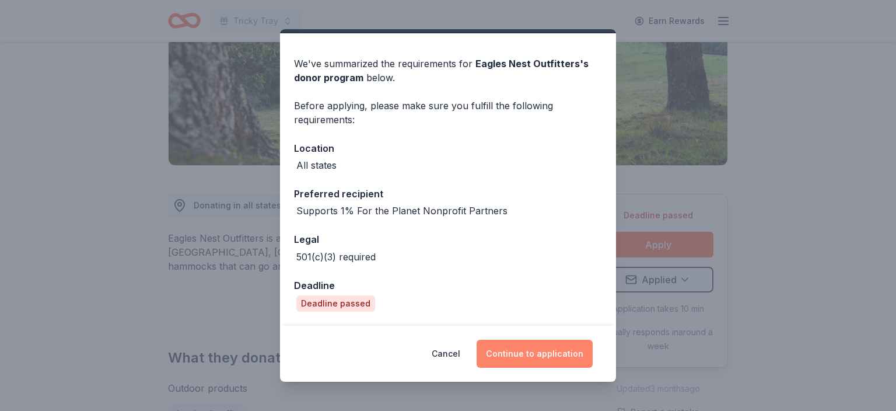
click at [558, 346] on button "Continue to application" at bounding box center [534, 353] width 116 height 28
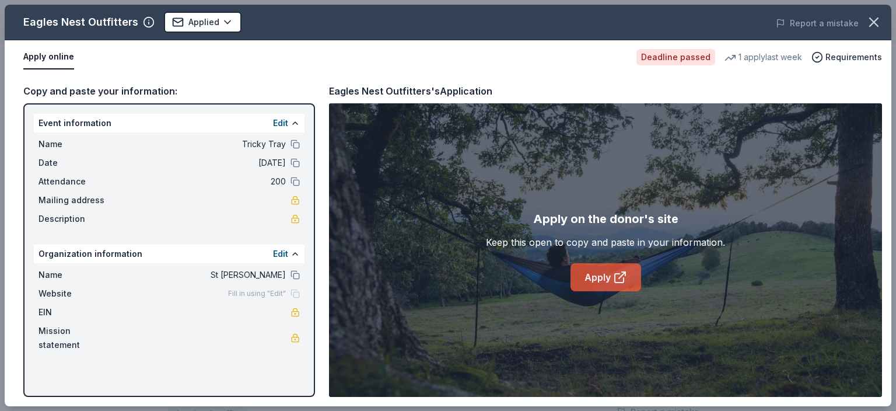
click at [598, 276] on link "Apply" at bounding box center [605, 277] width 71 height 28
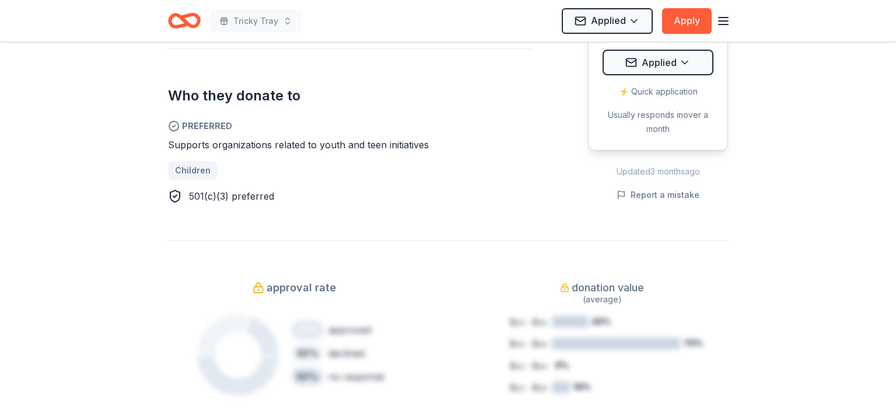
scroll to position [525, 0]
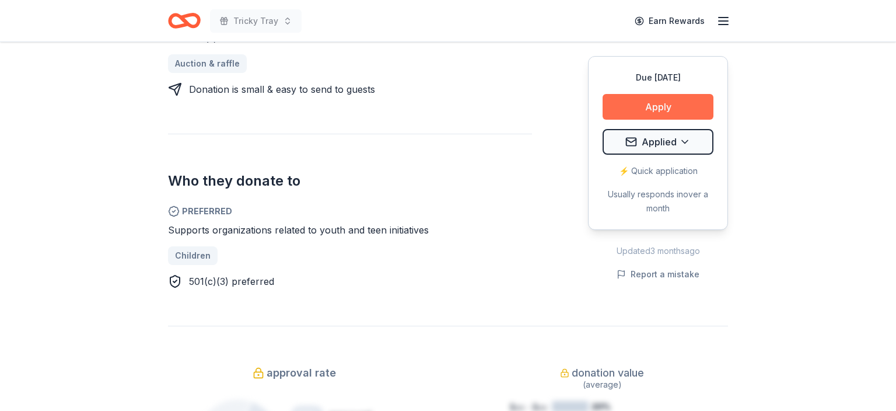
click at [678, 106] on button "Apply" at bounding box center [657, 107] width 111 height 26
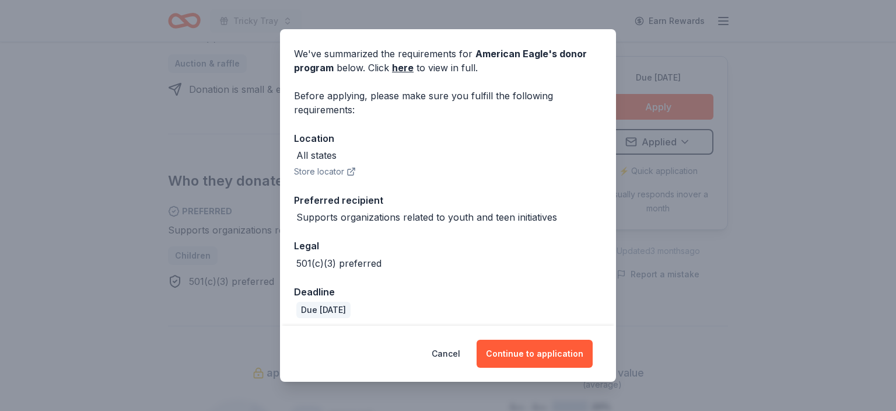
scroll to position [45, 0]
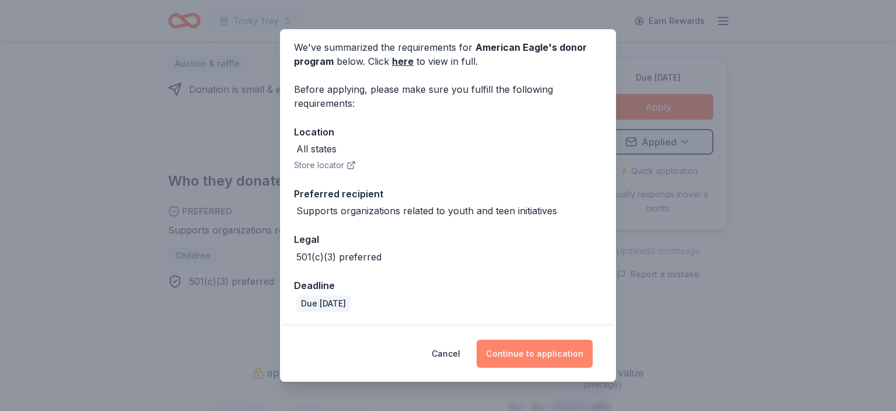
click at [560, 353] on button "Continue to application" at bounding box center [534, 353] width 116 height 28
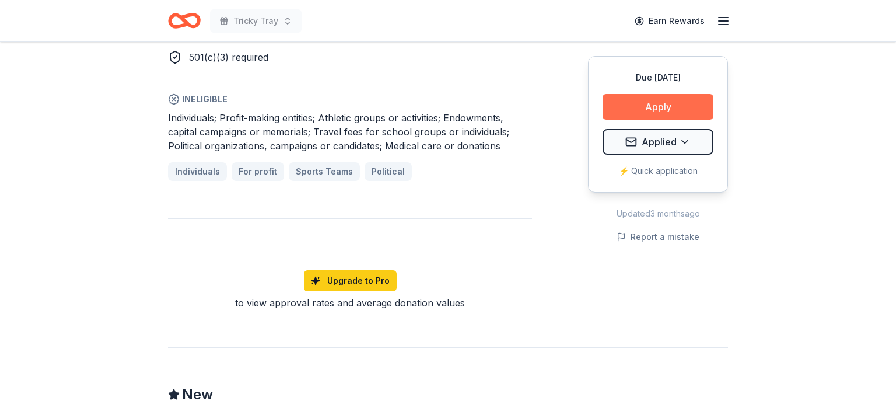
scroll to position [735, 0]
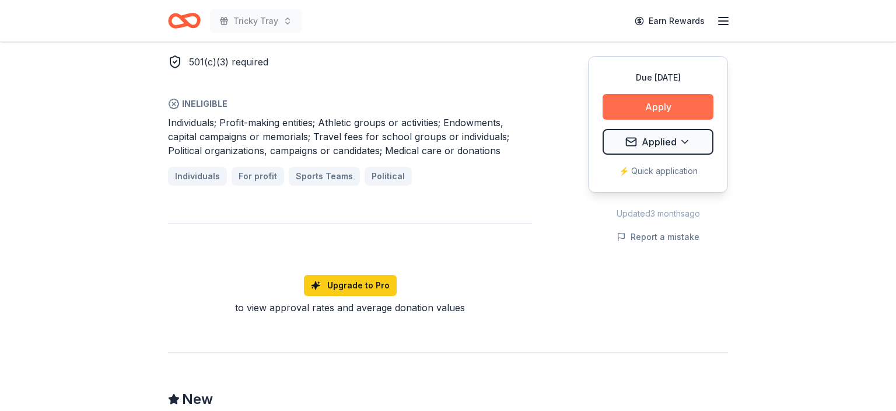
click at [648, 106] on button "Apply" at bounding box center [657, 107] width 111 height 26
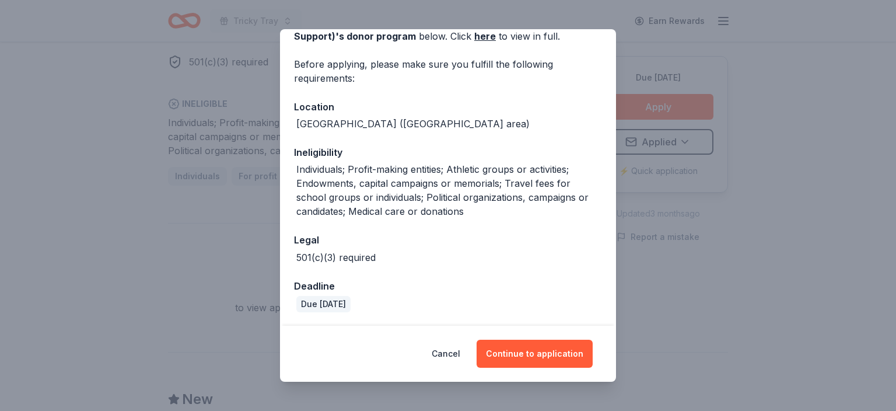
scroll to position [71, 0]
click at [559, 349] on button "Continue to application" at bounding box center [534, 353] width 116 height 28
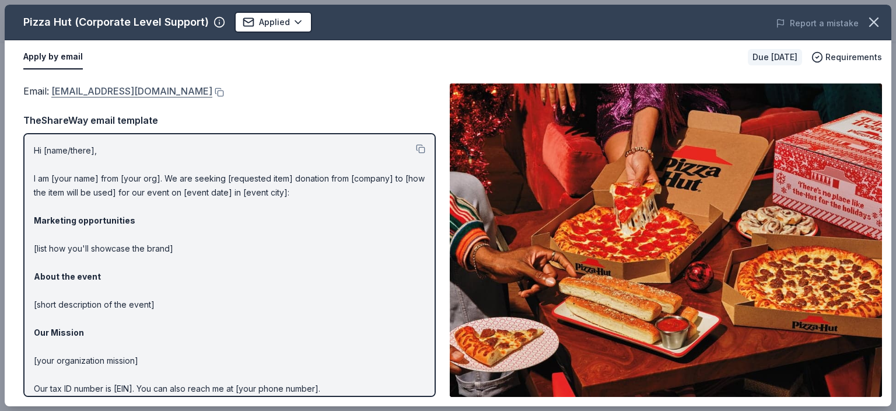
click at [121, 89] on link "[EMAIL_ADDRESS][DOMAIN_NAME]" at bounding box center [131, 90] width 161 height 15
